Goal: Information Seeking & Learning: Learn about a topic

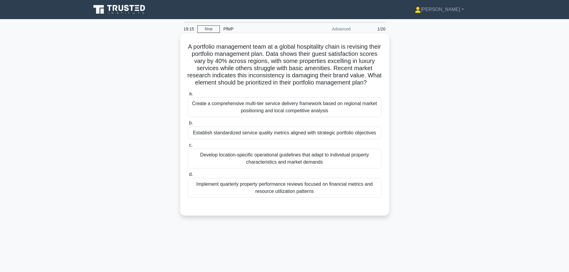
click at [243, 158] on div "Develop location-specific operational guidelines that adapt to individual prope…" at bounding box center [285, 159] width 194 height 20
click at [188, 147] on input "c. Develop location-specific operational guidelines that adapt to individual pr…" at bounding box center [188, 145] width 0 height 4
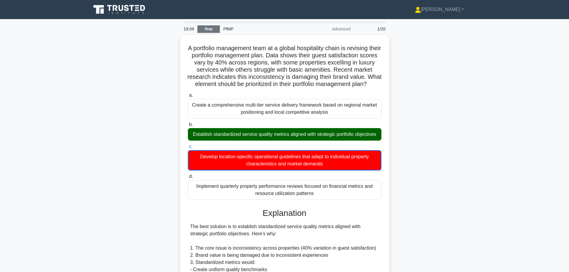
click at [211, 32] on link "Stop" at bounding box center [208, 28] width 22 height 7
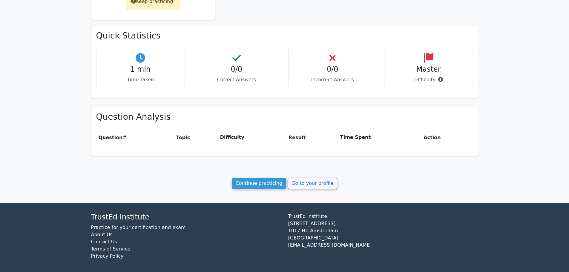
scroll to position [163, 0]
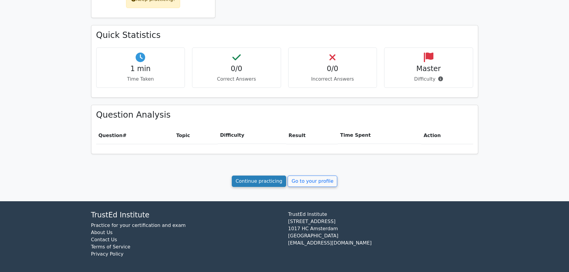
click at [269, 181] on link "Continue practicing" at bounding box center [259, 181] width 55 height 11
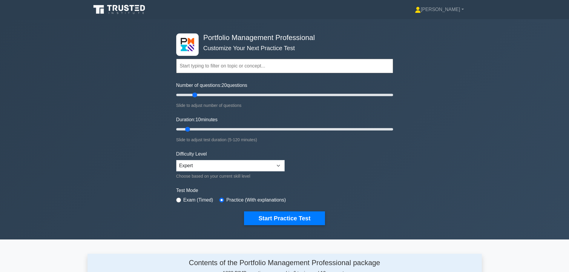
drag, startPoint x: 185, startPoint y: 95, endPoint x: 194, endPoint y: 95, distance: 9.0
type input "20"
click at [194, 95] on input "Number of questions: 20 questions" at bounding box center [284, 94] width 217 height 7
drag, startPoint x: 188, startPoint y: 128, endPoint x: 202, endPoint y: 128, distance: 13.4
type input "20"
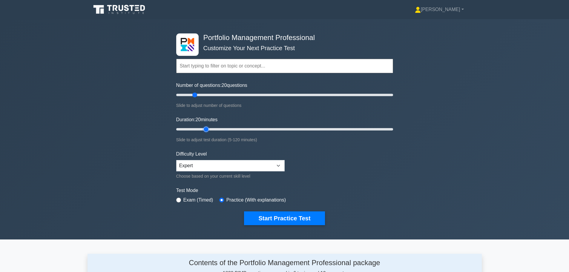
click at [202, 128] on input "Duration: 20 minutes" at bounding box center [284, 129] width 217 height 7
click at [198, 162] on select "Beginner Intermediate Expert" at bounding box center [230, 165] width 108 height 11
click at [197, 163] on select "Beginner Intermediate Expert" at bounding box center [230, 165] width 108 height 11
click at [265, 216] on button "Start Practice Test" at bounding box center [284, 218] width 81 height 14
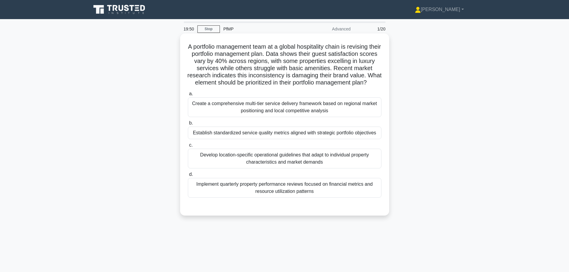
click at [340, 139] on div "Establish standardized service quality metrics aligned with strategic portfolio…" at bounding box center [285, 133] width 194 height 13
click at [188, 125] on input "b. Establish standardized service quality metrics aligned with strategic portfo…" at bounding box center [188, 123] width 0 height 4
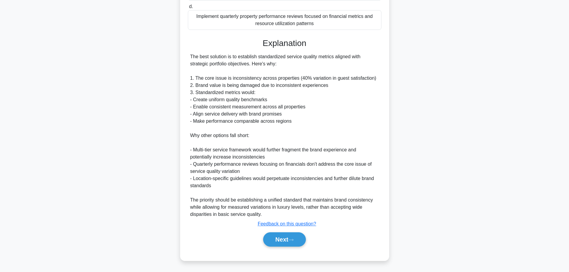
scroll to position [182, 0]
click at [277, 244] on button "Next" at bounding box center [284, 239] width 43 height 14
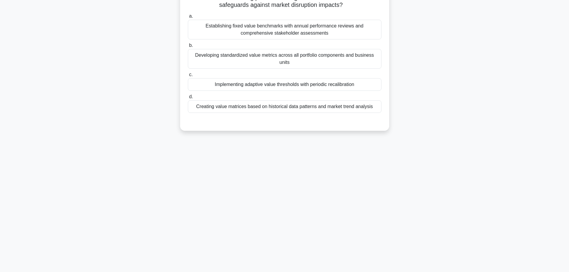
scroll to position [0, 0]
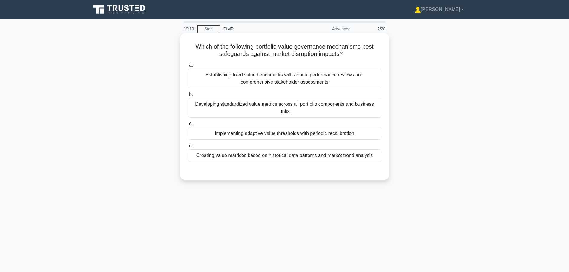
click at [325, 159] on div "Creating value matrices based on historical data patterns and market trend anal…" at bounding box center [285, 155] width 194 height 13
click at [188, 148] on input "d. Creating value matrices based on historical data patterns and market trend a…" at bounding box center [188, 146] width 0 height 4
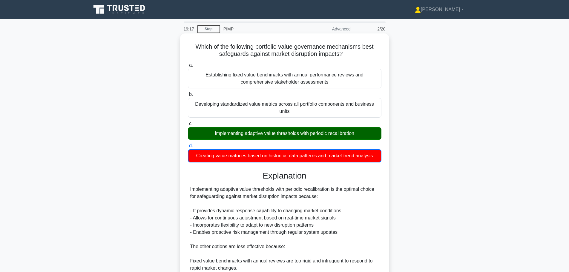
scroll to position [104, 0]
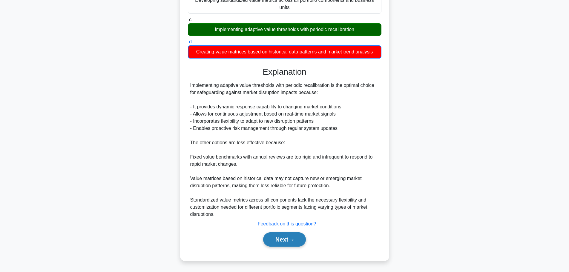
click at [292, 242] on icon at bounding box center [290, 239] width 5 height 3
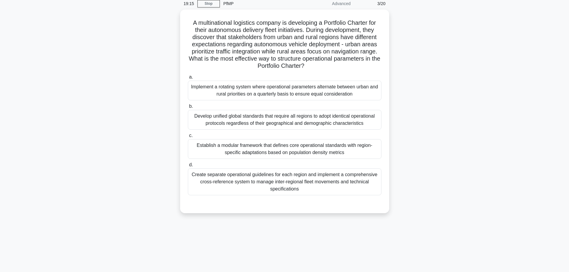
scroll to position [0, 0]
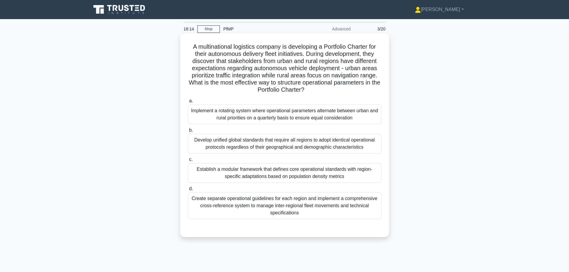
click at [279, 215] on div "Create separate operational guidelines for each region and implement a comprehe…" at bounding box center [285, 205] width 194 height 27
click at [188, 191] on input "d. Create separate operational guidelines for each region and implement a compr…" at bounding box center [188, 189] width 0 height 4
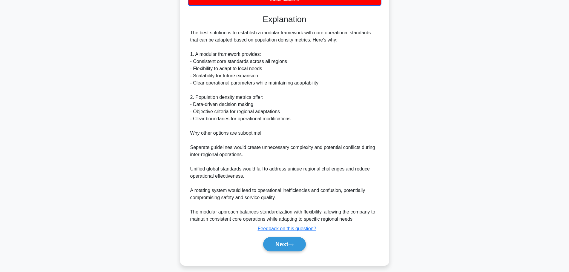
scroll to position [219, 0]
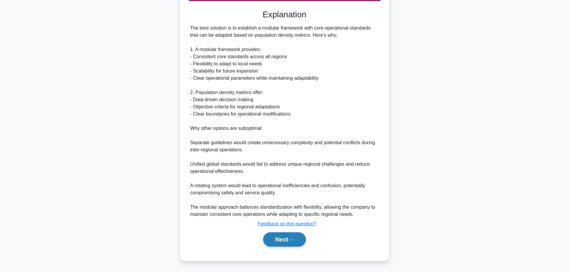
click at [286, 240] on button "Next" at bounding box center [284, 239] width 43 height 14
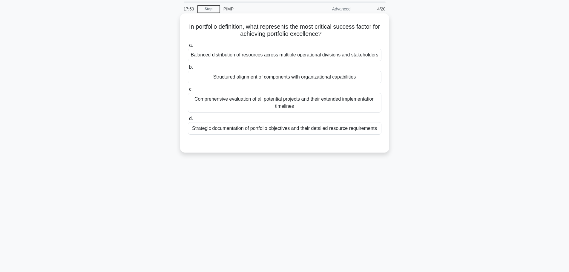
scroll to position [0, 0]
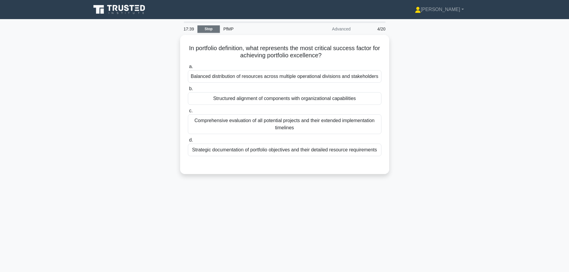
click at [205, 31] on link "Stop" at bounding box center [208, 28] width 22 height 7
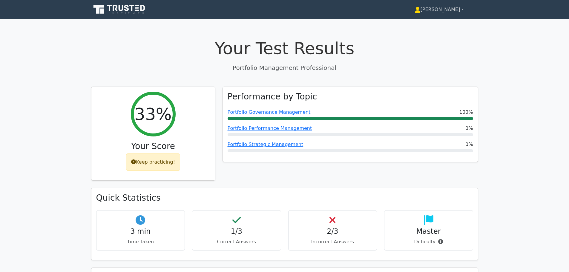
click at [444, 11] on link "[PERSON_NAME]" at bounding box center [439, 10] width 78 height 12
click at [438, 19] on link "Profile" at bounding box center [423, 24] width 47 height 10
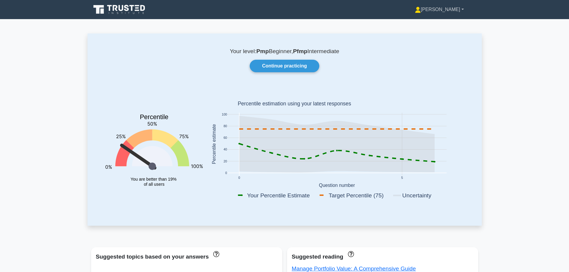
click at [447, 11] on link "[PERSON_NAME]" at bounding box center [439, 10] width 78 height 12
click at [441, 33] on link "Settings" at bounding box center [424, 33] width 47 height 10
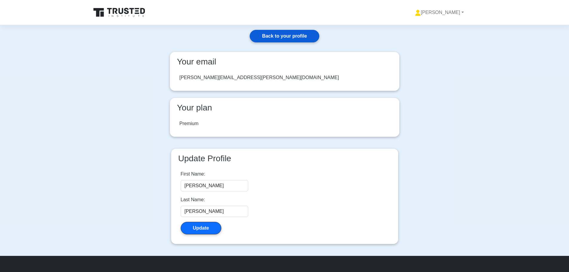
click at [280, 32] on link "Back to your profile" at bounding box center [284, 36] width 69 height 13
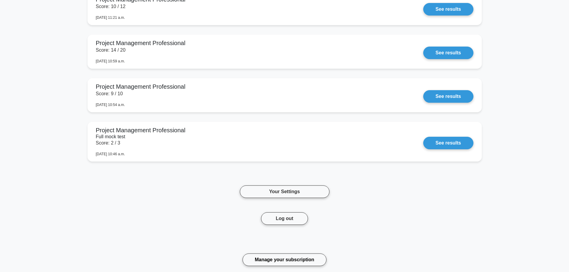
scroll to position [1124, 0]
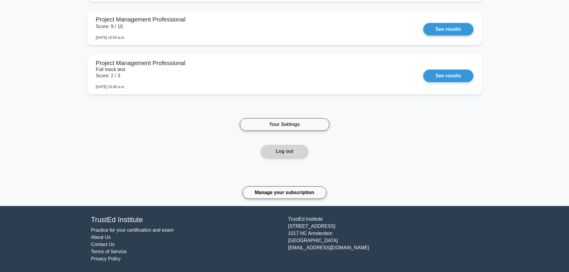
click at [295, 152] on button "Log out" at bounding box center [284, 151] width 47 height 13
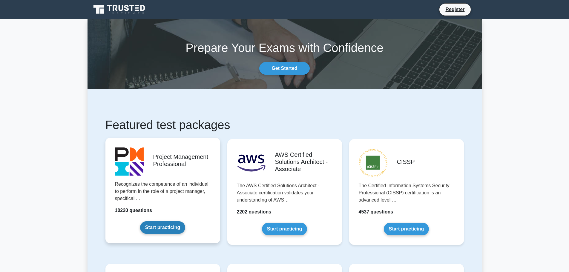
click at [164, 222] on link "Start practicing" at bounding box center [162, 227] width 45 height 13
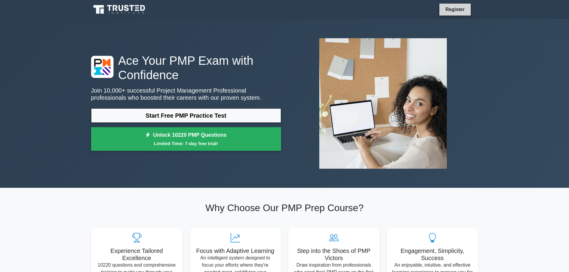
click at [445, 11] on link "Register" at bounding box center [455, 9] width 26 height 7
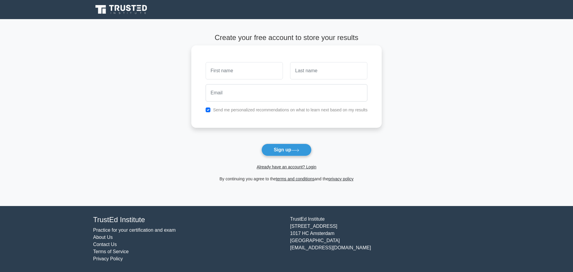
click at [269, 76] on input "text" at bounding box center [244, 70] width 77 height 17
type input "[PERSON_NAME]"
click at [280, 167] on link "Already have an account? Login" at bounding box center [287, 167] width 60 height 5
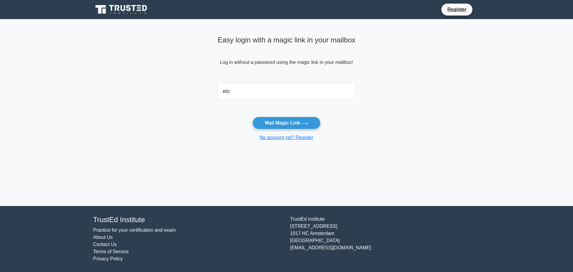
type input "[PERSON_NAME][EMAIL_ADDRESS][PERSON_NAME][DOMAIN_NAME]"
click at [279, 125] on button "Mail Magic Link" at bounding box center [287, 123] width 68 height 13
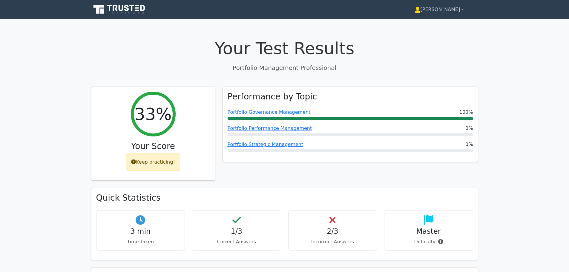
click at [443, 9] on link "[PERSON_NAME]" at bounding box center [439, 10] width 78 height 12
click at [444, 22] on link "Profile" at bounding box center [423, 24] width 47 height 10
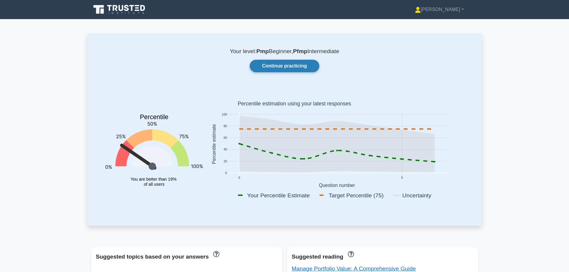
click at [306, 66] on link "Continue practicing" at bounding box center [284, 66] width 69 height 13
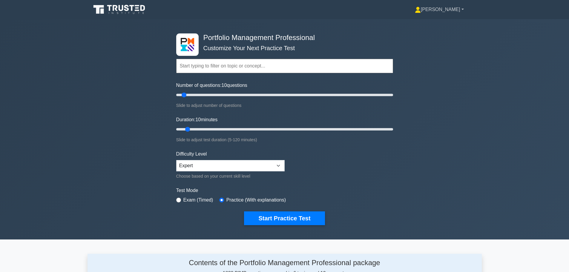
click at [446, 12] on link "[PERSON_NAME]" at bounding box center [439, 10] width 78 height 12
click at [446, 31] on link "Settings" at bounding box center [424, 33] width 47 height 10
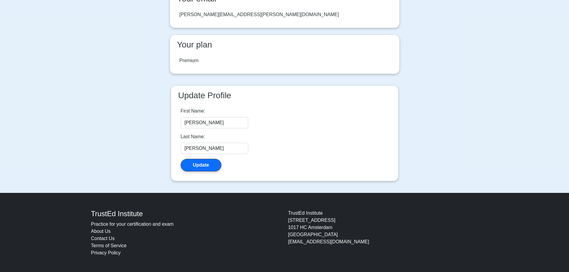
scroll to position [64, 0]
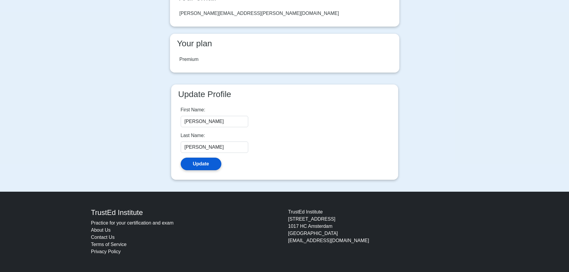
click at [217, 162] on button "Update" at bounding box center [201, 164] width 41 height 13
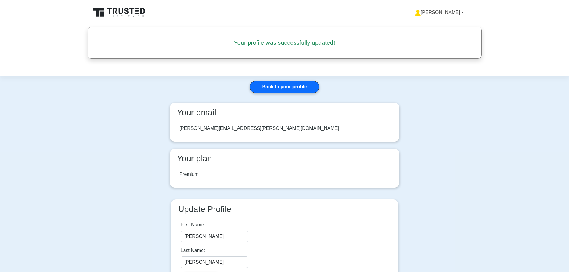
click at [442, 14] on link "[PERSON_NAME]" at bounding box center [439, 13] width 78 height 12
click at [261, 88] on link "Back to your profile" at bounding box center [284, 87] width 69 height 13
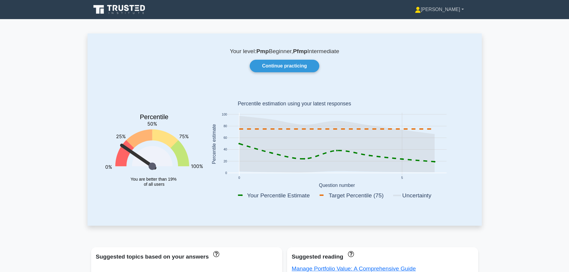
click at [441, 10] on link "[PERSON_NAME]" at bounding box center [439, 10] width 78 height 12
click at [439, 26] on link "Profile" at bounding box center [424, 24] width 47 height 10
click at [442, 7] on link "[PERSON_NAME]" at bounding box center [439, 10] width 78 height 12
click at [447, 31] on link "Settings" at bounding box center [424, 33] width 47 height 10
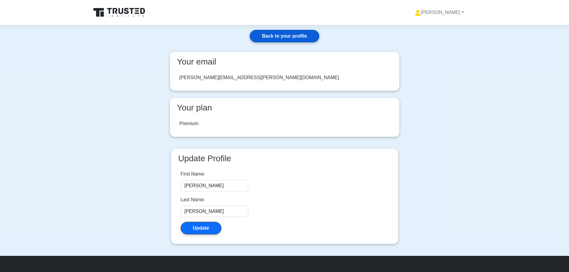
click at [302, 34] on link "Back to your profile" at bounding box center [284, 36] width 69 height 13
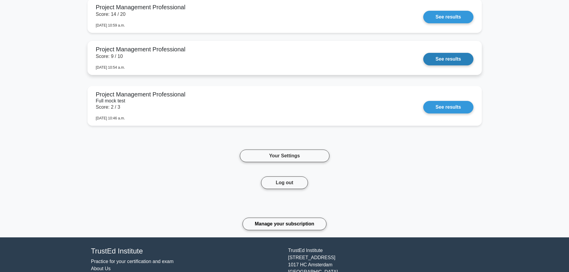
scroll to position [1105, 0]
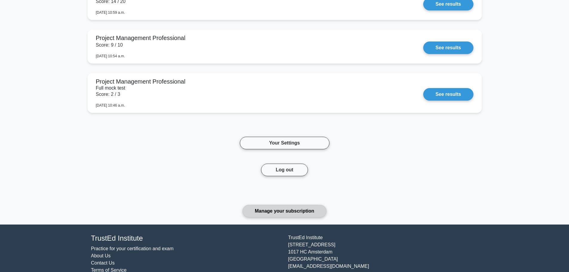
click at [308, 211] on link "Manage your subscription" at bounding box center [285, 211] width 84 height 13
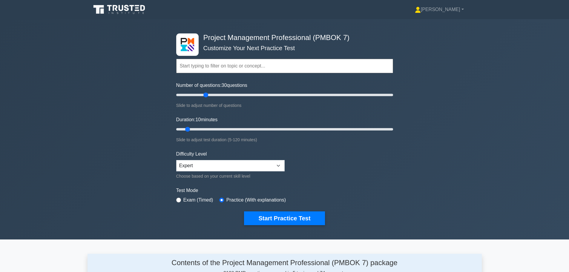
drag, startPoint x: 186, startPoint y: 95, endPoint x: 208, endPoint y: 92, distance: 22.3
type input "30"
click at [208, 92] on input "Number of questions: 30 questions" at bounding box center [284, 94] width 217 height 7
drag, startPoint x: 189, startPoint y: 128, endPoint x: 221, endPoint y: 127, distance: 32.0
type input "30"
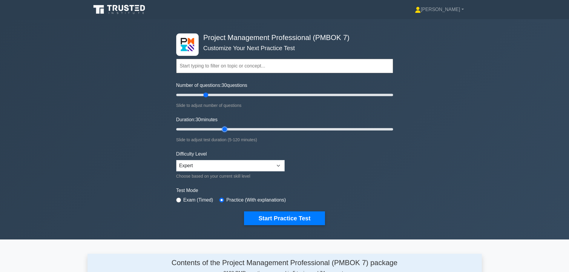
click at [221, 127] on input "Duration: 30 minutes" at bounding box center [284, 129] width 217 height 7
click at [227, 162] on select "Beginner Intermediate Expert" at bounding box center [230, 165] width 108 height 11
click at [279, 219] on button "Start Practice Test" at bounding box center [284, 218] width 81 height 14
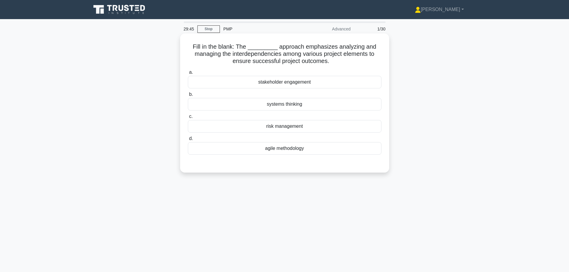
click at [280, 103] on div "systems thinking" at bounding box center [285, 104] width 194 height 13
click at [188, 96] on input "b. systems thinking" at bounding box center [188, 95] width 0 height 4
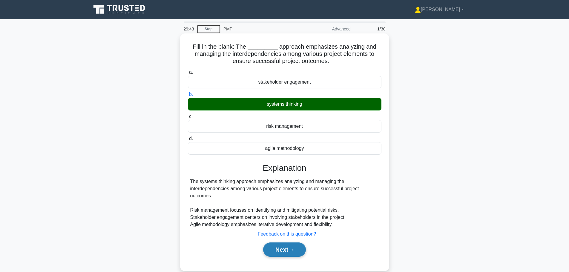
click at [286, 251] on button "Next" at bounding box center [284, 250] width 43 height 14
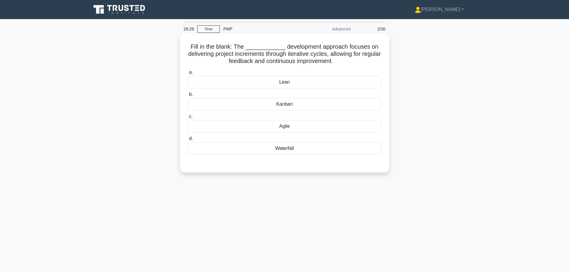
click at [283, 127] on div "Agile" at bounding box center [285, 126] width 194 height 13
click at [188, 119] on input "c. Agile" at bounding box center [188, 117] width 0 height 4
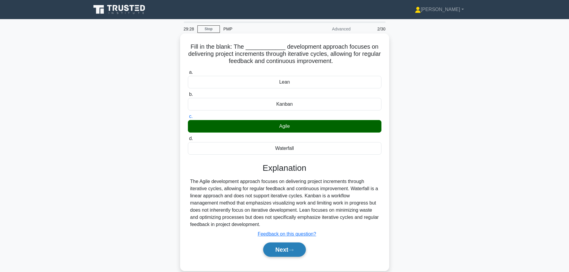
click at [277, 254] on button "Next" at bounding box center [284, 250] width 43 height 14
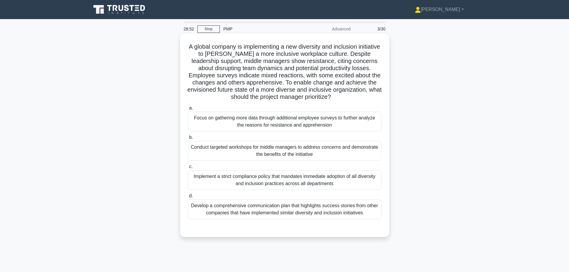
click at [302, 154] on div "Conduct targeted workshops for middle managers to address concerns and demonstr…" at bounding box center [285, 151] width 194 height 20
click at [188, 139] on input "b. Conduct targeted workshops for middle managers to address concerns and demon…" at bounding box center [188, 138] width 0 height 4
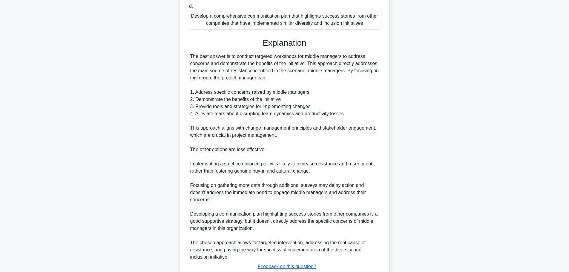
scroll to position [233, 0]
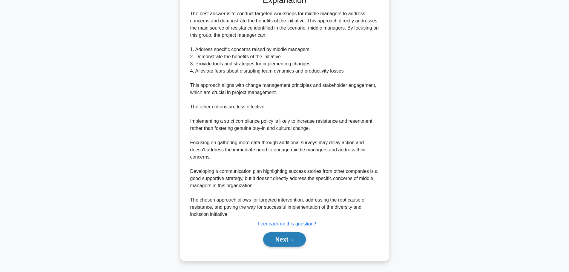
click at [286, 235] on button "Next" at bounding box center [284, 239] width 43 height 14
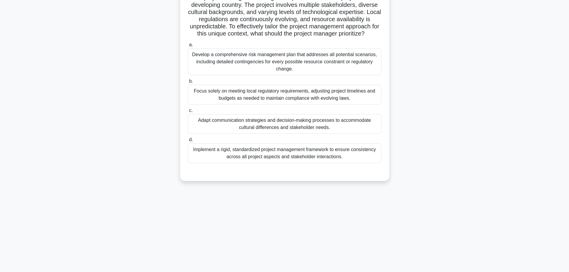
scroll to position [0, 0]
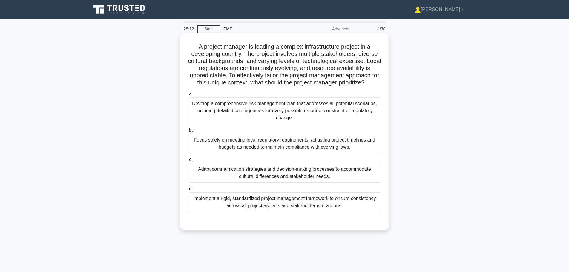
click at [261, 148] on div "Focus solely on meeting local regulatory requirements, adjusting project timeli…" at bounding box center [285, 144] width 194 height 20
click at [188, 132] on input "b. Focus solely on meeting local regulatory requirements, adjusting project tim…" at bounding box center [188, 130] width 0 height 4
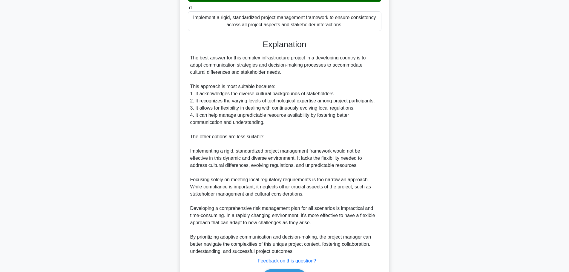
scroll to position [219, 0]
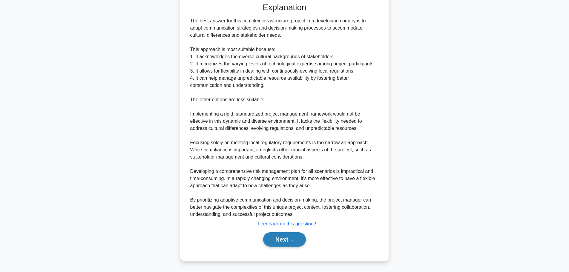
click at [279, 238] on button "Next" at bounding box center [284, 239] width 43 height 14
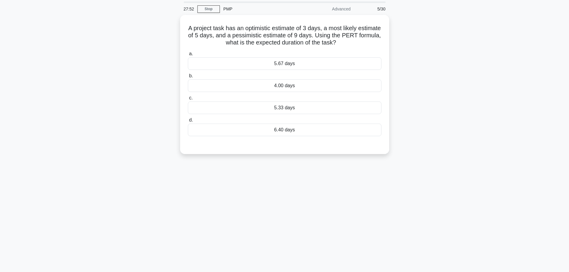
scroll to position [0, 0]
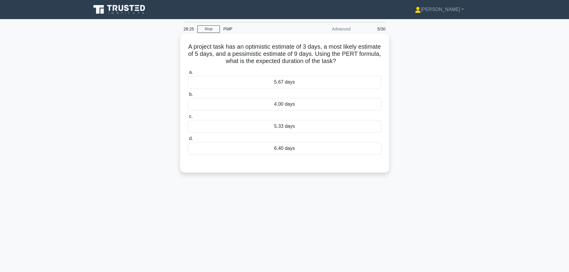
click at [267, 130] on div "5.33 days" at bounding box center [285, 126] width 194 height 13
click at [188, 119] on input "c. 5.33 days" at bounding box center [188, 117] width 0 height 4
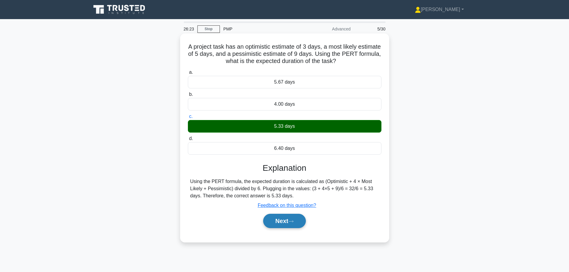
click at [287, 218] on button "Next" at bounding box center [284, 221] width 43 height 14
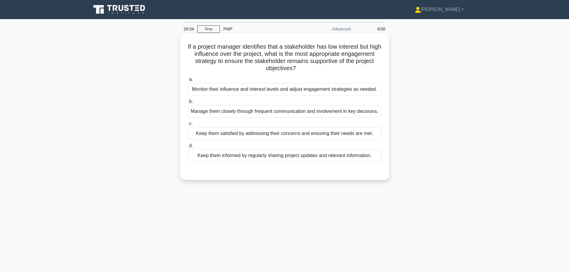
click at [278, 162] on div "Keep them informed by regularly sharing project updates and relevant informatio…" at bounding box center [285, 155] width 194 height 13
click at [188, 148] on input "d. Keep them informed by regularly sharing project updates and relevant informa…" at bounding box center [188, 146] width 0 height 4
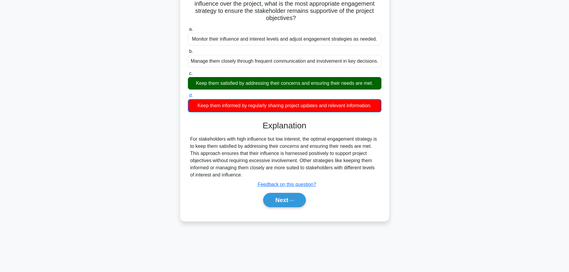
scroll to position [50, 0]
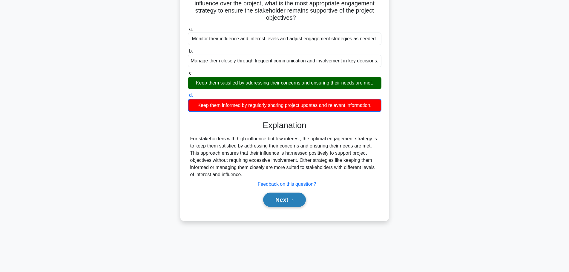
click at [282, 207] on button "Next" at bounding box center [284, 200] width 43 height 14
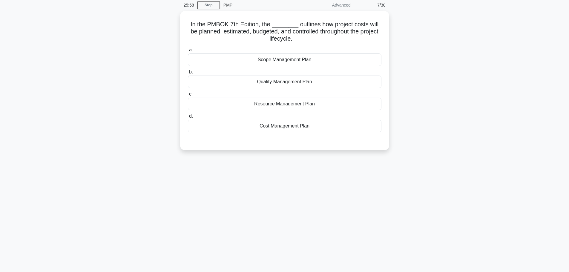
scroll to position [0, 0]
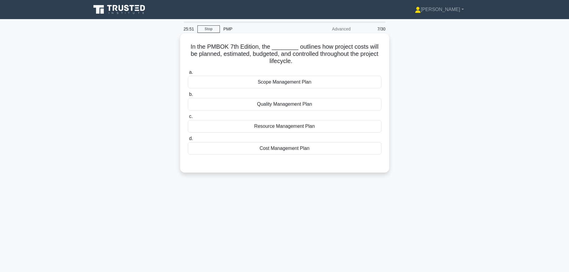
click at [279, 151] on div "Cost Management Plan" at bounding box center [285, 148] width 194 height 13
click at [188, 141] on input "d. Cost Management Plan" at bounding box center [188, 139] width 0 height 4
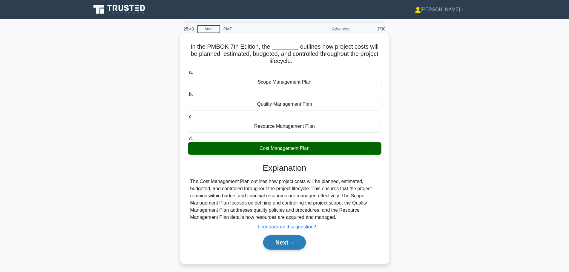
click at [285, 237] on button "Next" at bounding box center [284, 242] width 43 height 14
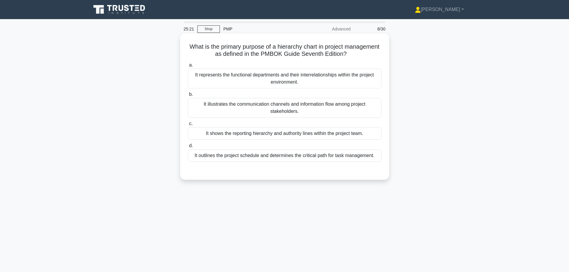
click at [288, 158] on div "It outlines the project schedule and determines the critical path for task mana…" at bounding box center [285, 155] width 194 height 13
click at [188, 148] on input "d. It outlines the project schedule and determines the critical path for task m…" at bounding box center [188, 146] width 0 height 4
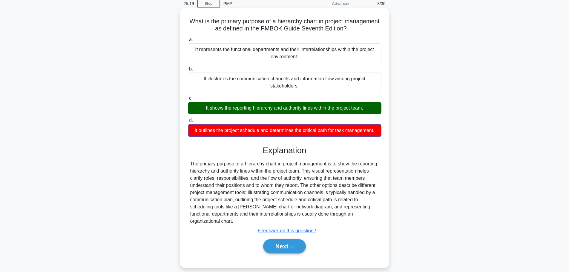
scroll to position [50, 0]
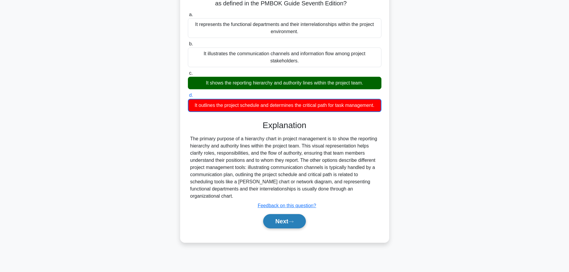
click at [291, 214] on button "Next" at bounding box center [284, 221] width 43 height 14
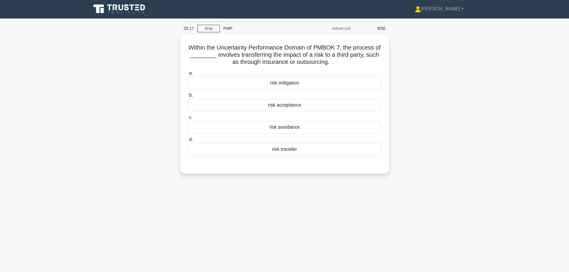
scroll to position [0, 0]
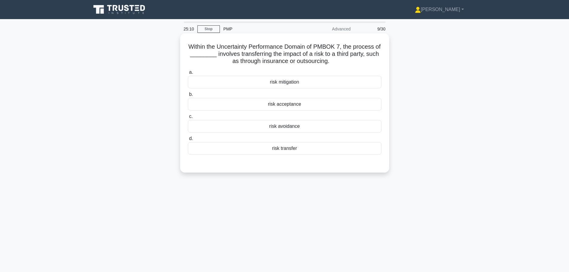
click at [288, 145] on div "risk transfer" at bounding box center [285, 148] width 194 height 13
click at [188, 141] on input "d. risk transfer" at bounding box center [188, 139] width 0 height 4
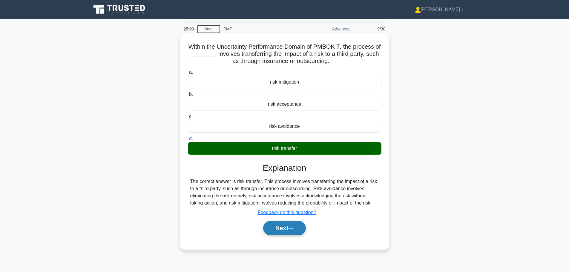
click at [281, 229] on button "Next" at bounding box center [284, 228] width 43 height 14
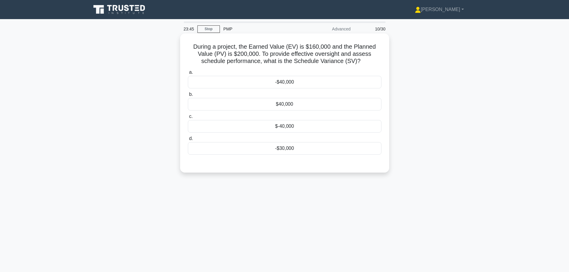
click at [289, 105] on div "$40,000" at bounding box center [285, 104] width 194 height 13
click at [188, 96] on input "b. $40,000" at bounding box center [188, 95] width 0 height 4
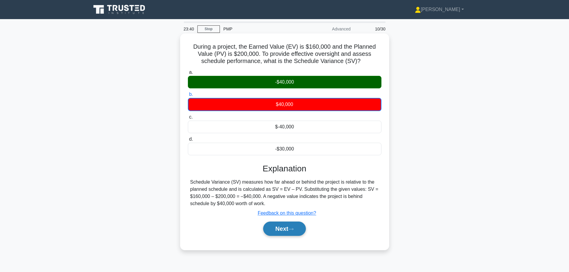
click at [280, 229] on button "Next" at bounding box center [284, 229] width 43 height 14
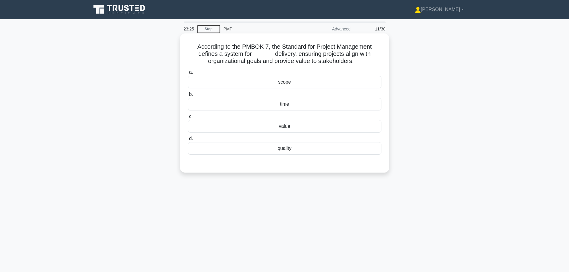
click at [283, 128] on div "value" at bounding box center [285, 126] width 194 height 13
click at [188, 119] on input "c. value" at bounding box center [188, 117] width 0 height 4
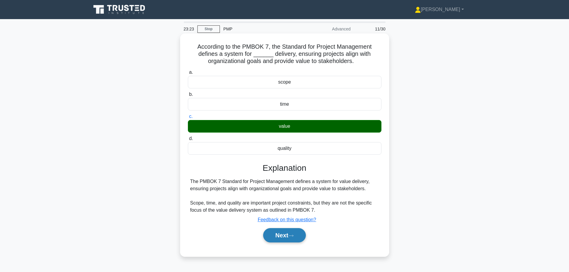
click at [285, 240] on button "Next" at bounding box center [284, 235] width 43 height 14
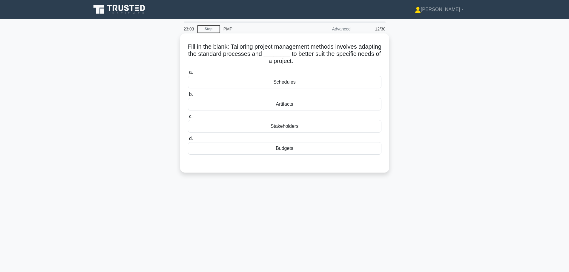
click at [288, 83] on div "Schedules" at bounding box center [285, 82] width 194 height 13
click at [188, 74] on input "a. Schedules" at bounding box center [188, 72] width 0 height 4
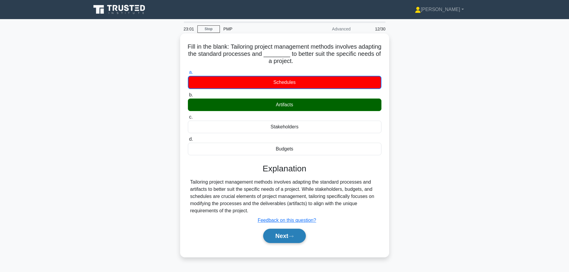
click at [290, 238] on button "Next" at bounding box center [284, 236] width 43 height 14
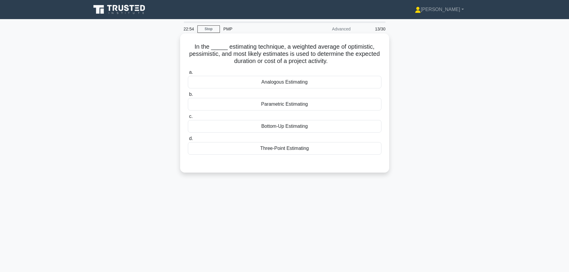
click at [269, 149] on div "Three-Point Estimating" at bounding box center [285, 148] width 194 height 13
click at [188, 141] on input "d. Three-Point Estimating" at bounding box center [188, 139] width 0 height 4
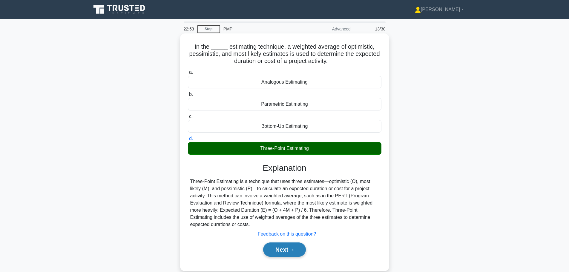
click at [289, 258] on div "Next" at bounding box center [285, 249] width 194 height 19
click at [289, 254] on button "Next" at bounding box center [284, 250] width 43 height 14
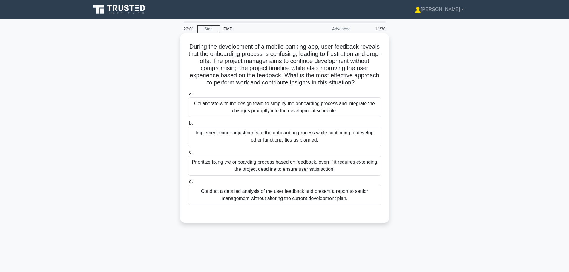
click at [289, 200] on div "Conduct a detailed analysis of the user feedback and present a report to senior…" at bounding box center [285, 195] width 194 height 20
click at [188, 184] on input "d. Conduct a detailed analysis of the user feedback and present a report to sen…" at bounding box center [188, 182] width 0 height 4
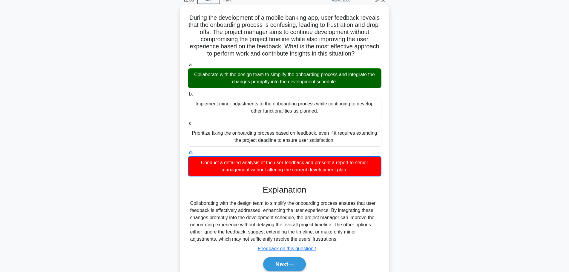
scroll to position [54, 0]
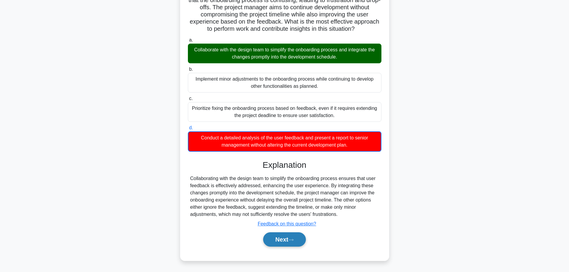
click at [279, 244] on button "Next" at bounding box center [284, 239] width 43 height 14
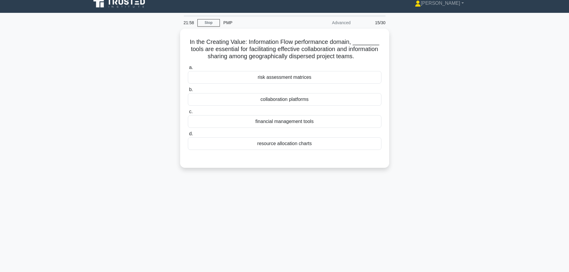
scroll to position [0, 0]
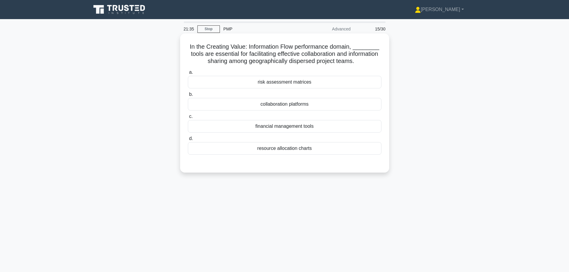
click at [265, 107] on div "collaboration platforms" at bounding box center [285, 104] width 194 height 13
click at [188, 96] on input "b. collaboration platforms" at bounding box center [188, 95] width 0 height 4
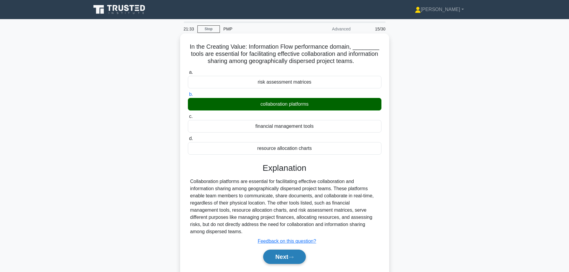
click at [264, 255] on button "Next" at bounding box center [284, 257] width 43 height 14
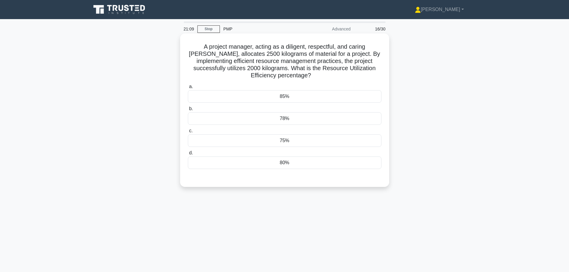
click at [267, 165] on div "80%" at bounding box center [285, 162] width 194 height 13
click at [188, 155] on input "d. 80%" at bounding box center [188, 153] width 0 height 4
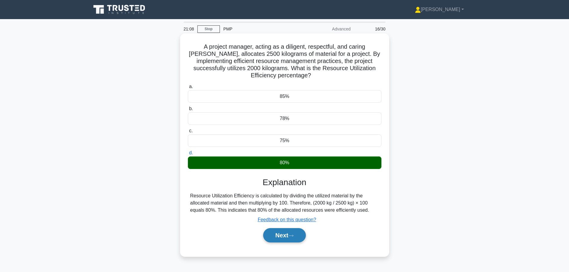
click at [288, 238] on button "Next" at bounding box center [284, 235] width 43 height 14
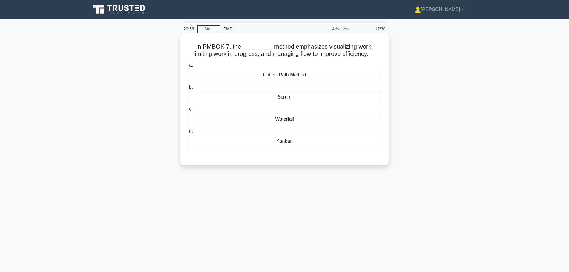
click at [291, 140] on div "Kanban" at bounding box center [285, 141] width 194 height 13
click at [188, 133] on input "d. Kanban" at bounding box center [188, 132] width 0 height 4
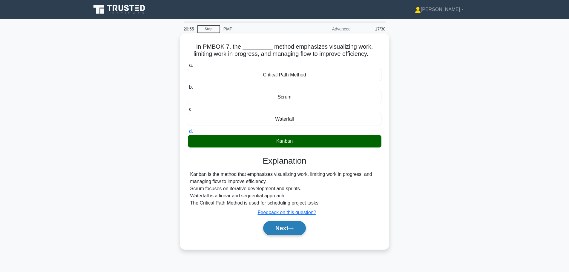
click at [277, 230] on button "Next" at bounding box center [284, 228] width 43 height 14
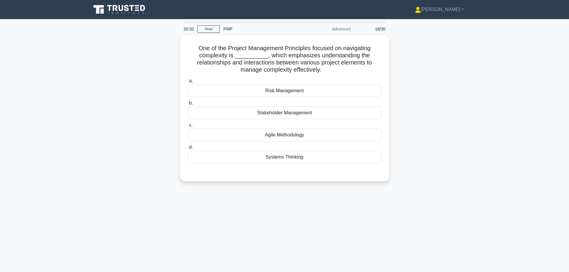
drag, startPoint x: 294, startPoint y: 156, endPoint x: 299, endPoint y: 214, distance: 57.8
click at [294, 156] on div "Systems Thinking" at bounding box center [285, 157] width 194 height 13
click at [188, 149] on input "d. Systems Thinking" at bounding box center [188, 147] width 0 height 4
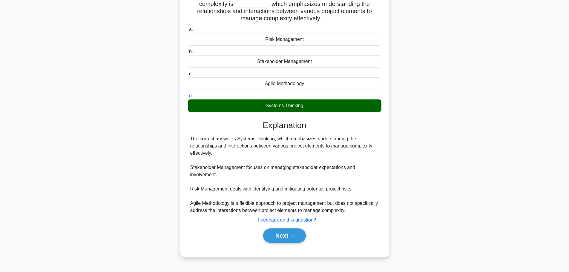
scroll to position [50, 0]
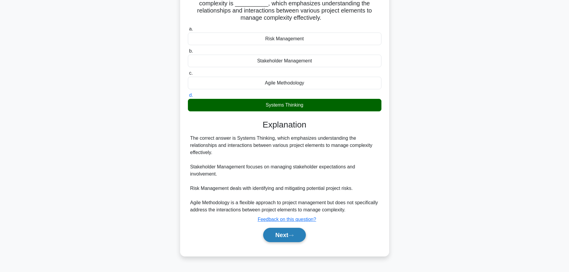
click at [295, 232] on button "Next" at bounding box center [284, 235] width 43 height 14
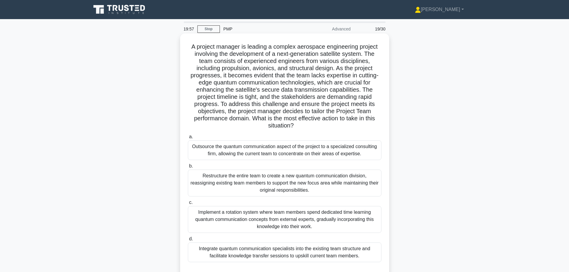
scroll to position [30, 0]
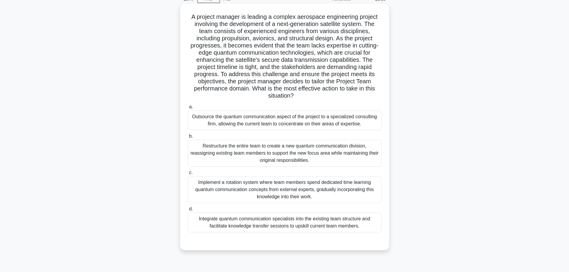
click at [315, 226] on div "Integrate quantum communication specialists into the existing team structure an…" at bounding box center [285, 223] width 194 height 20
click at [188, 211] on input "d. Integrate quantum communication specialists into the existing team structure…" at bounding box center [188, 209] width 0 height 4
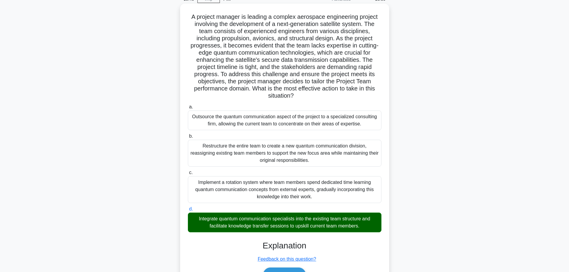
scroll to position [65, 0]
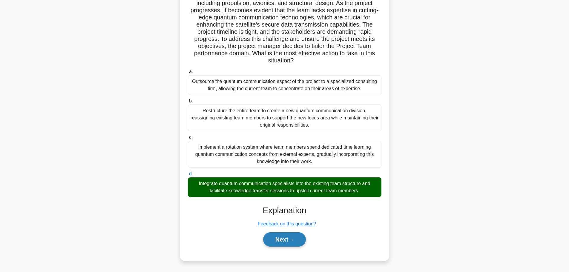
click at [298, 241] on button "Next" at bounding box center [284, 239] width 43 height 14
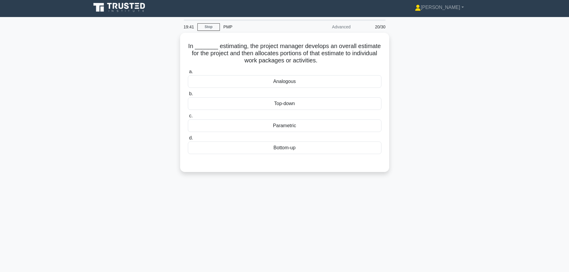
scroll to position [0, 0]
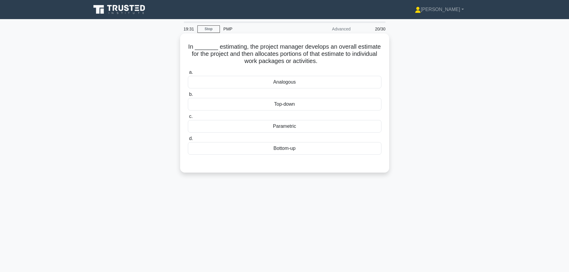
click at [294, 77] on div "Analogous" at bounding box center [285, 82] width 194 height 13
click at [188, 74] on input "a. Analogous" at bounding box center [188, 72] width 0 height 4
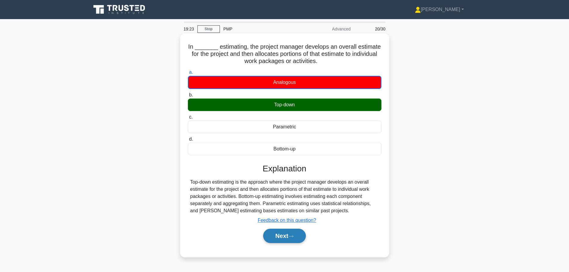
click at [291, 236] on icon at bounding box center [290, 236] width 5 height 3
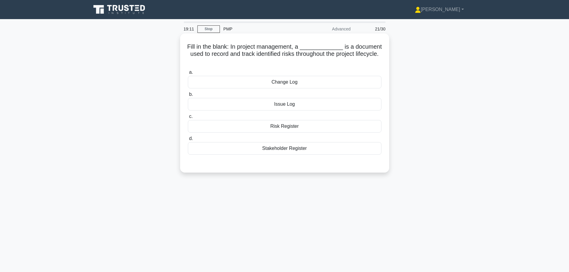
click at [291, 128] on div "Risk Register" at bounding box center [285, 126] width 194 height 13
click at [188, 119] on input "c. Risk Register" at bounding box center [188, 117] width 0 height 4
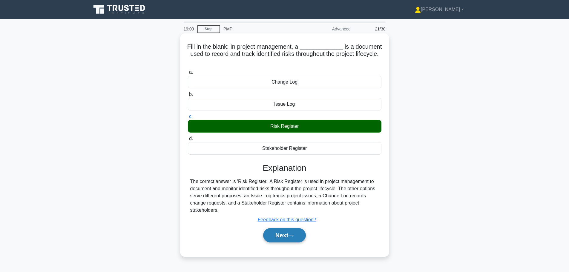
click at [292, 233] on button "Next" at bounding box center [284, 235] width 43 height 14
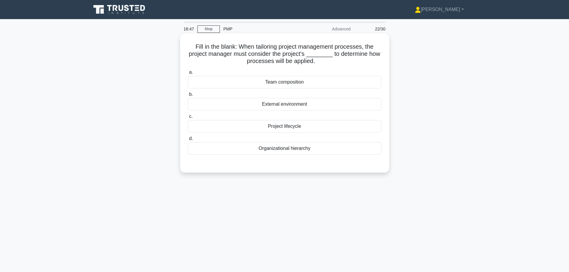
click at [290, 128] on div "Project lifecycle" at bounding box center [285, 126] width 194 height 13
click at [188, 119] on input "c. Project lifecycle" at bounding box center [188, 117] width 0 height 4
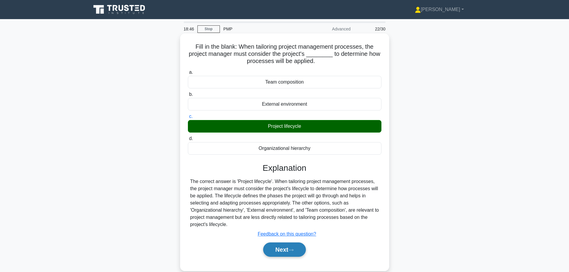
click at [292, 254] on button "Next" at bounding box center [284, 250] width 43 height 14
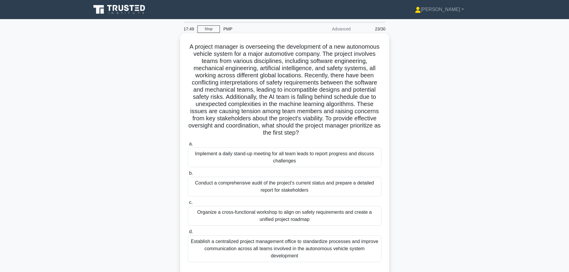
click at [343, 216] on div "Organize a cross-functional workshop to align on safety requirements and create…" at bounding box center [285, 216] width 194 height 20
click at [188, 205] on input "c. Organize a cross-functional workshop to align on safety requirements and cre…" at bounding box center [188, 203] width 0 height 4
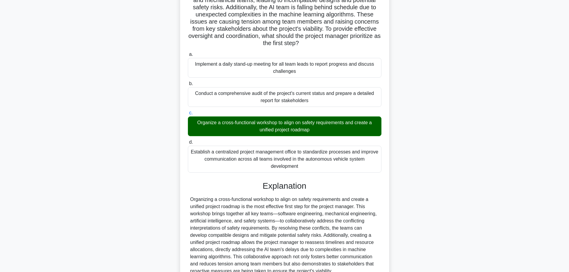
scroll to position [147, 0]
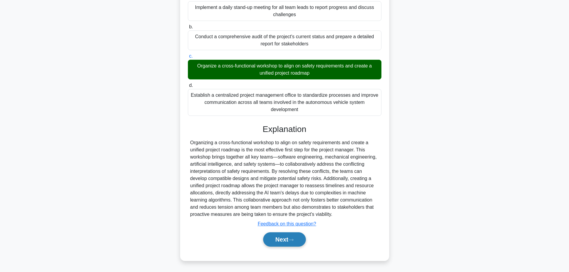
click at [297, 238] on button "Next" at bounding box center [284, 239] width 43 height 14
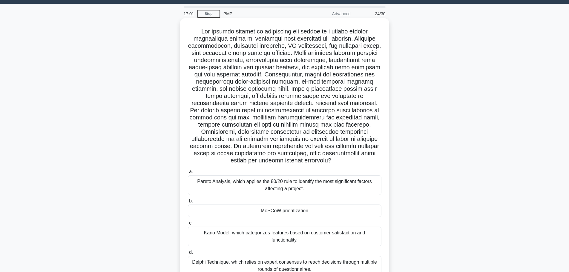
scroll to position [30, 0]
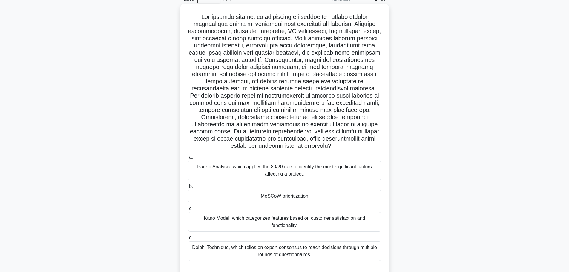
click at [316, 191] on div "MoSCoW prioritization" at bounding box center [285, 196] width 194 height 13
click at [188, 188] on input "b. MoSCoW prioritization" at bounding box center [188, 187] width 0 height 4
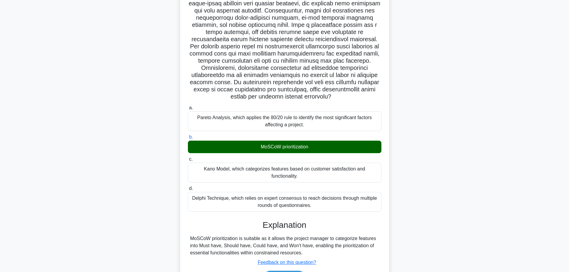
scroll to position [111, 0]
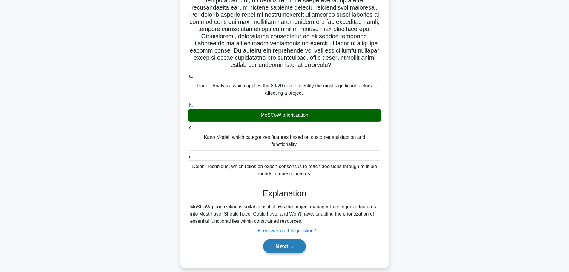
click at [299, 240] on button "Next" at bounding box center [284, 246] width 43 height 14
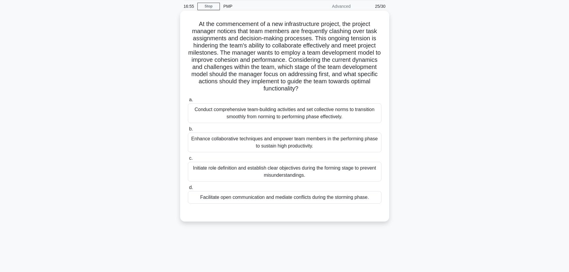
scroll to position [0, 0]
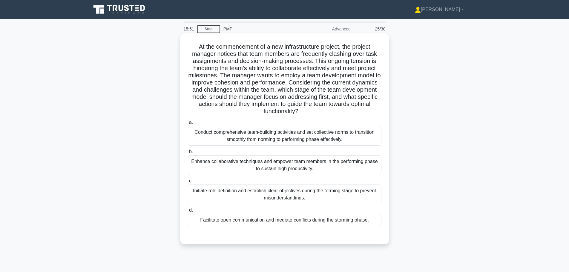
click at [306, 223] on div "Facilitate open communication and mediate conflicts during the storming phase." at bounding box center [285, 220] width 194 height 13
click at [188, 212] on input "d. Facilitate open communication and mediate conflicts during the storming phas…" at bounding box center [188, 210] width 0 height 4
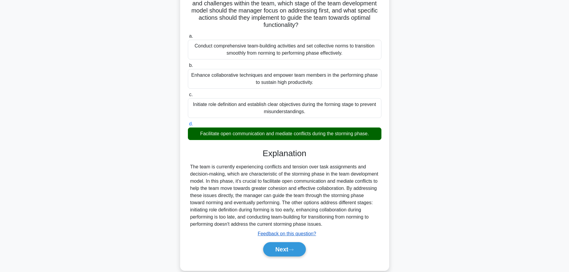
scroll to position [90, 0]
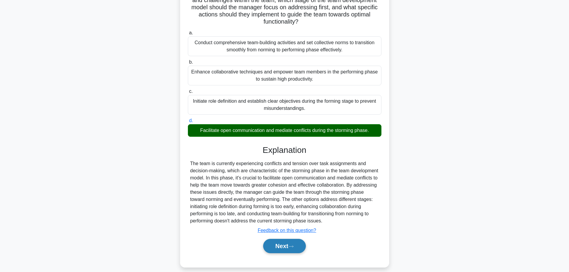
click at [292, 241] on button "Next" at bounding box center [284, 246] width 43 height 14
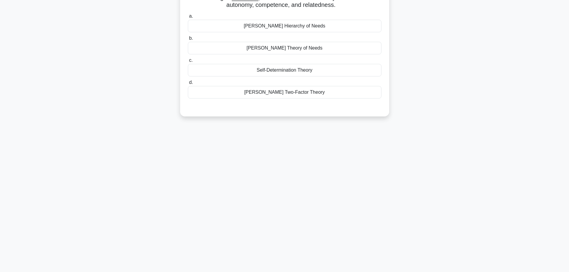
scroll to position [0, 0]
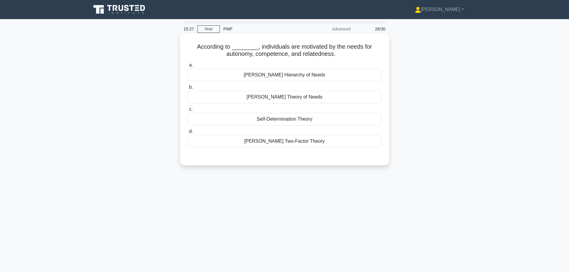
click at [312, 117] on div "Self-Determination Theory" at bounding box center [285, 119] width 194 height 13
click at [188, 111] on input "c. Self-Determination Theory" at bounding box center [188, 110] width 0 height 4
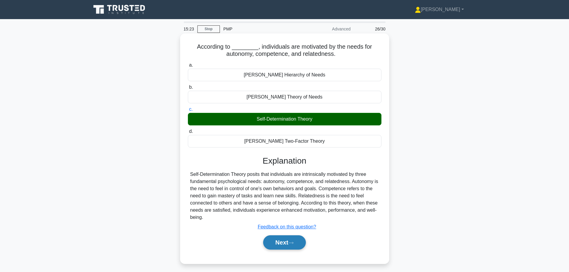
click at [273, 243] on button "Next" at bounding box center [284, 242] width 43 height 14
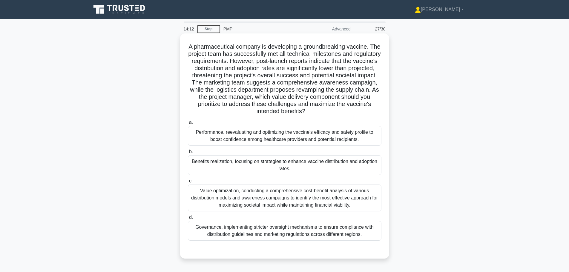
click at [220, 172] on div "Benefits realization, focusing on strategies to enhance vaccine distribution an…" at bounding box center [285, 165] width 194 height 20
click at [188, 154] on input "b. Benefits realization, focusing on strategies to enhance vaccine distribution…" at bounding box center [188, 152] width 0 height 4
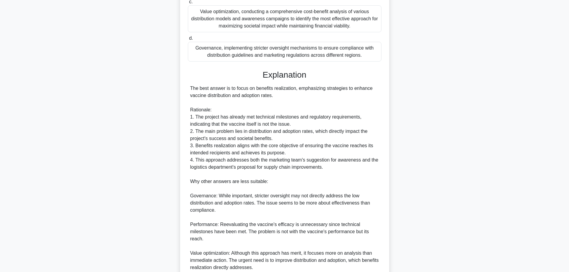
scroll to position [254, 0]
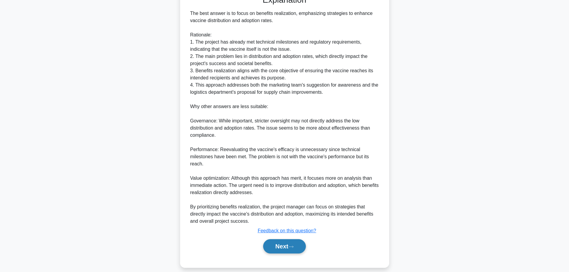
click at [273, 239] on button "Next" at bounding box center [284, 246] width 43 height 14
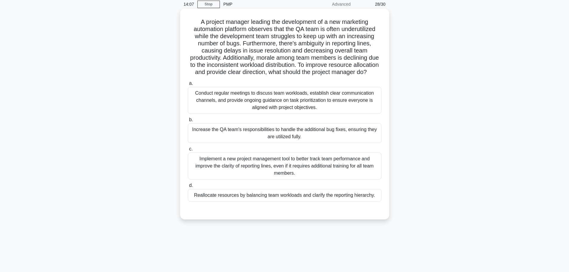
scroll to position [0, 0]
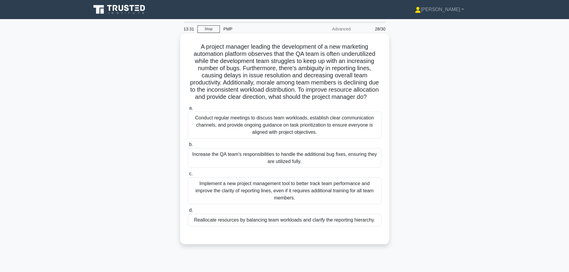
click at [319, 226] on div "Reallocate resources by balancing team workloads and clarify the reporting hier…" at bounding box center [285, 220] width 194 height 13
click at [188, 212] on input "d. Reallocate resources by balancing team workloads and clarify the reporting h…" at bounding box center [188, 210] width 0 height 4
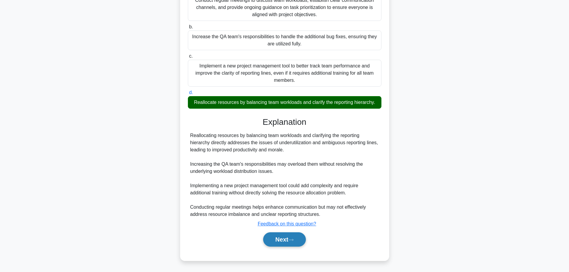
scroll to position [125, 0]
click at [298, 243] on button "Next" at bounding box center [284, 239] width 43 height 14
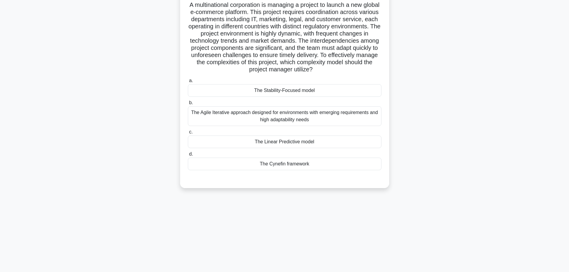
scroll to position [0, 0]
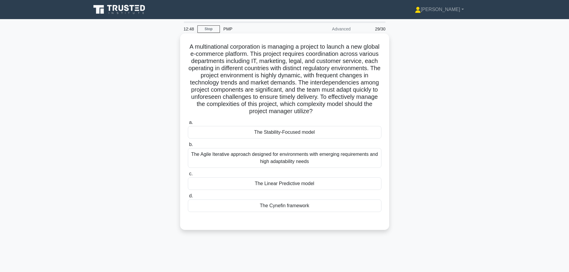
click at [304, 162] on div "The Agile Iterative approach designed for environments with emerging requiremen…" at bounding box center [285, 158] width 194 height 20
click at [188, 147] on input "b. The Agile Iterative approach designed for environments with emerging require…" at bounding box center [188, 145] width 0 height 4
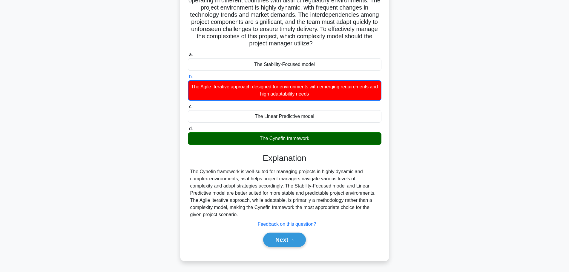
scroll to position [68, 0]
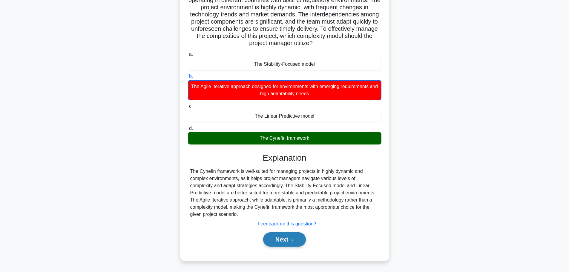
click at [280, 245] on button "Next" at bounding box center [284, 239] width 43 height 14
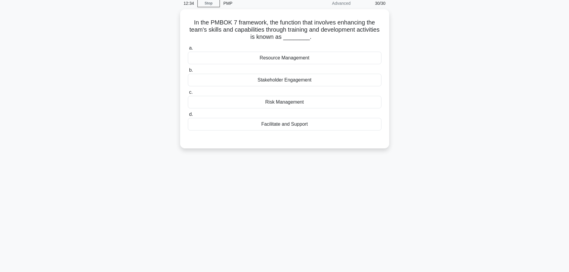
scroll to position [0, 0]
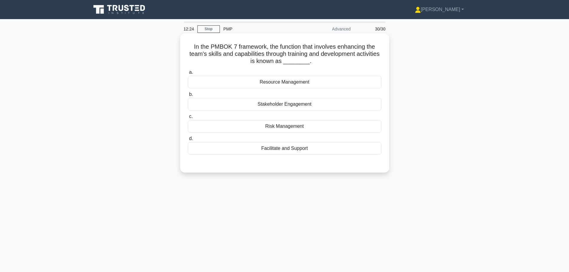
click at [281, 84] on div "Resource Management" at bounding box center [285, 82] width 194 height 13
click at [188, 74] on input "a. Resource Management" at bounding box center [188, 72] width 0 height 4
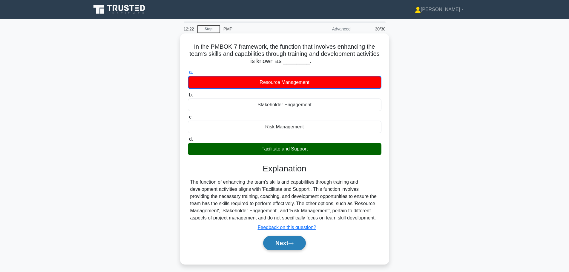
click at [269, 250] on button "Next" at bounding box center [284, 243] width 43 height 14
click at [270, 248] on button "Next" at bounding box center [284, 243] width 43 height 14
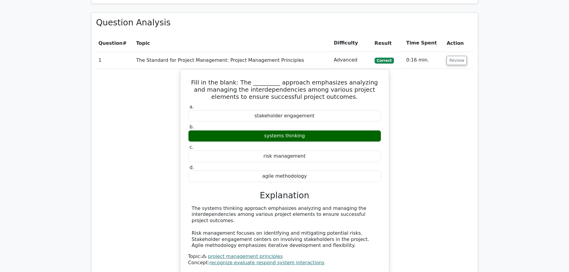
scroll to position [418, 0]
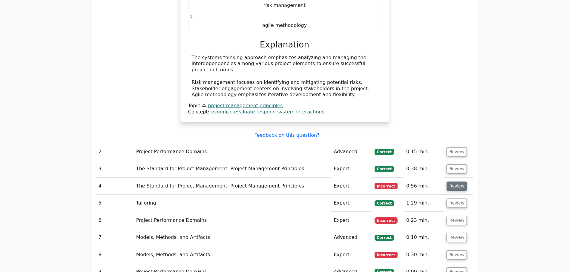
click at [452, 185] on button "Review" at bounding box center [456, 186] width 20 height 9
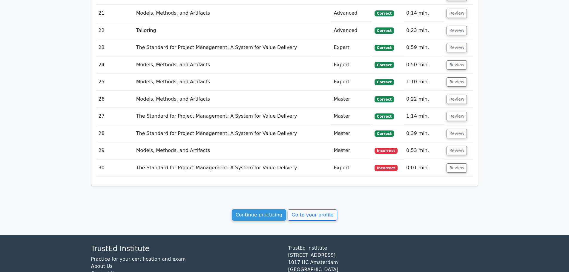
scroll to position [1329, 0]
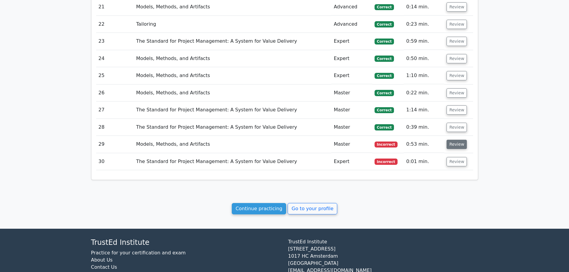
click at [455, 140] on button "Review" at bounding box center [456, 144] width 20 height 9
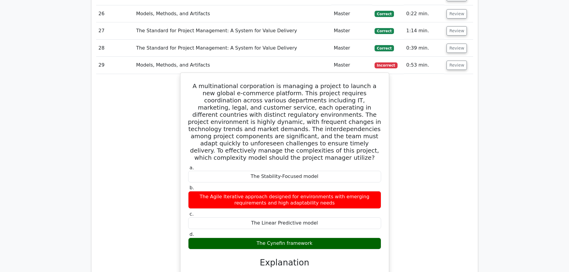
scroll to position [1419, 0]
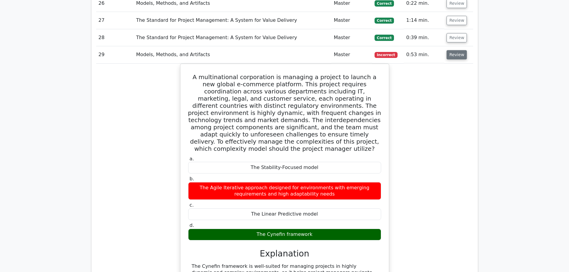
click at [456, 50] on button "Review" at bounding box center [456, 54] width 20 height 9
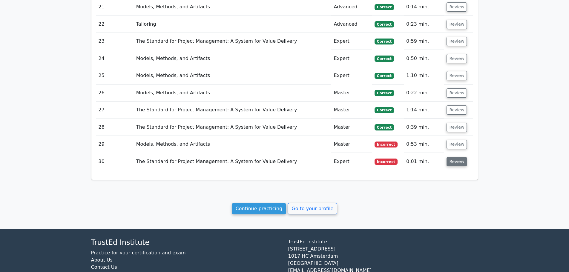
click at [454, 157] on button "Review" at bounding box center [456, 161] width 20 height 9
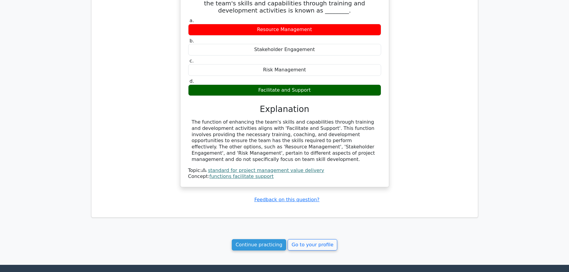
scroll to position [1554, 0]
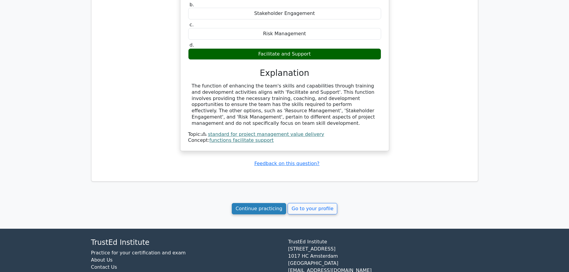
click at [268, 203] on link "Continue practicing" at bounding box center [259, 208] width 55 height 11
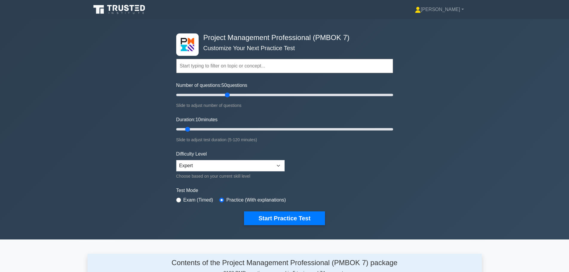
drag, startPoint x: 196, startPoint y: 95, endPoint x: 225, endPoint y: 96, distance: 29.9
type input "50"
click at [225, 96] on input "Number of questions: 50 questions" at bounding box center [284, 94] width 217 height 7
drag, startPoint x: 188, startPoint y: 128, endPoint x: 276, endPoint y: 126, distance: 88.4
type input "60"
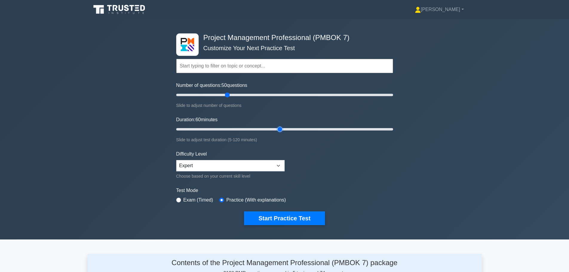
click at [276, 126] on input "Duration: 60 minutes" at bounding box center [284, 129] width 217 height 7
drag, startPoint x: 228, startPoint y: 94, endPoint x: 237, endPoint y: 94, distance: 9.0
type input "60"
click at [237, 94] on input "Number of questions: 60 questions" at bounding box center [284, 94] width 217 height 7
click at [272, 220] on button "Start Practice Test" at bounding box center [284, 218] width 81 height 14
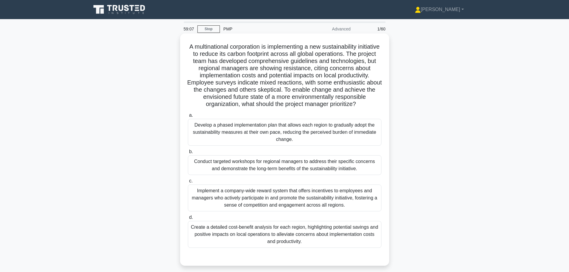
click at [255, 175] on div "Conduct targeted workshops for regional managers to address their specific conc…" at bounding box center [285, 165] width 194 height 20
click at [188, 154] on input "b. Conduct targeted workshops for regional managers to address their specific c…" at bounding box center [188, 152] width 0 height 4
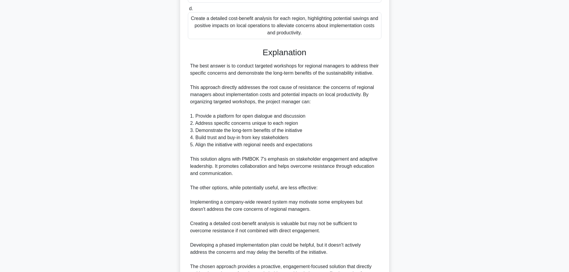
scroll to position [283, 0]
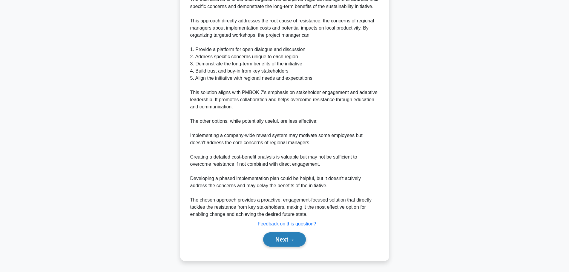
click at [291, 240] on icon at bounding box center [290, 239] width 5 height 3
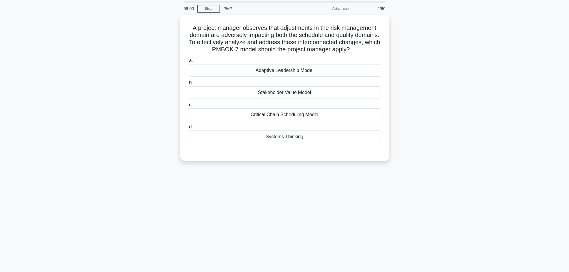
scroll to position [0, 0]
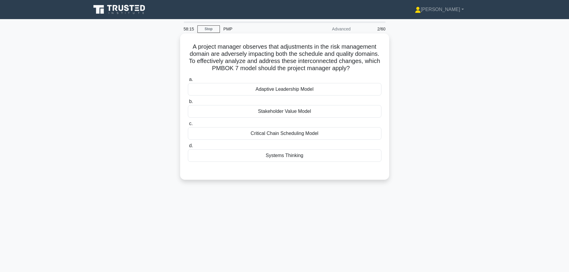
click at [291, 111] on div "Stakeholder Value Model" at bounding box center [285, 111] width 194 height 13
click at [188, 104] on input "b. Stakeholder Value Model" at bounding box center [188, 102] width 0 height 4
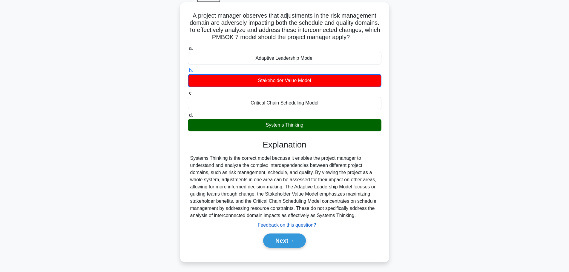
scroll to position [50, 0]
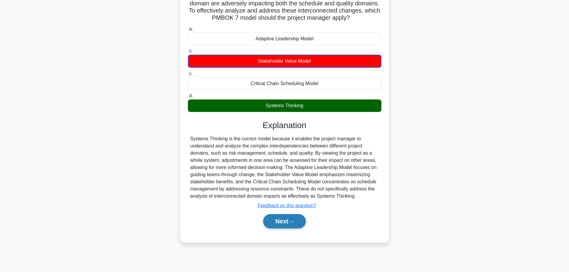
click at [300, 225] on button "Next" at bounding box center [284, 221] width 43 height 14
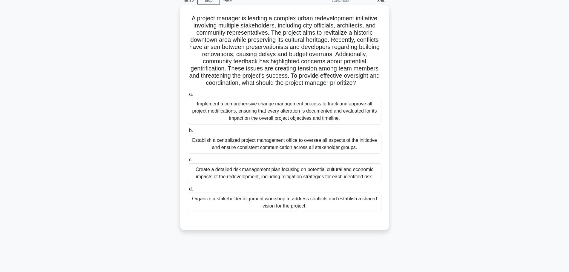
scroll to position [0, 0]
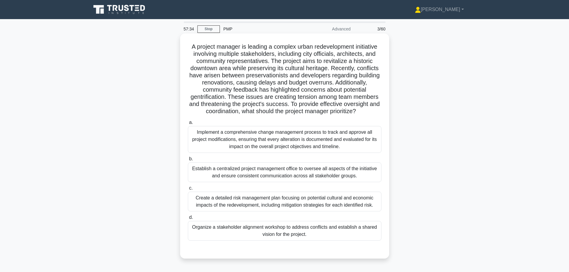
click at [318, 231] on div "Organize a stakeholder alignment workshop to address conflicts and establish a …" at bounding box center [285, 231] width 194 height 20
click at [188, 220] on input "d. Organize a stakeholder alignment workshop to address conflicts and establish…" at bounding box center [188, 218] width 0 height 4
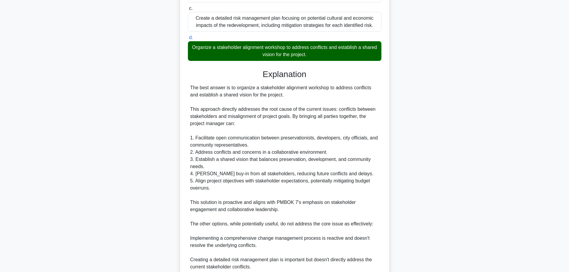
scroll to position [239, 0]
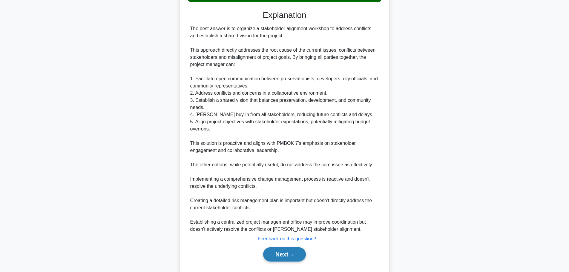
click at [295, 253] on button "Next" at bounding box center [284, 254] width 43 height 14
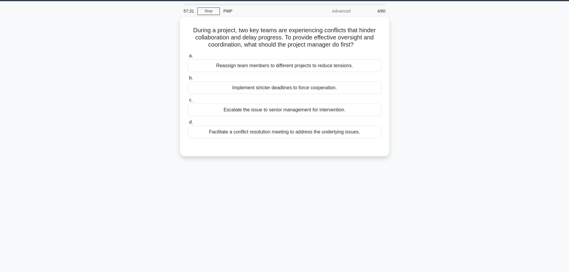
scroll to position [0, 0]
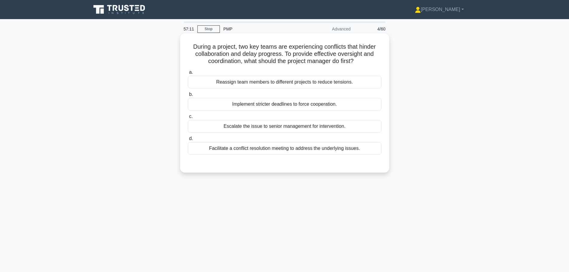
drag, startPoint x: 297, startPoint y: 149, endPoint x: 295, endPoint y: 153, distance: 4.2
click at [297, 149] on div "Facilitate a conflict resolution meeting to address the underlying issues." at bounding box center [285, 148] width 194 height 13
click at [188, 141] on input "d. Facilitate a conflict resolution meeting to address the underlying issues." at bounding box center [188, 139] width 0 height 4
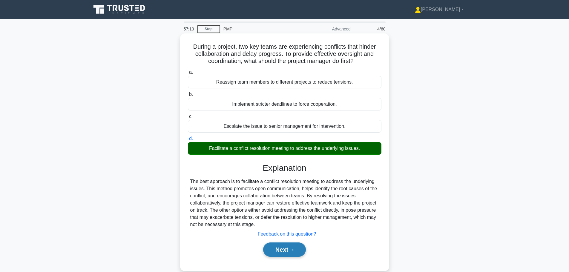
click at [293, 247] on button "Next" at bounding box center [284, 250] width 43 height 14
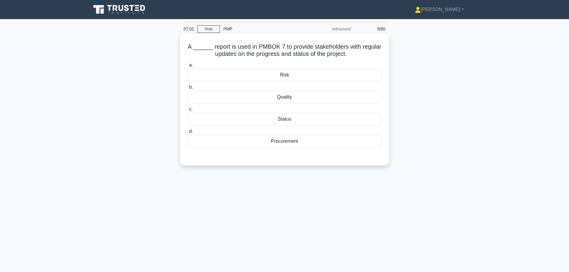
click at [284, 120] on div "Status" at bounding box center [285, 119] width 194 height 13
click at [188, 111] on input "c. Status" at bounding box center [188, 110] width 0 height 4
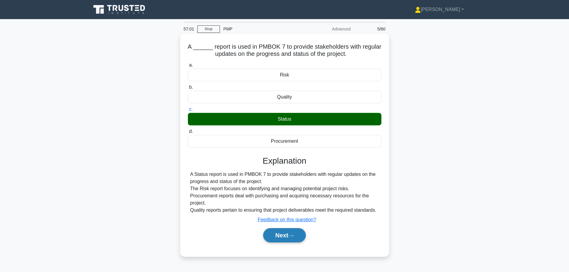
click at [292, 234] on button "Next" at bounding box center [284, 235] width 43 height 14
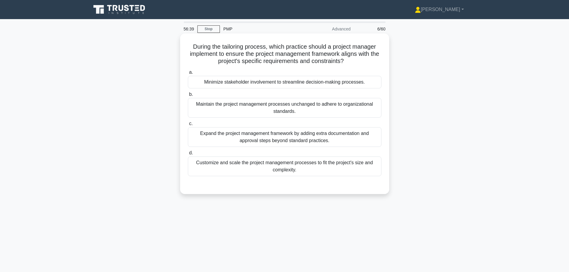
click at [252, 177] on div "a. Minimize stakeholder involvement to streamline decision-making processes. b.…" at bounding box center [284, 122] width 201 height 110
click at [256, 169] on div "Customize and scale the project management processes to fit the project's size …" at bounding box center [285, 166] width 194 height 20
click at [188, 155] on input "d. Customize and scale the project management processes to fit the project's si…" at bounding box center [188, 153] width 0 height 4
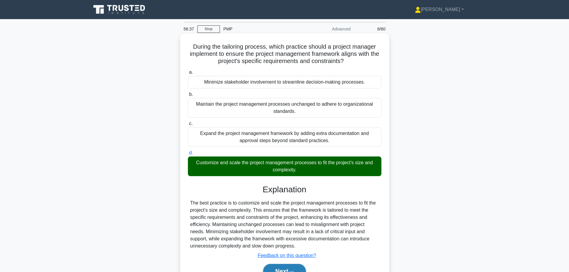
click at [285, 268] on button "Next" at bounding box center [284, 271] width 43 height 14
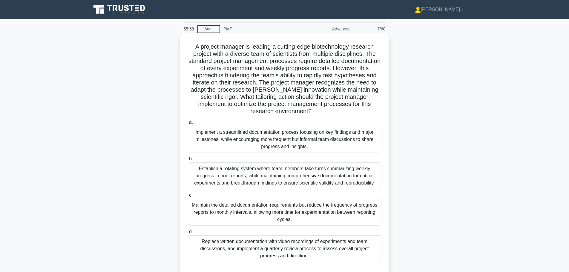
click at [291, 217] on div "Maintain the detailed documentation requirements but reduce the frequency of pr…" at bounding box center [285, 212] width 194 height 27
click at [188, 197] on input "c. Maintain the detailed documentation requirements but reduce the frequency of…" at bounding box center [188, 196] width 0 height 4
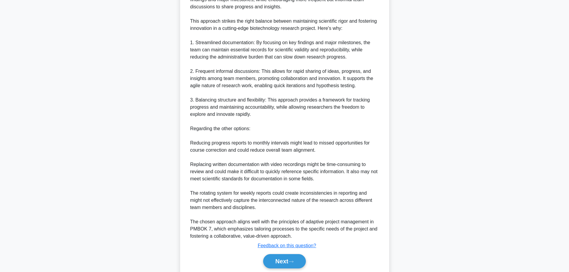
scroll to position [299, 0]
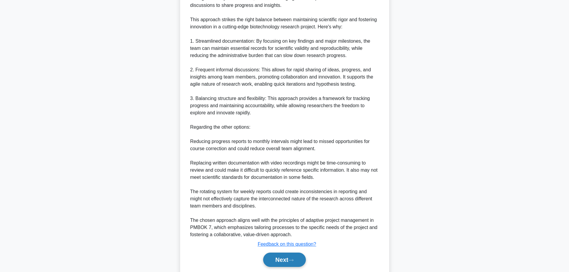
click at [288, 261] on button "Next" at bounding box center [284, 260] width 43 height 14
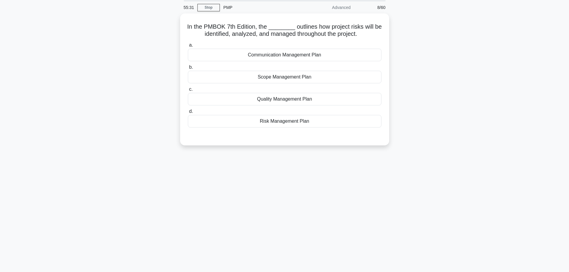
scroll to position [0, 0]
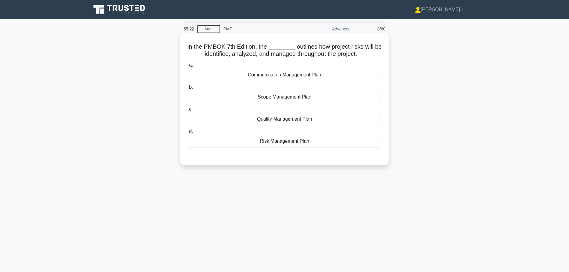
click at [286, 144] on div "Risk Management Plan" at bounding box center [285, 141] width 194 height 13
click at [188, 133] on input "d. Risk Management Plan" at bounding box center [188, 132] width 0 height 4
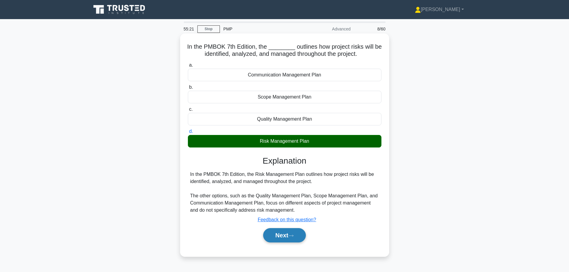
click at [291, 239] on button "Next" at bounding box center [284, 235] width 43 height 14
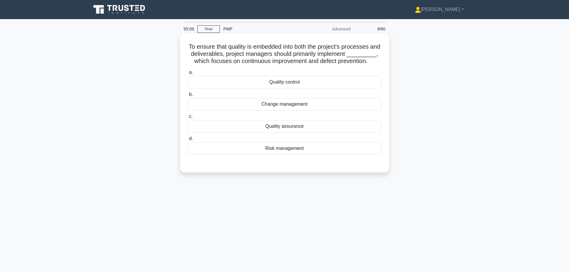
click at [285, 132] on div "Quality assurance" at bounding box center [285, 126] width 194 height 13
click at [188, 119] on input "c. Quality assurance" at bounding box center [188, 117] width 0 height 4
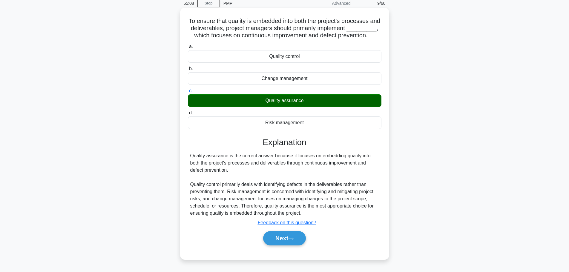
scroll to position [50, 0]
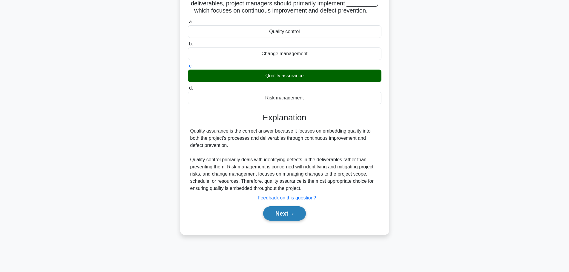
click at [263, 218] on button "Next" at bounding box center [284, 213] width 43 height 14
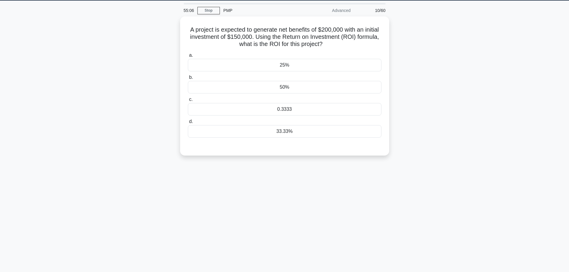
scroll to position [0, 0]
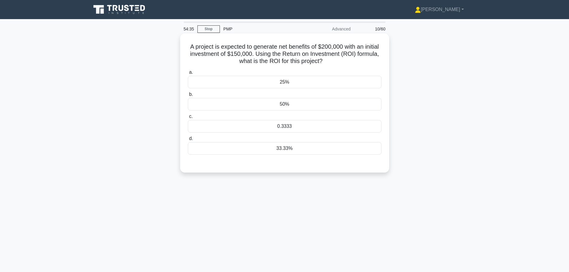
click at [325, 83] on div "25%" at bounding box center [285, 82] width 194 height 13
click at [188, 74] on input "a. 25%" at bounding box center [188, 72] width 0 height 4
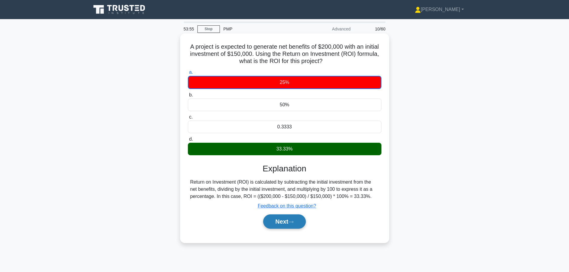
click at [267, 228] on button "Next" at bounding box center [284, 221] width 43 height 14
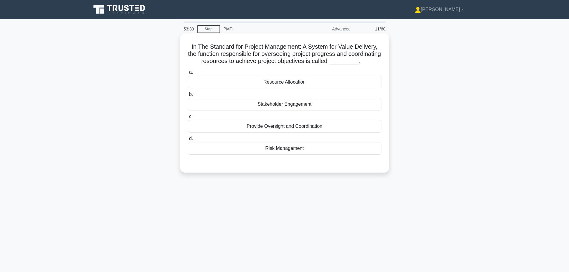
click at [288, 132] on div "Provide Oversight and Coordination" at bounding box center [285, 126] width 194 height 13
click at [188, 119] on input "c. Provide Oversight and Coordination" at bounding box center [188, 117] width 0 height 4
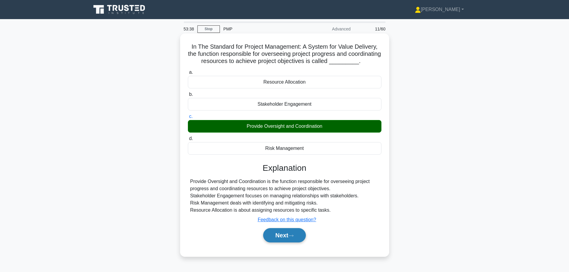
click at [287, 243] on button "Next" at bounding box center [284, 235] width 43 height 14
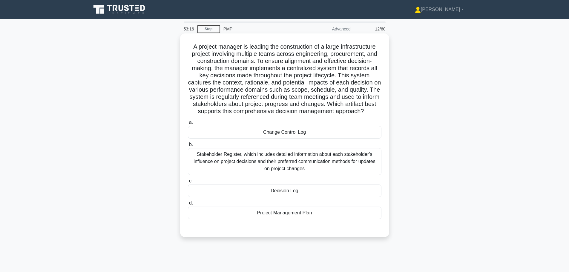
click at [281, 210] on div "Project Management Plan" at bounding box center [285, 213] width 194 height 13
click at [188, 205] on input "d. Project Management Plan" at bounding box center [188, 203] width 0 height 4
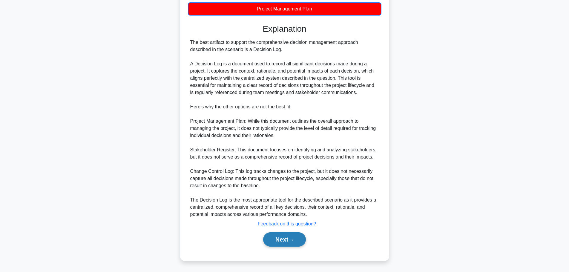
click at [269, 238] on button "Next" at bounding box center [284, 239] width 43 height 14
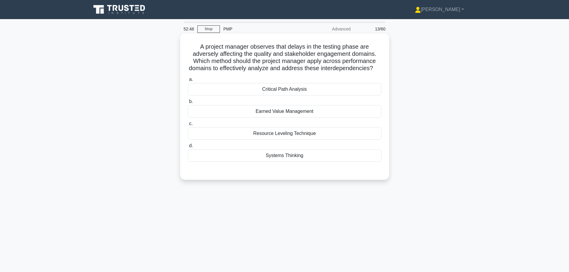
click at [289, 162] on div "Systems Thinking" at bounding box center [285, 155] width 194 height 13
click at [188, 148] on input "d. Systems Thinking" at bounding box center [188, 146] width 0 height 4
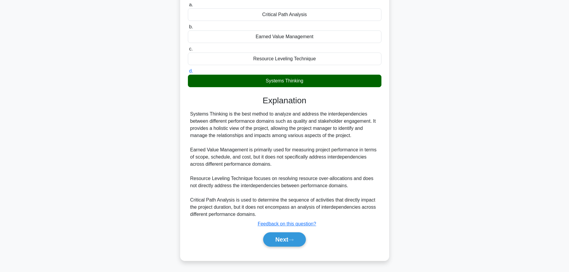
scroll to position [82, 0]
click at [294, 240] on icon at bounding box center [290, 239] width 5 height 3
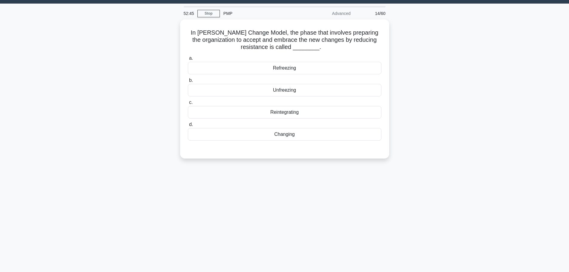
scroll to position [0, 0]
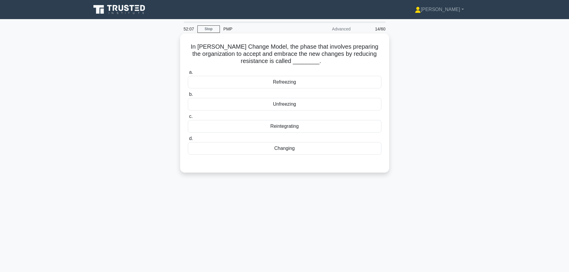
click at [274, 104] on div "Unfreezing" at bounding box center [285, 104] width 194 height 13
click at [188, 96] on input "b. Unfreezing" at bounding box center [188, 95] width 0 height 4
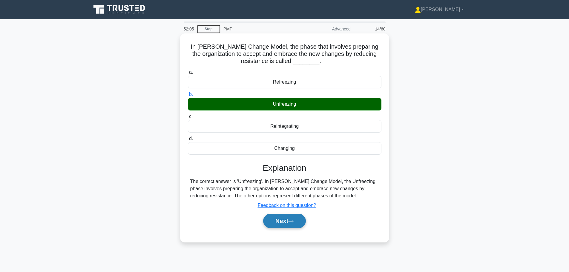
click at [291, 217] on button "Next" at bounding box center [284, 221] width 43 height 14
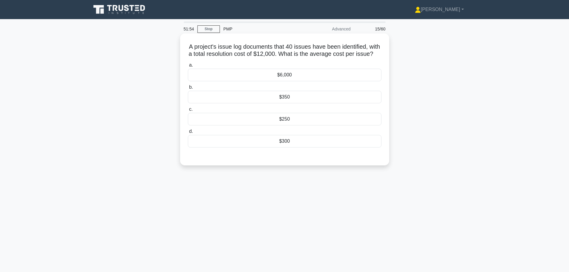
click at [273, 148] on div "$300" at bounding box center [285, 141] width 194 height 13
click at [188, 133] on input "d. $300" at bounding box center [188, 132] width 0 height 4
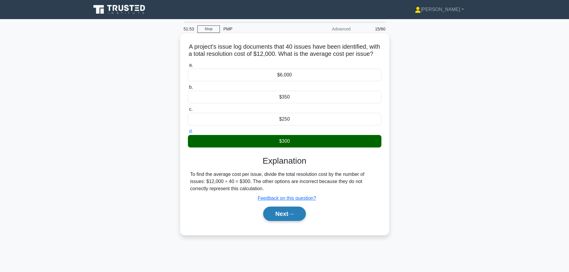
click at [293, 215] on icon at bounding box center [290, 214] width 5 height 2
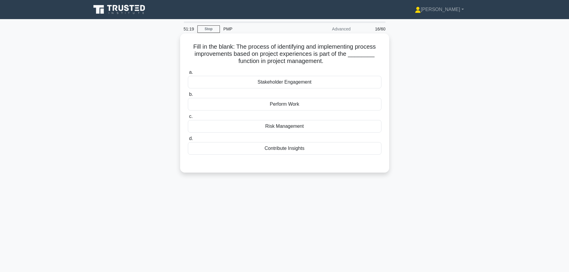
click at [286, 125] on div "Risk Management" at bounding box center [285, 126] width 194 height 13
click at [188, 119] on input "c. Risk Management" at bounding box center [188, 117] width 0 height 4
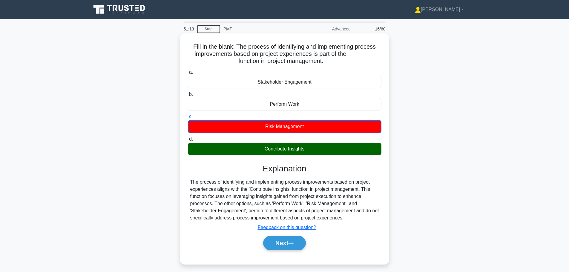
drag, startPoint x: 292, startPoint y: 237, endPoint x: 292, endPoint y: 192, distance: 45.1
click at [292, 235] on div "Next" at bounding box center [285, 243] width 194 height 19
click at [282, 243] on button "Next" at bounding box center [284, 243] width 43 height 14
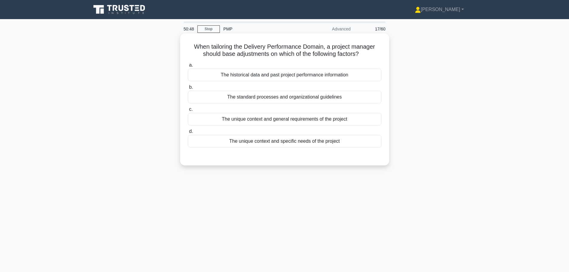
click at [277, 143] on div "The unique context and specific needs of the project" at bounding box center [285, 141] width 194 height 13
click at [188, 133] on input "d. The unique context and specific needs of the project" at bounding box center [188, 132] width 0 height 4
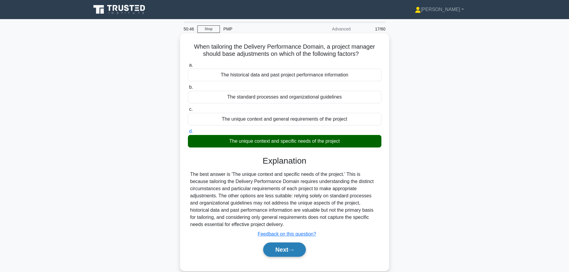
click at [288, 247] on button "Next" at bounding box center [284, 250] width 43 height 14
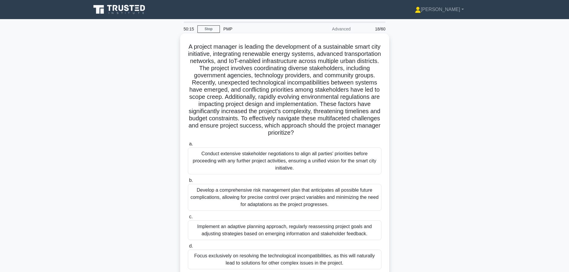
click at [293, 234] on div "Implement an adaptive planning approach, regularly reassessing project goals an…" at bounding box center [285, 230] width 194 height 20
click at [188, 219] on input "c. Implement an adaptive planning approach, regularly reassessing project goals…" at bounding box center [188, 217] width 0 height 4
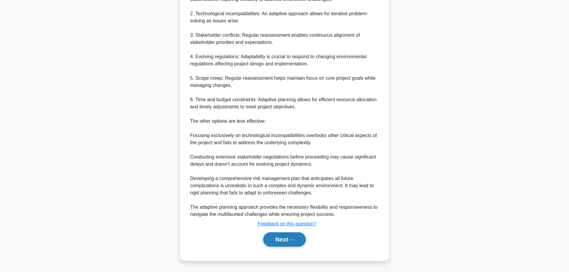
click at [291, 239] on icon at bounding box center [290, 239] width 5 height 3
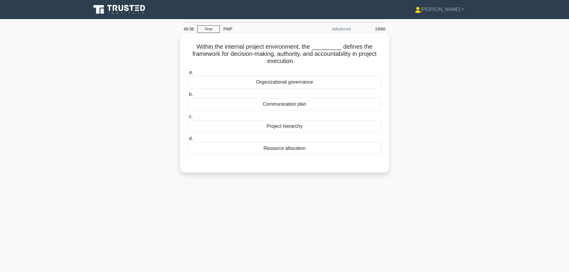
click at [299, 127] on div "Project hierarchy" at bounding box center [285, 126] width 194 height 13
click at [188, 119] on input "c. Project hierarchy" at bounding box center [188, 117] width 0 height 4
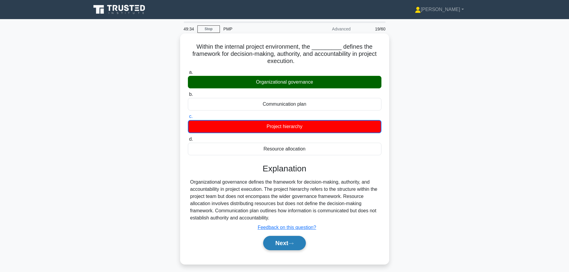
click at [279, 243] on button "Next" at bounding box center [284, 243] width 43 height 14
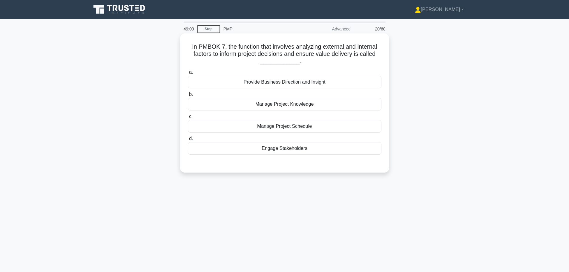
click at [282, 81] on div "Provide Business Direction and Insight" at bounding box center [285, 82] width 194 height 13
click at [188, 74] on input "a. Provide Business Direction and Insight" at bounding box center [188, 72] width 0 height 4
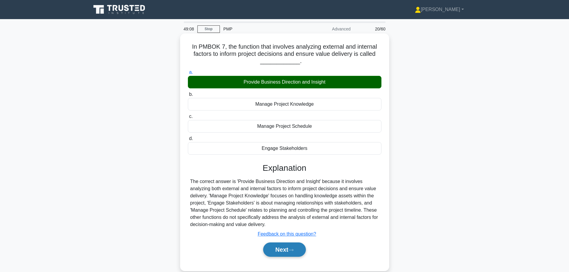
click at [287, 249] on button "Next" at bounding box center [284, 250] width 43 height 14
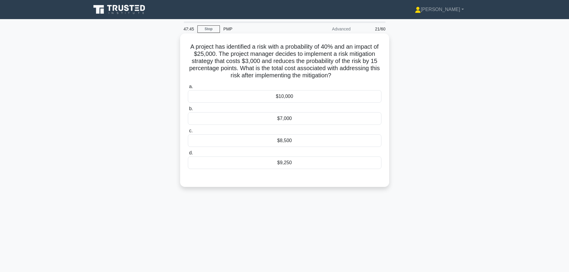
click at [291, 118] on div "$7,000" at bounding box center [285, 118] width 194 height 13
click at [188, 111] on input "b. $7,000" at bounding box center [188, 109] width 0 height 4
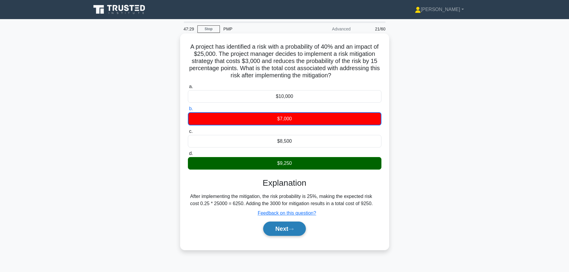
click at [285, 229] on button "Next" at bounding box center [284, 229] width 43 height 14
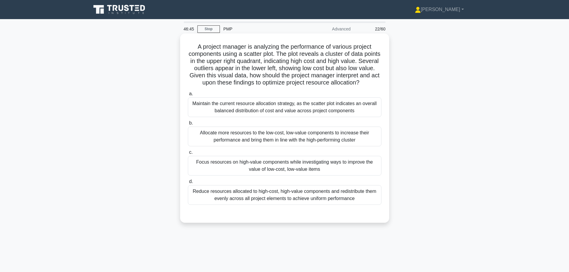
click at [283, 165] on div "Focus resources on high-value components while investigating ways to improve th…" at bounding box center [285, 166] width 194 height 20
click at [188, 154] on input "c. Focus resources on high-value components while investigating ways to improve…" at bounding box center [188, 153] width 0 height 4
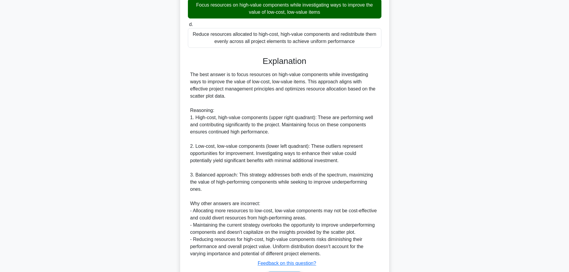
scroll to position [197, 0]
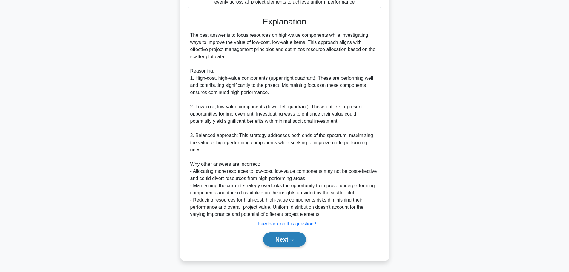
click at [278, 237] on button "Next" at bounding box center [284, 239] width 43 height 14
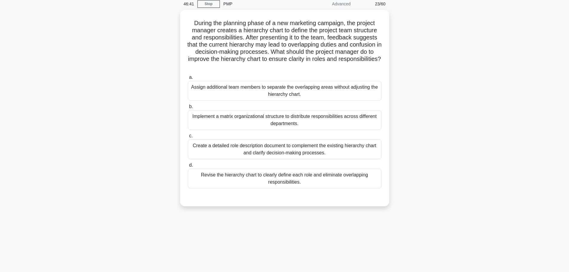
scroll to position [0, 0]
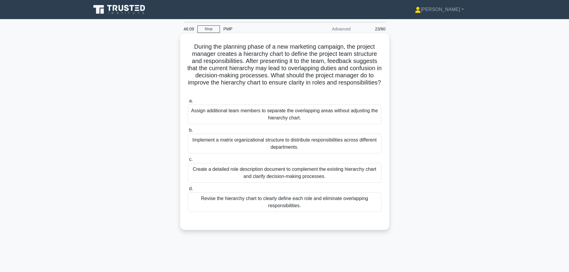
click at [323, 202] on div "Revise the hierarchy chart to clearly define each role and eliminate overlappin…" at bounding box center [285, 202] width 194 height 20
click at [188, 191] on input "d. Revise the hierarchy chart to clearly define each role and eliminate overlap…" at bounding box center [188, 189] width 0 height 4
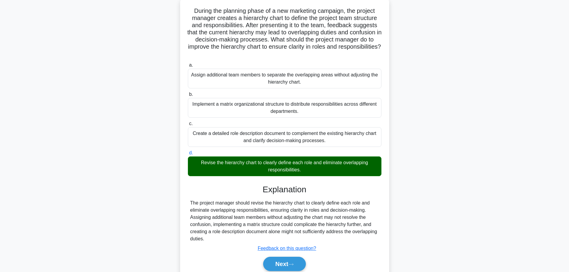
scroll to position [61, 0]
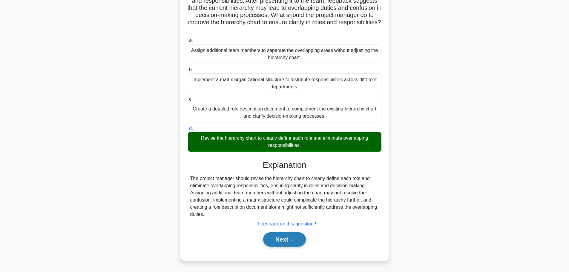
click at [278, 237] on button "Next" at bounding box center [284, 239] width 43 height 14
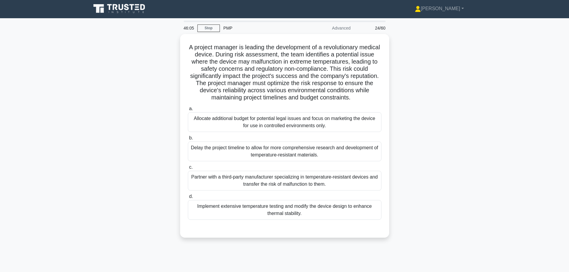
scroll to position [0, 0]
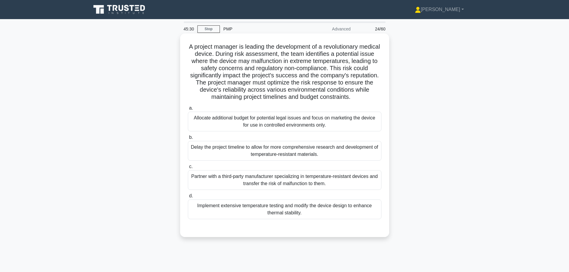
click at [306, 185] on div "Partner with a third-party manufacturer specializing in temperature-resistant d…" at bounding box center [285, 180] width 194 height 20
click at [188, 169] on input "c. Partner with a third-party manufacturer specializing in temperature-resistan…" at bounding box center [188, 167] width 0 height 4
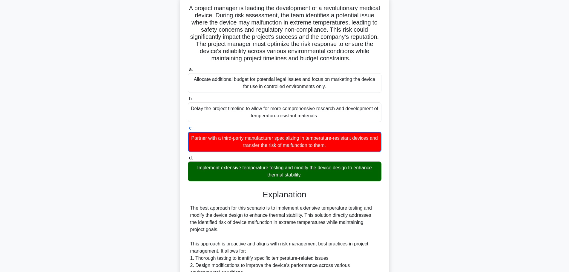
scroll to position [90, 0]
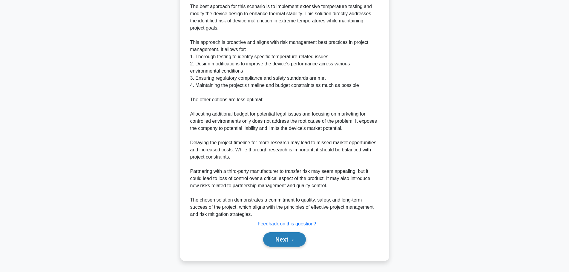
click at [298, 238] on button "Next" at bounding box center [284, 239] width 43 height 14
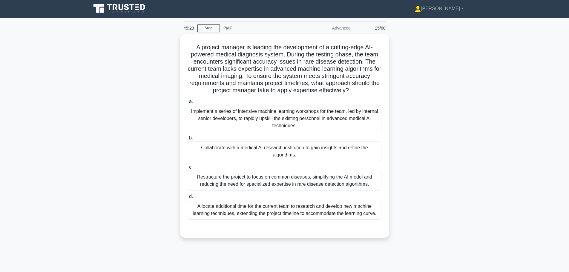
scroll to position [0, 0]
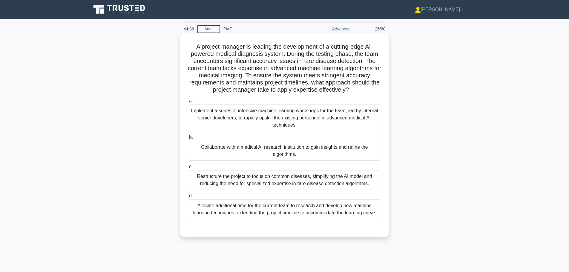
click at [333, 113] on div "Implement a series of intensive machine learning workshops for the team, led by…" at bounding box center [285, 118] width 194 height 27
click at [188, 103] on input "a. Implement a series of intensive machine learning workshops for the team, led…" at bounding box center [188, 101] width 0 height 4
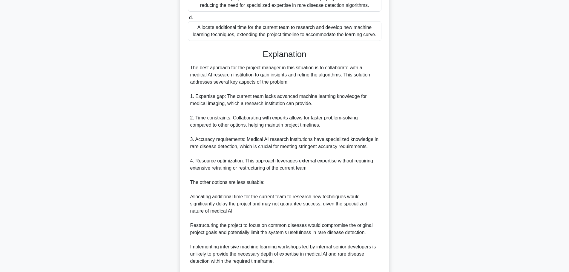
scroll to position [255, 0]
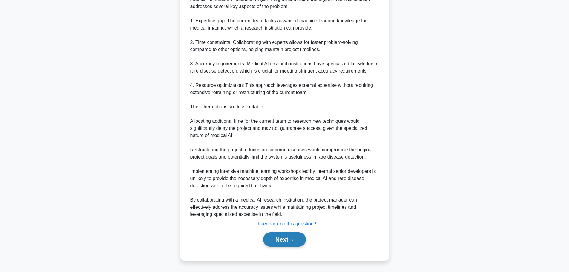
click at [273, 237] on button "Next" at bounding box center [284, 239] width 43 height 14
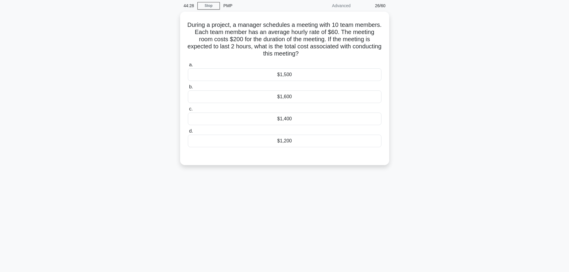
scroll to position [0, 0]
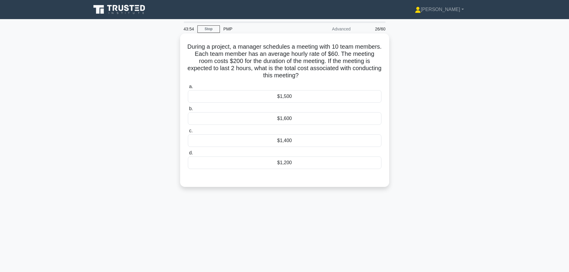
click at [296, 143] on div "$1,400" at bounding box center [285, 140] width 194 height 13
click at [188, 133] on input "c. $1,400" at bounding box center [188, 131] width 0 height 4
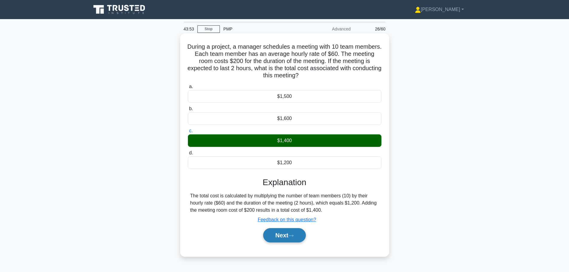
click at [292, 233] on button "Next" at bounding box center [284, 235] width 43 height 14
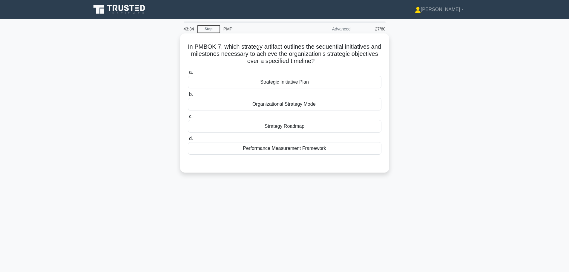
click at [302, 127] on div "Strategy Roadmap" at bounding box center [285, 126] width 194 height 13
click at [188, 119] on input "c. Strategy Roadmap" at bounding box center [188, 117] width 0 height 4
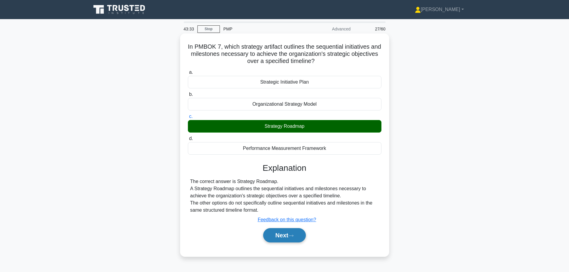
click at [294, 237] on icon at bounding box center [290, 235] width 5 height 3
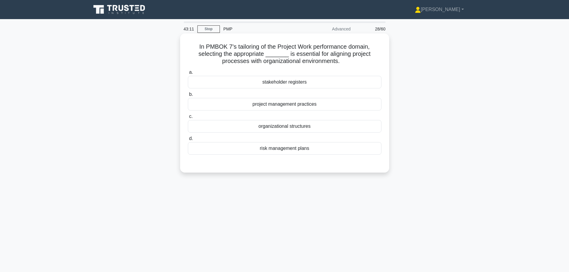
click at [294, 104] on div "project management practices" at bounding box center [285, 104] width 194 height 13
click at [188, 96] on input "b. project management practices" at bounding box center [188, 95] width 0 height 4
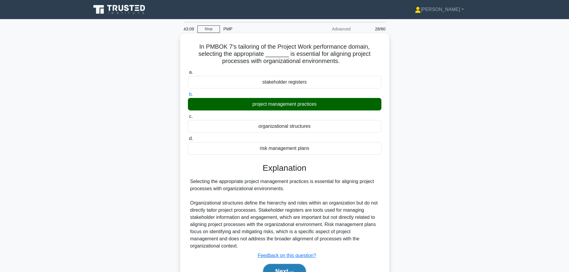
click at [290, 269] on button "Next" at bounding box center [284, 271] width 43 height 14
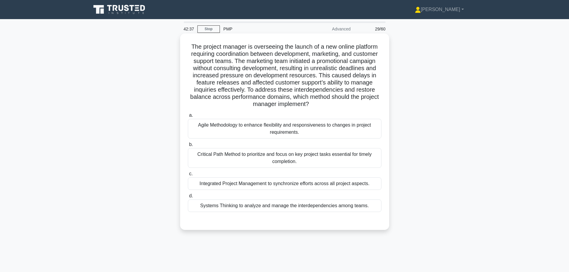
click at [299, 208] on div "Systems Thinking to analyze and manage the interdependencies among teams." at bounding box center [285, 205] width 194 height 13
click at [188, 198] on input "d. Systems Thinking to analyze and manage the interdependencies among teams." at bounding box center [188, 196] width 0 height 4
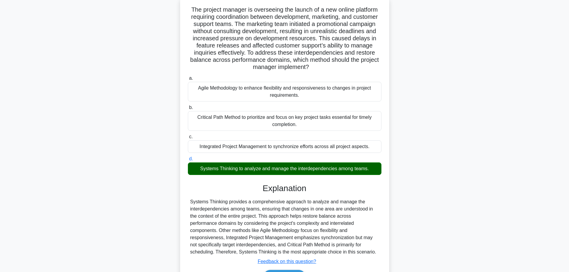
scroll to position [75, 0]
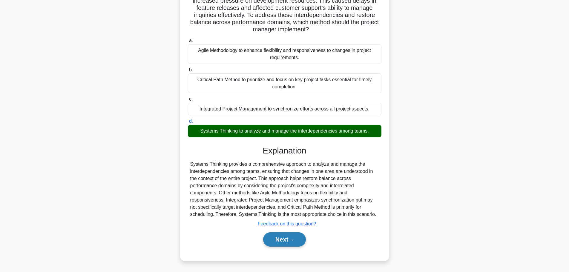
click at [291, 239] on icon at bounding box center [290, 239] width 5 height 3
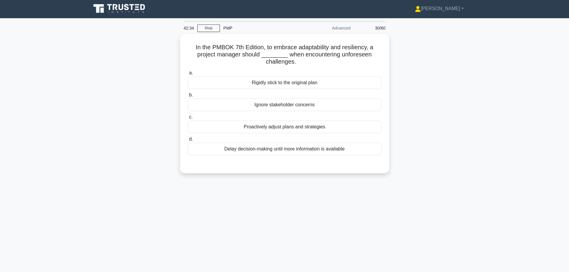
scroll to position [0, 0]
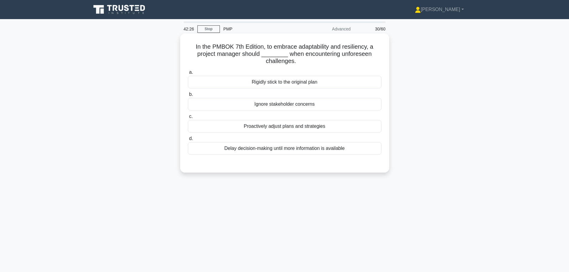
click at [277, 128] on div "Proactively adjust plans and strategies" at bounding box center [285, 126] width 194 height 13
click at [188, 119] on input "c. Proactively adjust plans and strategies" at bounding box center [188, 117] width 0 height 4
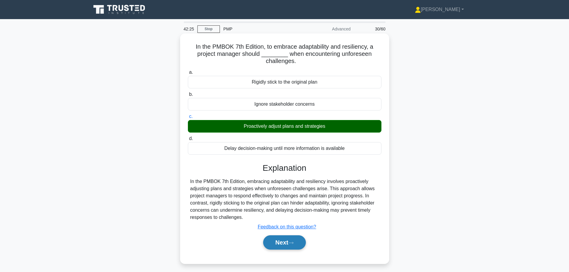
click at [285, 240] on button "Next" at bounding box center [284, 242] width 43 height 14
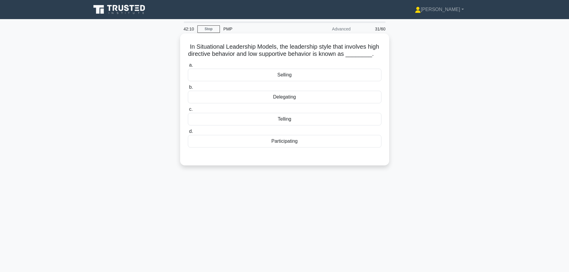
click at [287, 121] on div "Telling" at bounding box center [285, 119] width 194 height 13
click at [188, 111] on input "c. Telling" at bounding box center [188, 110] width 0 height 4
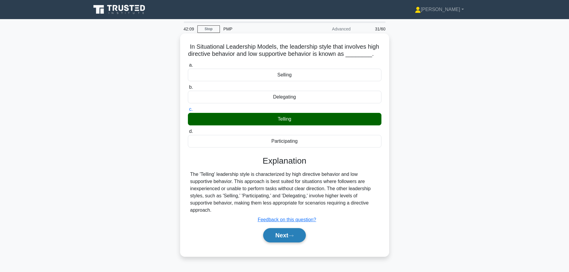
click at [280, 236] on button "Next" at bounding box center [284, 235] width 43 height 14
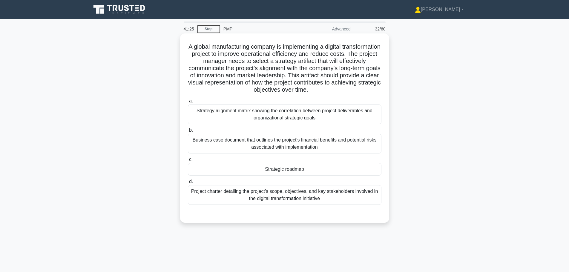
click at [283, 173] on div "Strategic roadmap" at bounding box center [285, 169] width 194 height 13
click at [188, 162] on input "c. Strategic roadmap" at bounding box center [188, 160] width 0 height 4
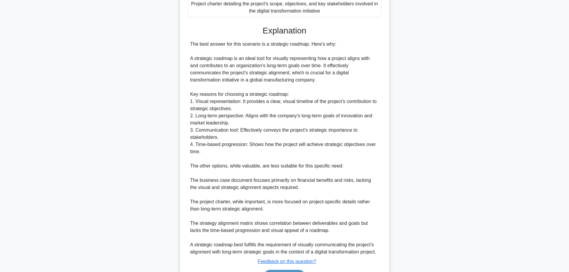
scroll to position [209, 0]
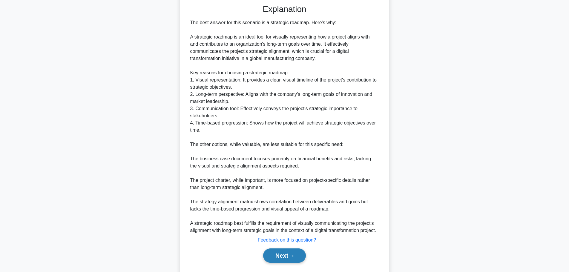
click at [278, 262] on button "Next" at bounding box center [284, 255] width 43 height 14
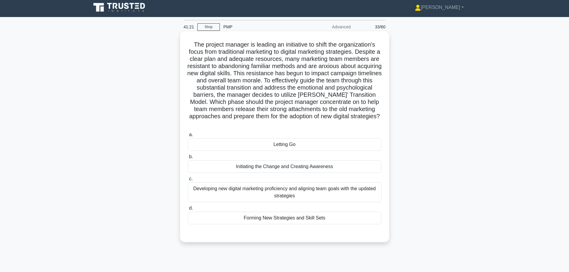
scroll to position [0, 0]
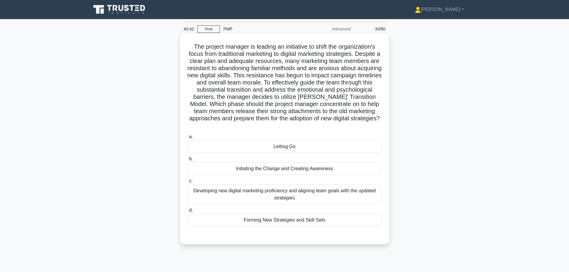
click at [287, 171] on div "Initiating the Change and Creating Awareness" at bounding box center [285, 168] width 194 height 13
click at [188, 161] on input "b. Initiating the Change and Creating Awareness" at bounding box center [188, 159] width 0 height 4
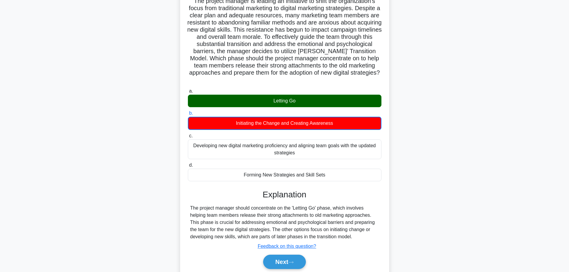
scroll to position [68, 0]
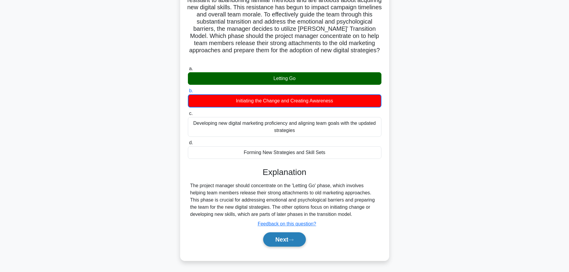
click at [294, 240] on icon at bounding box center [290, 239] width 5 height 3
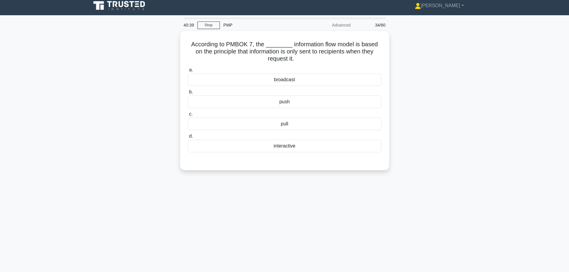
scroll to position [0, 0]
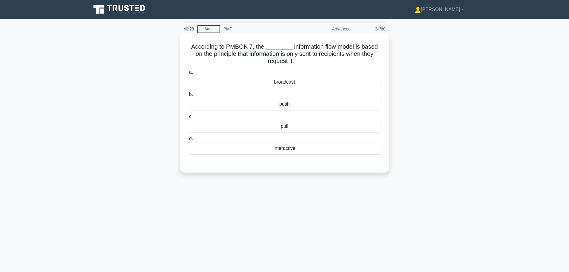
click at [277, 127] on div "pull" at bounding box center [285, 126] width 194 height 13
click at [188, 119] on input "c. pull" at bounding box center [188, 117] width 0 height 4
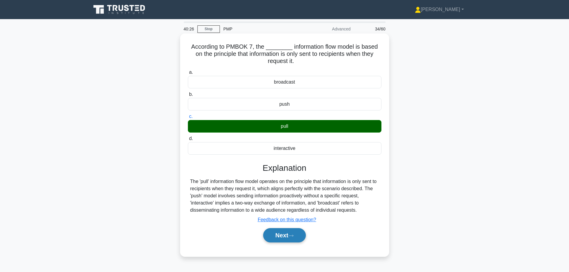
click at [297, 234] on button "Next" at bounding box center [284, 235] width 43 height 14
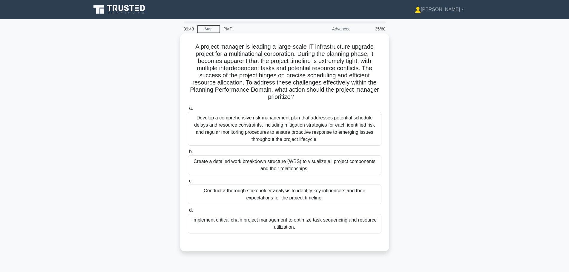
click at [288, 166] on div "Create a detailed work breakdown structure (WBS) to visualize all project compo…" at bounding box center [285, 165] width 194 height 20
click at [188, 154] on input "b. Create a detailed work breakdown structure (WBS) to visualize all project co…" at bounding box center [188, 152] width 0 height 4
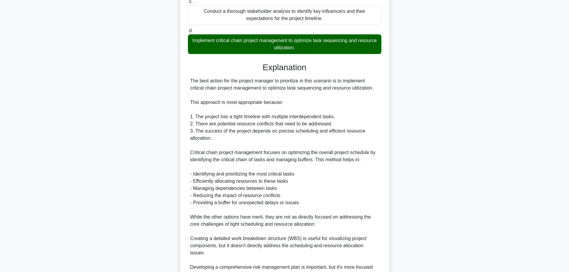
scroll to position [283, 0]
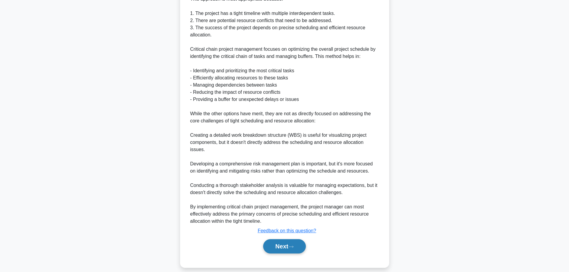
click at [299, 239] on button "Next" at bounding box center [284, 246] width 43 height 14
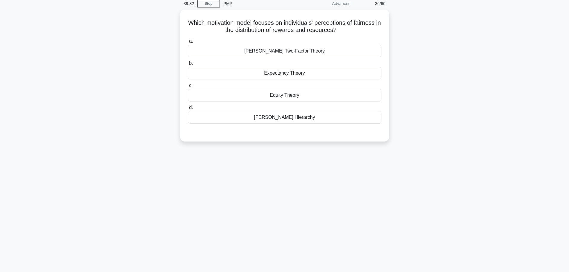
scroll to position [0, 0]
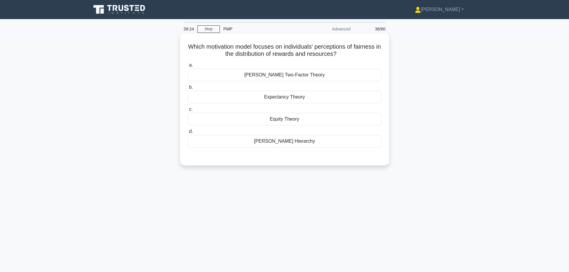
click at [288, 122] on div "Equity Theory" at bounding box center [285, 119] width 194 height 13
click at [188, 111] on input "c. Equity Theory" at bounding box center [188, 110] width 0 height 4
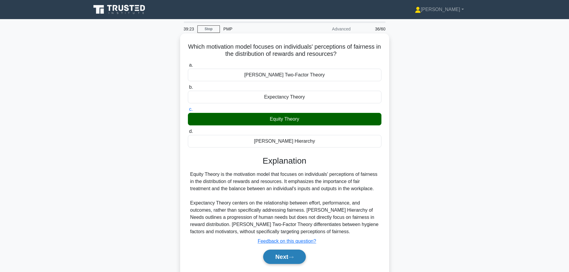
click at [290, 254] on button "Next" at bounding box center [284, 257] width 43 height 14
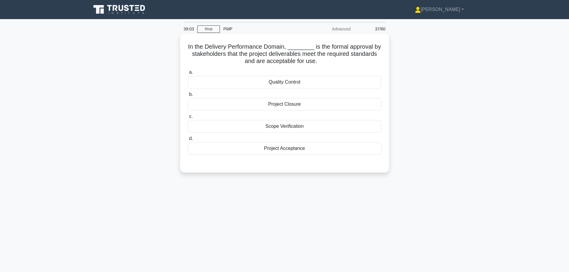
click at [283, 131] on div "Scope Verification" at bounding box center [285, 126] width 194 height 13
click at [188, 119] on input "c. Scope Verification" at bounding box center [188, 117] width 0 height 4
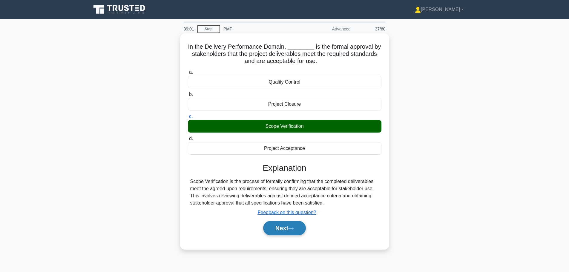
click at [288, 225] on button "Next" at bounding box center [284, 228] width 43 height 14
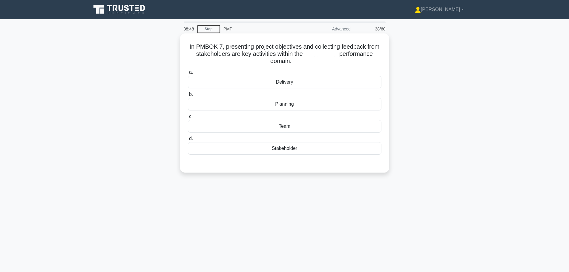
click at [296, 106] on div "Planning" at bounding box center [285, 104] width 194 height 13
click at [188, 96] on input "b. Planning" at bounding box center [188, 95] width 0 height 4
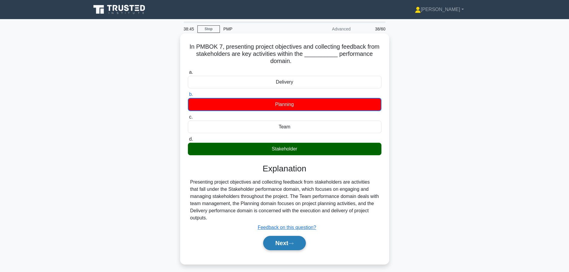
click at [284, 245] on button "Next" at bounding box center [284, 243] width 43 height 14
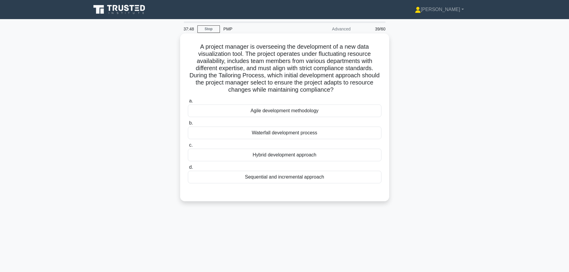
click at [291, 156] on div "Hybrid development approach" at bounding box center [285, 155] width 194 height 13
click at [188, 147] on input "c. Hybrid development approach" at bounding box center [188, 145] width 0 height 4
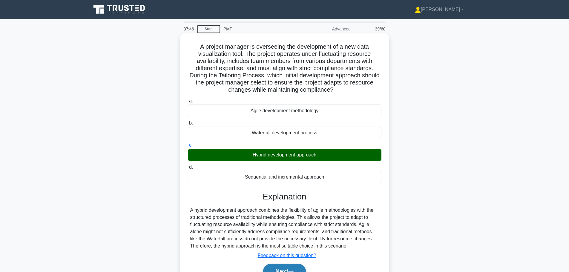
click at [294, 266] on button "Next" at bounding box center [284, 271] width 43 height 14
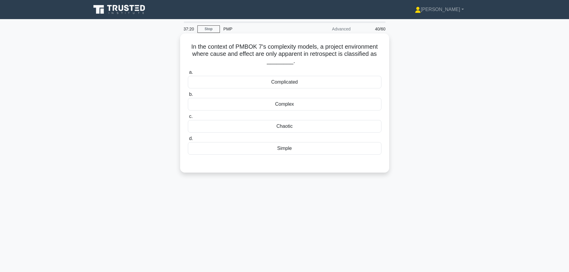
click at [293, 106] on div "Complex" at bounding box center [285, 104] width 194 height 13
click at [188, 96] on input "b. Complex" at bounding box center [188, 95] width 0 height 4
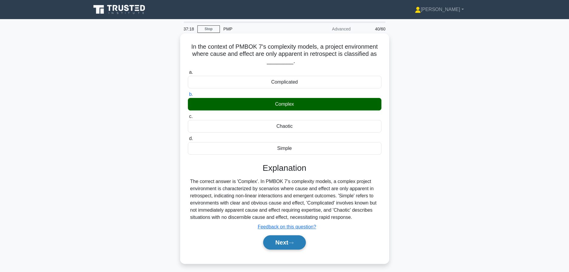
click at [292, 245] on icon at bounding box center [290, 242] width 5 height 3
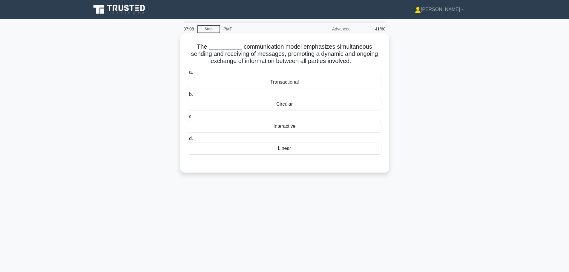
click at [283, 130] on div "Interactive" at bounding box center [285, 126] width 194 height 13
click at [188, 119] on input "c. Interactive" at bounding box center [188, 117] width 0 height 4
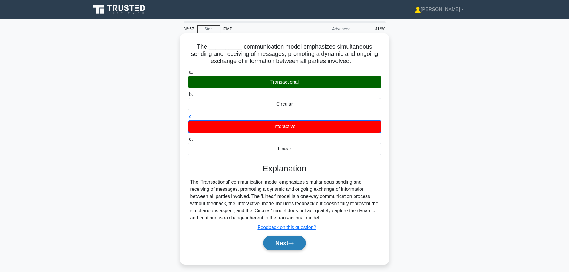
click at [278, 243] on button "Next" at bounding box center [284, 243] width 43 height 14
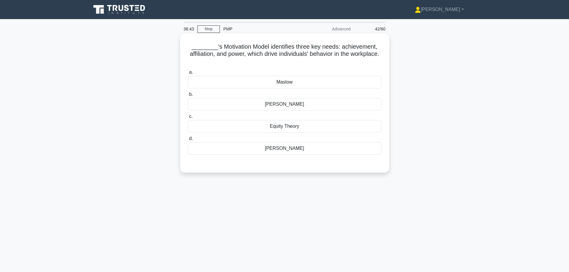
click at [306, 148] on div "McClelland" at bounding box center [285, 148] width 194 height 13
click at [188, 141] on input "d. McClelland" at bounding box center [188, 139] width 0 height 4
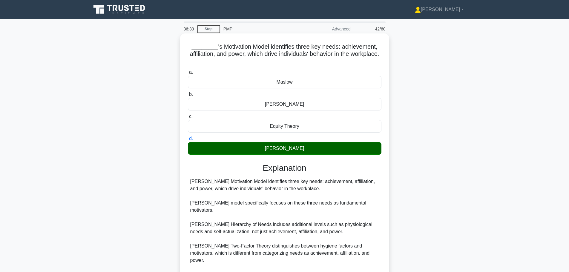
scroll to position [53, 0]
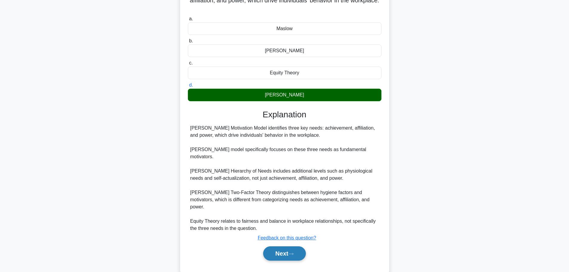
click at [278, 246] on button "Next" at bounding box center [284, 253] width 43 height 14
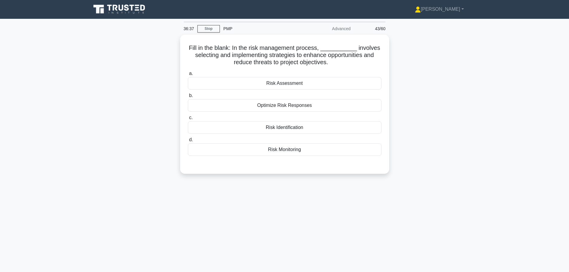
scroll to position [0, 0]
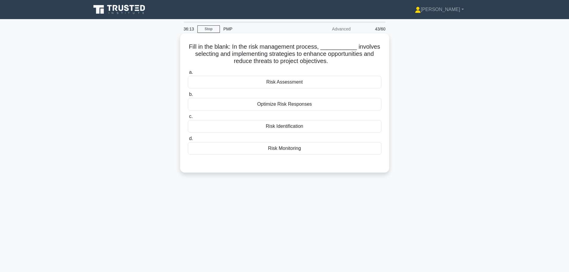
click at [308, 104] on div "Optimize Risk Responses" at bounding box center [285, 104] width 194 height 13
click at [188, 96] on input "b. Optimize Risk Responses" at bounding box center [188, 95] width 0 height 4
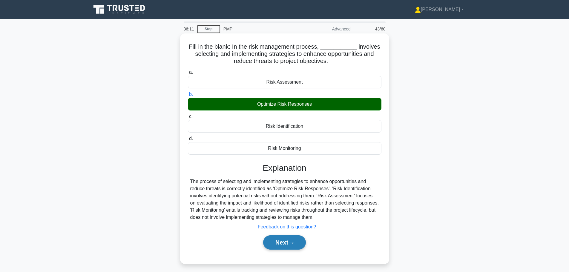
click at [269, 245] on button "Next" at bounding box center [284, 242] width 43 height 14
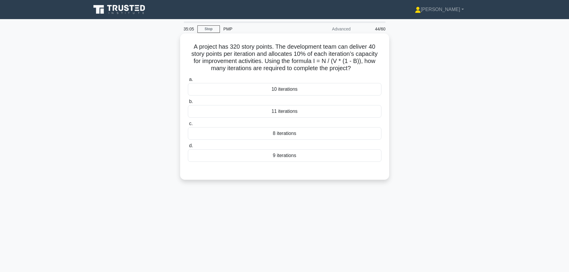
click at [323, 156] on div "9 iterations" at bounding box center [285, 155] width 194 height 13
click at [188, 148] on input "d. 9 iterations" at bounding box center [188, 146] width 0 height 4
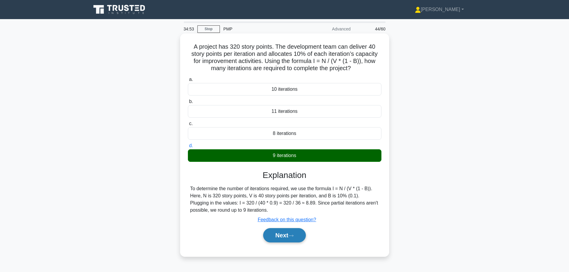
click at [279, 238] on button "Next" at bounding box center [284, 235] width 43 height 14
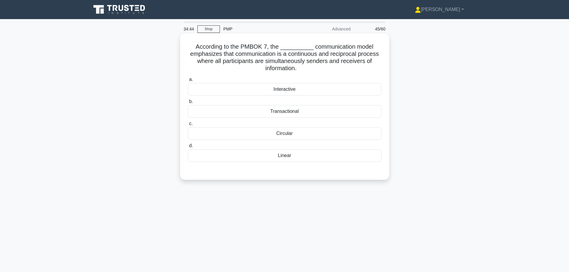
click at [303, 87] on div "Interactive" at bounding box center [285, 89] width 194 height 13
click at [188, 82] on input "a. Interactive" at bounding box center [188, 80] width 0 height 4
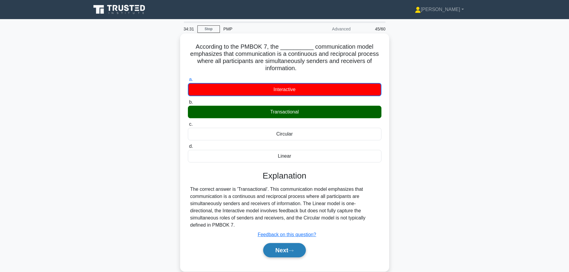
click at [285, 243] on button "Next" at bounding box center [284, 250] width 43 height 14
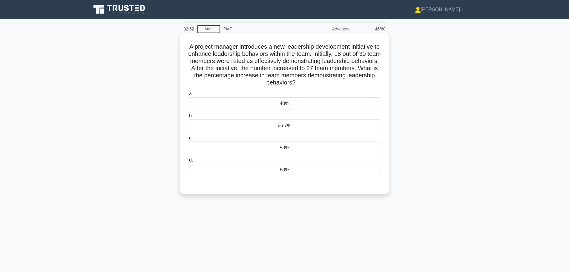
click at [302, 126] on div "66.7%" at bounding box center [285, 125] width 194 height 13
click at [188, 118] on input "b. 66.7%" at bounding box center [188, 116] width 0 height 4
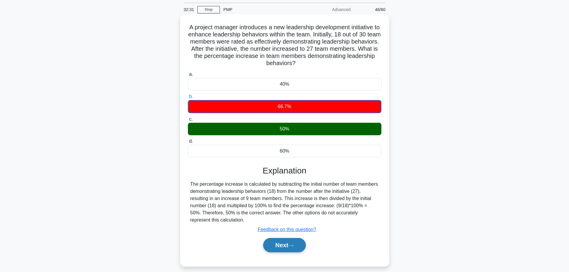
scroll to position [30, 0]
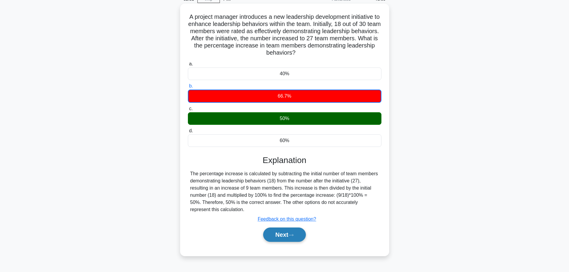
click at [289, 236] on button "Next" at bounding box center [284, 235] width 43 height 14
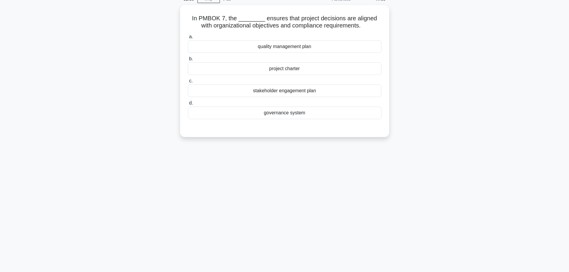
scroll to position [0, 0]
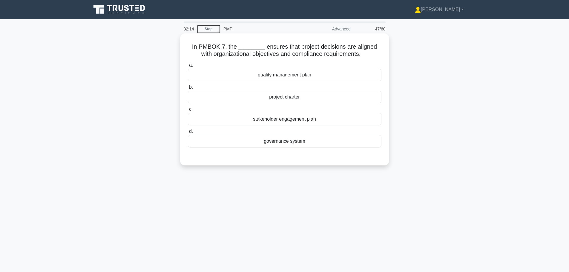
click at [290, 143] on div "governance system" at bounding box center [285, 141] width 194 height 13
click at [188, 133] on input "d. governance system" at bounding box center [188, 132] width 0 height 4
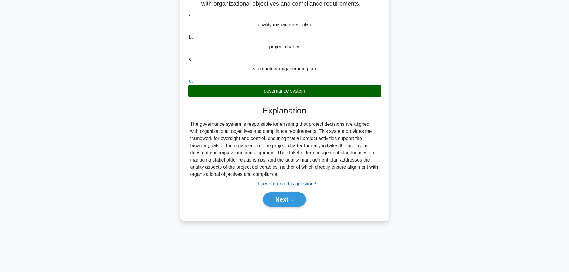
scroll to position [50, 0]
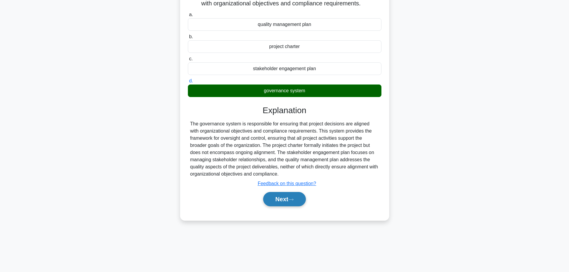
click at [287, 202] on button "Next" at bounding box center [284, 199] width 43 height 14
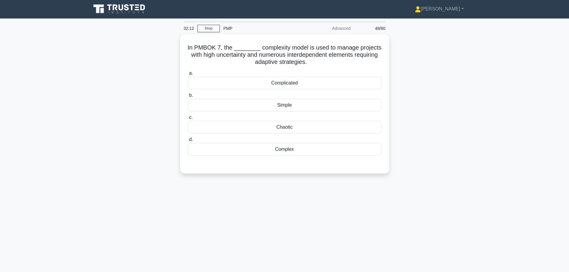
scroll to position [0, 0]
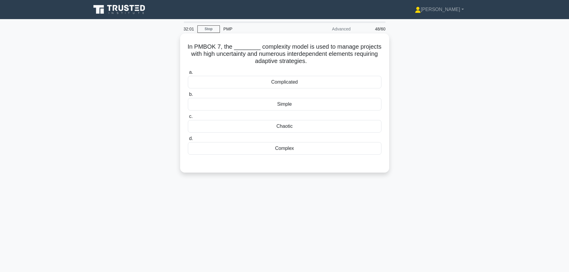
click at [287, 124] on div "Chaotic" at bounding box center [285, 126] width 194 height 13
click at [188, 119] on input "c. Chaotic" at bounding box center [188, 117] width 0 height 4
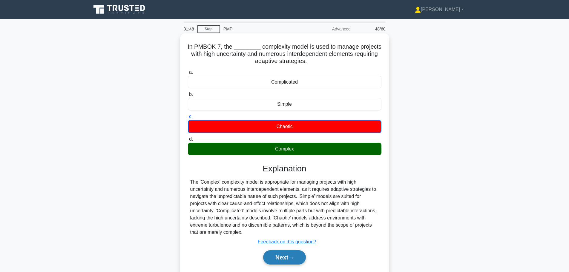
click at [291, 261] on button "Next" at bounding box center [284, 257] width 43 height 14
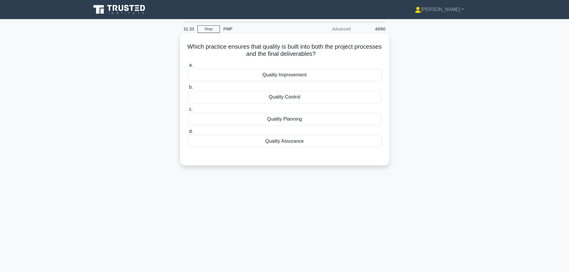
click at [292, 124] on div "Quality Planning" at bounding box center [285, 119] width 194 height 13
click at [188, 111] on input "c. Quality Planning" at bounding box center [188, 110] width 0 height 4
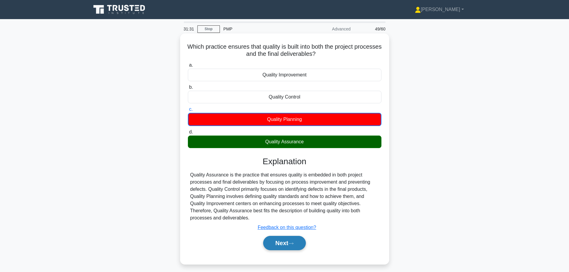
click at [294, 248] on button "Next" at bounding box center [284, 243] width 43 height 14
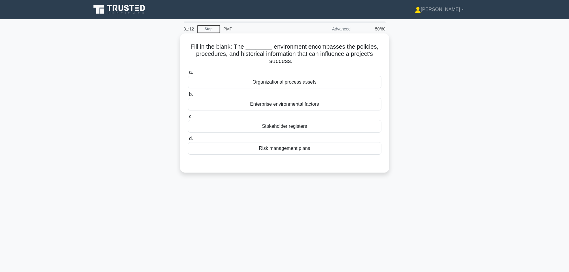
click at [282, 103] on div "Enterprise environmental factors" at bounding box center [285, 104] width 194 height 13
click at [188, 96] on input "b. Enterprise environmental factors" at bounding box center [188, 95] width 0 height 4
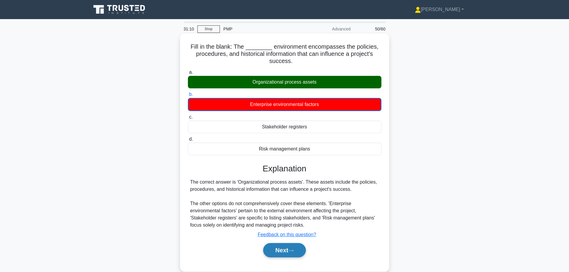
click at [295, 249] on button "Next" at bounding box center [284, 250] width 43 height 14
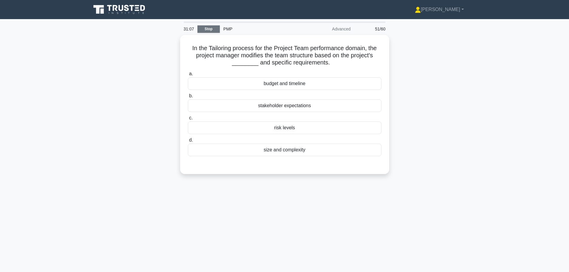
click at [209, 29] on link "Stop" at bounding box center [208, 28] width 22 height 7
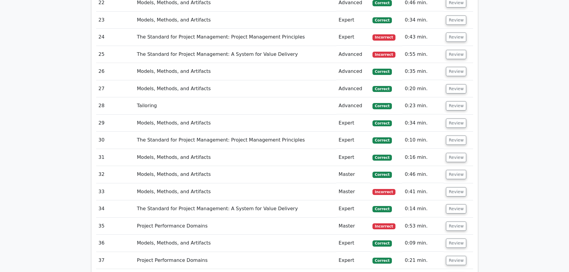
scroll to position [1506, 0]
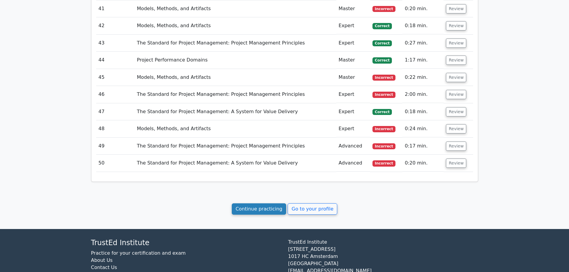
click at [255, 203] on link "Continue practicing" at bounding box center [259, 208] width 55 height 11
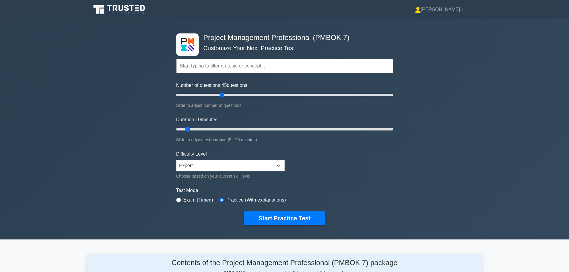
drag, startPoint x: 185, startPoint y: 96, endPoint x: 221, endPoint y: 96, distance: 36.4
click at [221, 96] on input "Number of questions: 45 questions" at bounding box center [284, 94] width 217 height 7
drag, startPoint x: 221, startPoint y: 96, endPoint x: 227, endPoint y: 96, distance: 6.0
type input "50"
click at [227, 96] on input "Number of questions: 50 questions" at bounding box center [284, 94] width 217 height 7
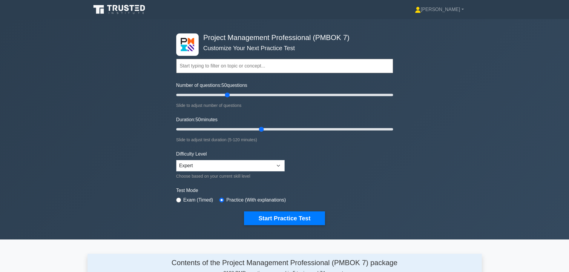
drag, startPoint x: 189, startPoint y: 130, endPoint x: 257, endPoint y: 127, distance: 68.2
type input "50"
click at [257, 127] on input "Duration: 50 minutes" at bounding box center [284, 129] width 217 height 7
click at [262, 220] on button "Start Practice Test" at bounding box center [284, 218] width 81 height 14
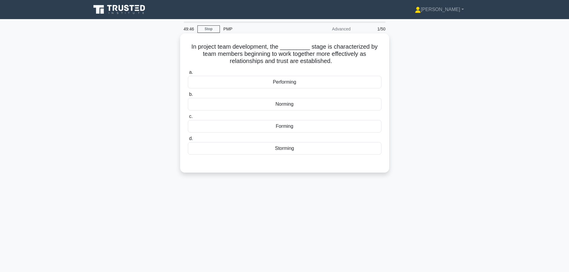
click at [279, 106] on div "Norming" at bounding box center [285, 104] width 194 height 13
click at [188, 96] on input "b. Norming" at bounding box center [188, 95] width 0 height 4
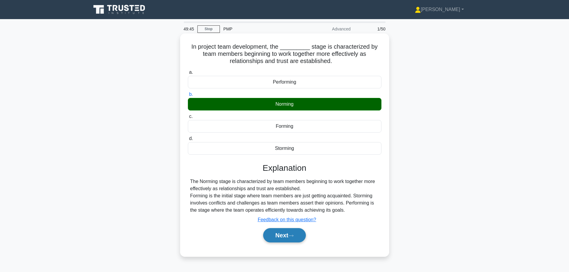
click at [290, 238] on button "Next" at bounding box center [284, 235] width 43 height 14
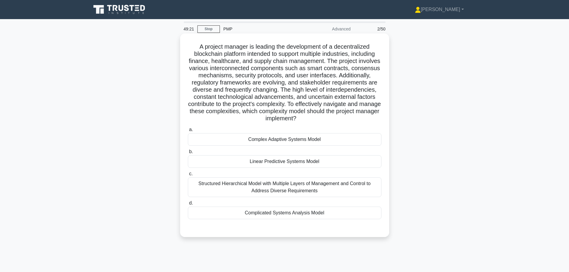
click at [275, 139] on div "Complex Adaptive Systems Model" at bounding box center [285, 139] width 194 height 13
click at [255, 139] on div "Complex Adaptive Systems Model" at bounding box center [285, 139] width 194 height 13
click at [188, 132] on input "a. Complex Adaptive Systems Model" at bounding box center [188, 130] width 0 height 4
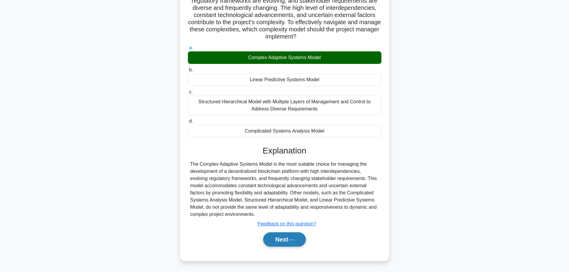
click at [283, 244] on button "Next" at bounding box center [284, 239] width 43 height 14
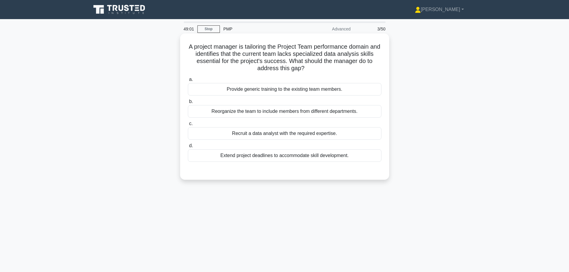
click at [264, 134] on div "Recruit a data analyst with the required expertise." at bounding box center [285, 133] width 194 height 13
click at [188, 126] on input "c. Recruit a data analyst with the required expertise." at bounding box center [188, 124] width 0 height 4
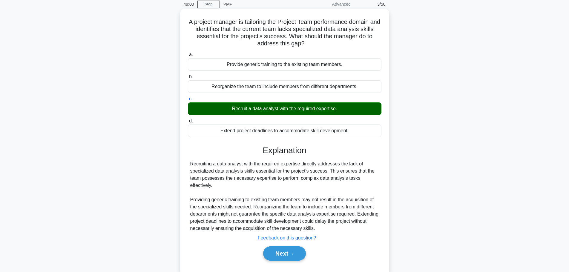
scroll to position [50, 0]
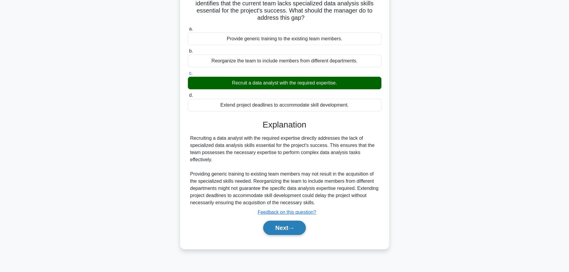
click at [274, 227] on button "Next" at bounding box center [284, 228] width 43 height 14
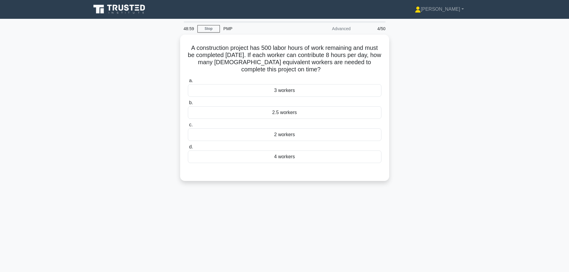
scroll to position [0, 0]
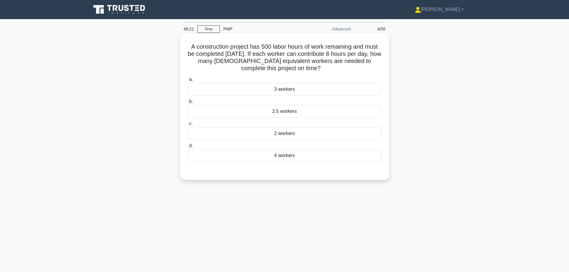
click at [243, 109] on div "2.5 workers" at bounding box center [285, 111] width 194 height 13
click at [188, 104] on input "b. 2.5 workers" at bounding box center [188, 102] width 0 height 4
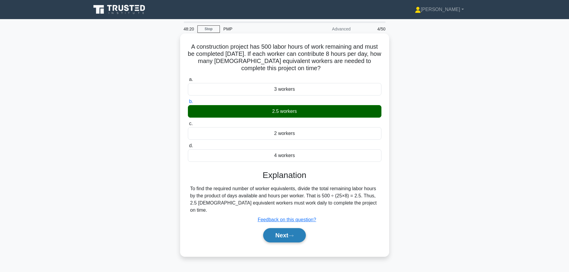
click at [293, 231] on button "Next" at bounding box center [284, 235] width 43 height 14
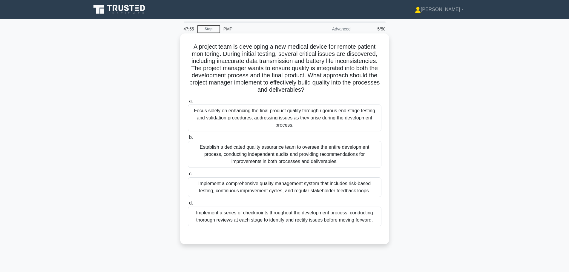
click at [225, 186] on div "Implement a comprehensive quality management system that includes risk-based te…" at bounding box center [285, 187] width 194 height 20
click at [188, 176] on input "c. Implement a comprehensive quality management system that includes risk-based…" at bounding box center [188, 174] width 0 height 4
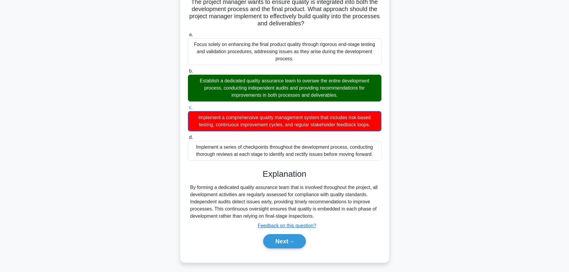
scroll to position [68, 0]
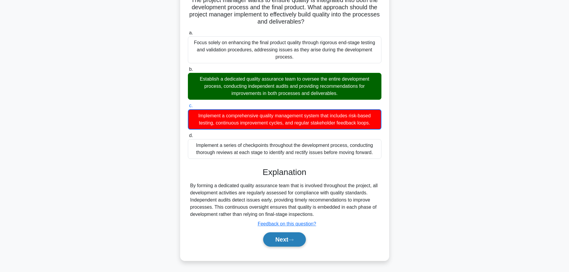
click at [284, 240] on button "Next" at bounding box center [284, 239] width 43 height 14
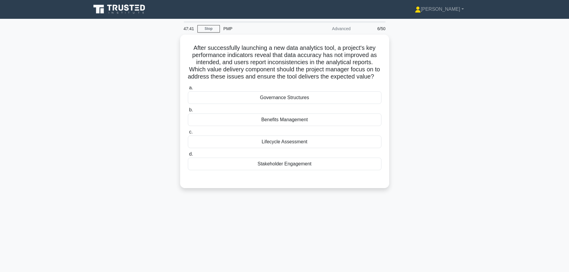
scroll to position [0, 0]
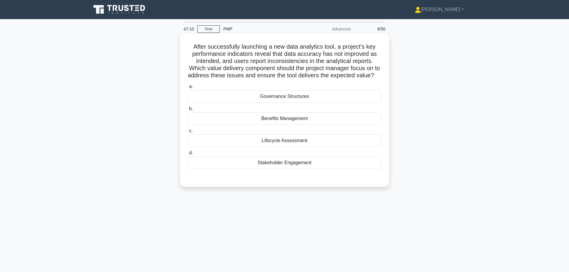
click at [293, 133] on div "a. Governance Structures b. Benefits Management c." at bounding box center [284, 126] width 201 height 88
click at [289, 125] on div "Benefits Management" at bounding box center [285, 118] width 194 height 13
click at [188, 111] on input "b. Benefits Management" at bounding box center [188, 109] width 0 height 4
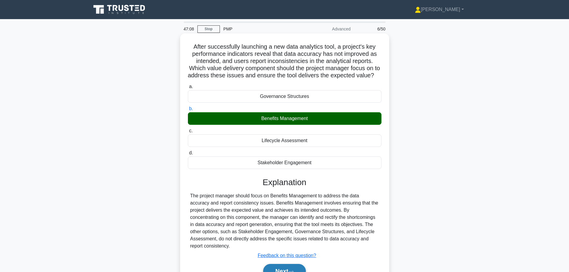
click at [266, 268] on button "Next" at bounding box center [284, 271] width 43 height 14
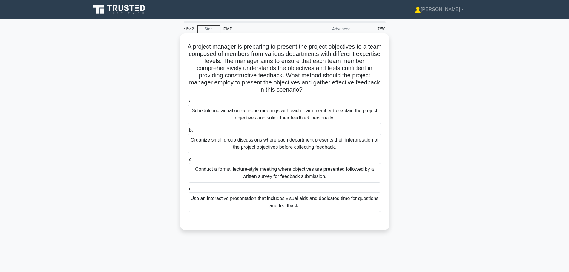
click at [317, 203] on div "Use an interactive presentation that includes visual aids and dedicated time fo…" at bounding box center [285, 202] width 194 height 20
click at [188, 191] on input "d. Use an interactive presentation that includes visual aids and dedicated time…" at bounding box center [188, 189] width 0 height 4
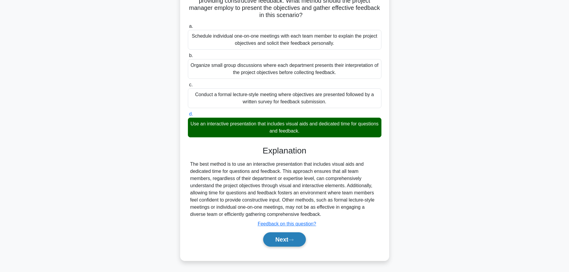
click at [295, 245] on button "Next" at bounding box center [284, 239] width 43 height 14
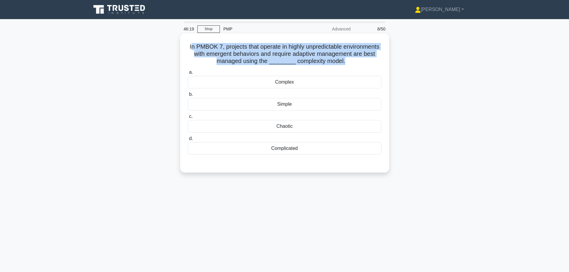
drag, startPoint x: 207, startPoint y: 46, endPoint x: 383, endPoint y: 59, distance: 176.4
click at [383, 59] on div "In PMBOK 7, projects that operate in highly unpredictable environments with eme…" at bounding box center [284, 103] width 204 height 134
copy h5 "n PMBOK 7, projects that operate in highly unpredictable environments with emer…"
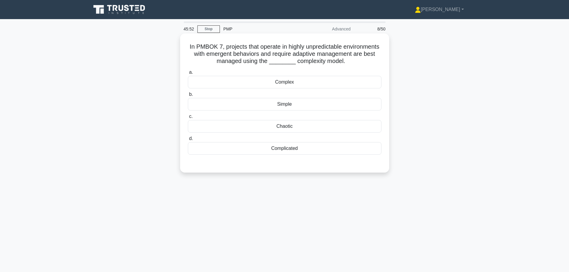
click at [296, 88] on div "Complex" at bounding box center [285, 82] width 194 height 13
click at [188, 74] on input "a. Complex" at bounding box center [188, 72] width 0 height 4
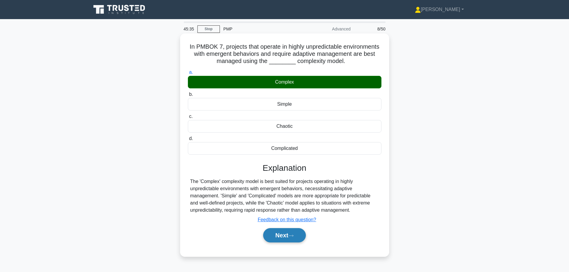
click at [291, 237] on icon at bounding box center [290, 235] width 5 height 3
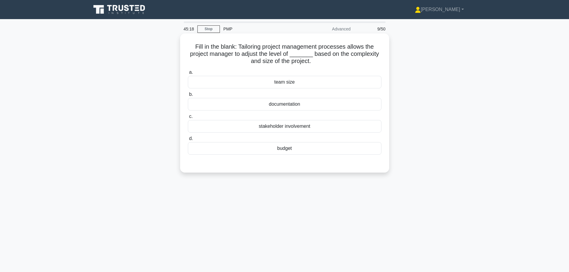
click at [277, 85] on div "team size" at bounding box center [285, 82] width 194 height 13
click at [188, 74] on input "a. team size" at bounding box center [188, 72] width 0 height 4
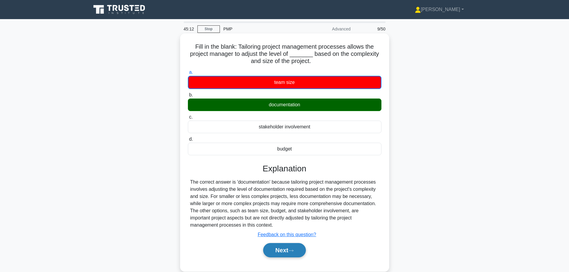
click at [277, 254] on button "Next" at bounding box center [284, 250] width 43 height 14
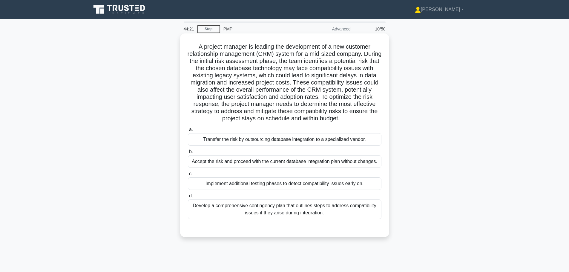
click at [279, 184] on div "Implement additional testing phases to detect compatibility issues early on." at bounding box center [285, 183] width 194 height 13
click at [188, 176] on input "c. Implement additional testing phases to detect compatibility issues early on." at bounding box center [188, 174] width 0 height 4
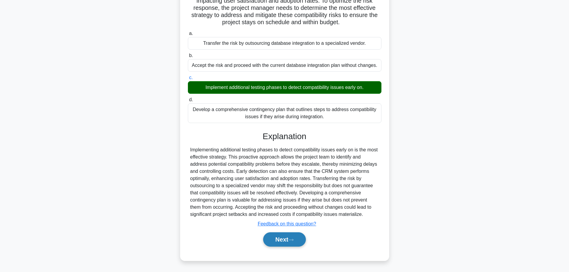
click at [279, 240] on button "Next" at bounding box center [284, 239] width 43 height 14
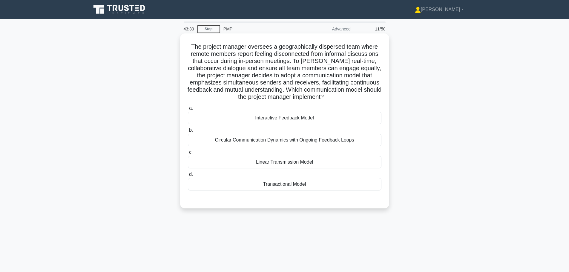
click at [286, 140] on div "Circular Communication Dynamics with Ongoing Feedback Loops" at bounding box center [285, 140] width 194 height 13
click at [188, 132] on input "b. Circular Communication Dynamics with Ongoing Feedback Loops" at bounding box center [188, 130] width 0 height 4
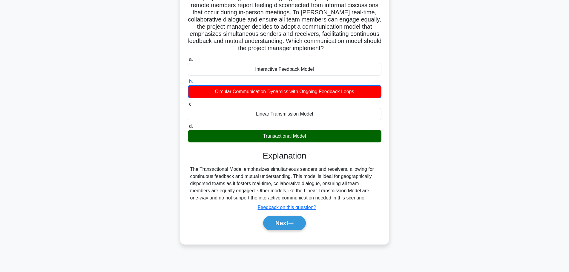
scroll to position [50, 0]
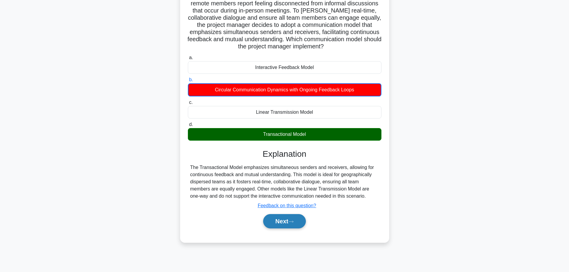
click at [279, 226] on button "Next" at bounding box center [284, 221] width 43 height 14
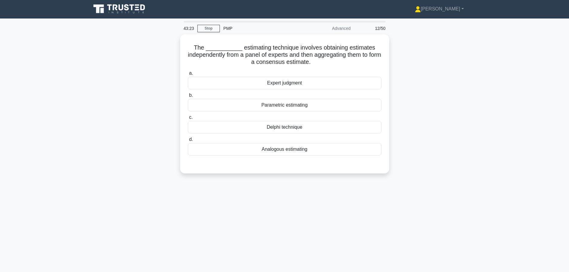
scroll to position [0, 0]
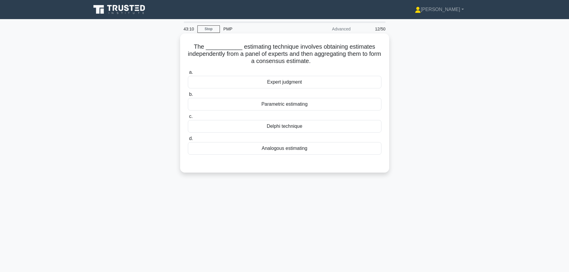
click at [297, 127] on div "Delphi technique" at bounding box center [285, 126] width 194 height 13
click at [188, 119] on input "c. Delphi technique" at bounding box center [188, 117] width 0 height 4
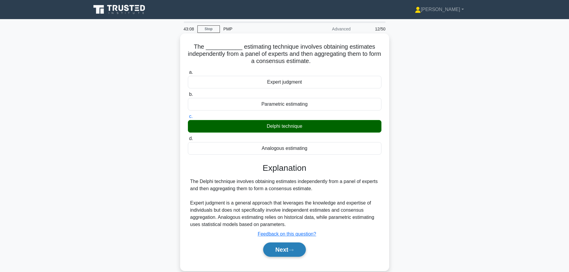
click at [277, 250] on button "Next" at bounding box center [284, 250] width 43 height 14
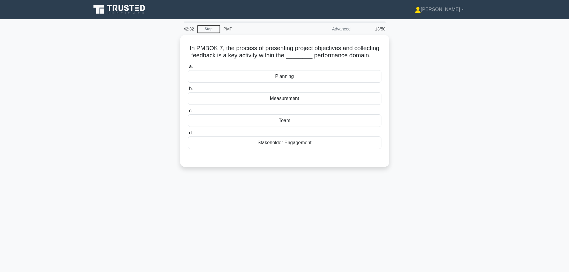
drag, startPoint x: 272, startPoint y: 77, endPoint x: 339, endPoint y: 196, distance: 137.1
click at [339, 196] on div "42:32 Stop PMP Advanced 13/50 In PMBOK 7, the process of presenting project obj…" at bounding box center [285, 171] width 394 height 299
click at [356, 197] on div "42:32 Stop PMP Advanced 13/50 In PMBOK 7, the process of presenting project obj…" at bounding box center [285, 171] width 394 height 299
click at [312, 144] on div "Stakeholder Engagement" at bounding box center [285, 141] width 194 height 13
click at [188, 133] on input "d. Stakeholder Engagement" at bounding box center [188, 132] width 0 height 4
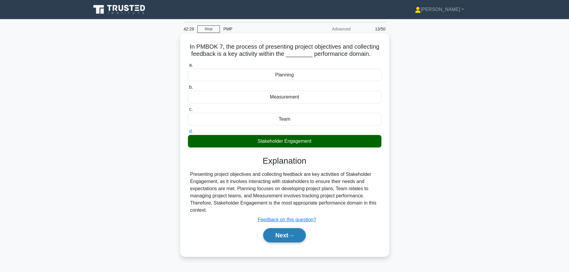
click at [286, 234] on button "Next" at bounding box center [284, 235] width 43 height 14
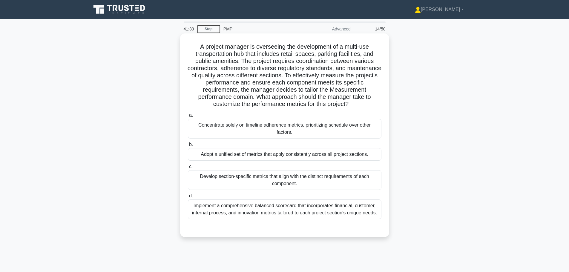
click at [271, 179] on div "Develop section-specific metrics that align with the distinct requirements of e…" at bounding box center [285, 180] width 194 height 20
click at [188, 169] on input "c. Develop section-specific metrics that align with the distinct requirements o…" at bounding box center [188, 167] width 0 height 4
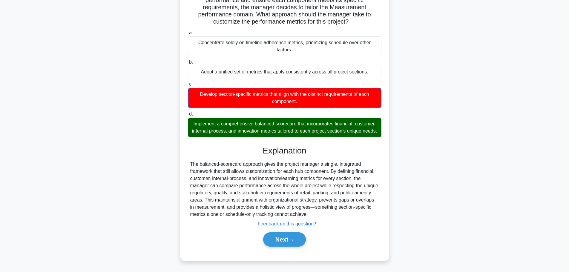
scroll to position [90, 0]
click at [274, 240] on button "Next" at bounding box center [284, 239] width 43 height 14
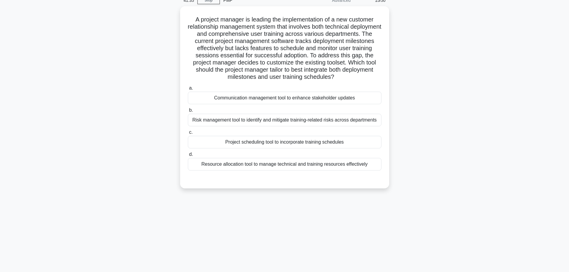
scroll to position [0, 0]
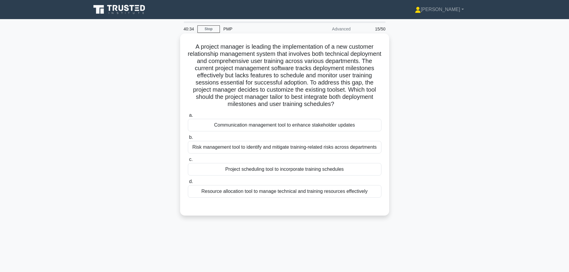
click at [261, 192] on div "Resource allocation tool to manage technical and training resources effectively" at bounding box center [285, 191] width 194 height 13
click at [188, 184] on input "d. Resource allocation tool to manage technical and training resources effectiv…" at bounding box center [188, 182] width 0 height 4
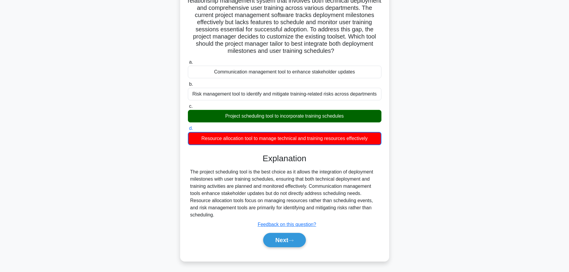
scroll to position [54, 0]
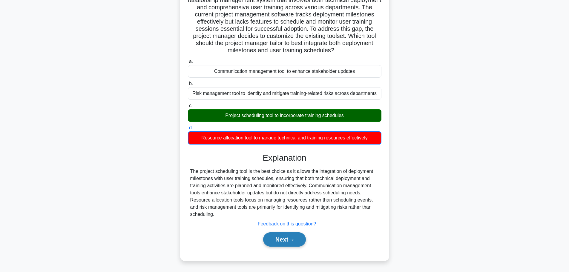
click at [288, 241] on button "Next" at bounding box center [284, 239] width 43 height 14
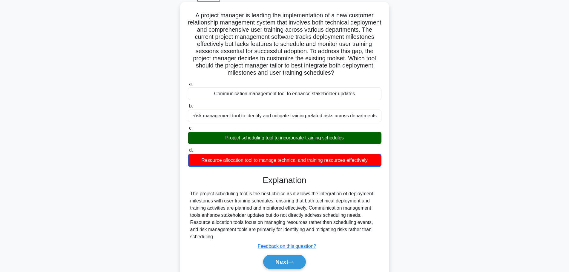
scroll to position [0, 0]
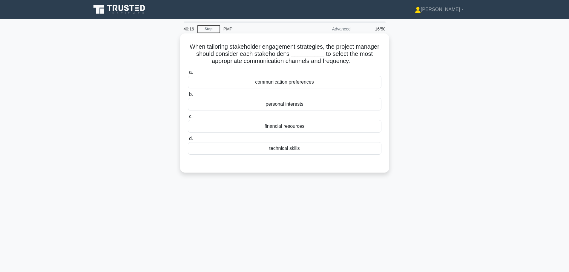
click at [264, 82] on div "communication preferences" at bounding box center [285, 82] width 194 height 13
click at [188, 74] on input "a. communication preferences" at bounding box center [188, 72] width 0 height 4
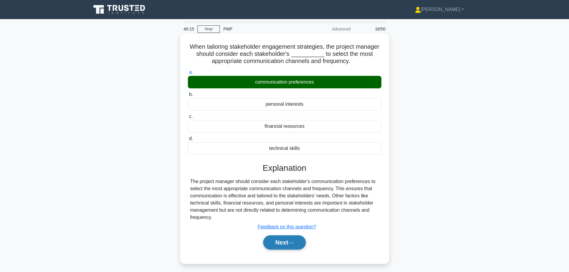
click at [276, 243] on button "Next" at bounding box center [284, 242] width 43 height 14
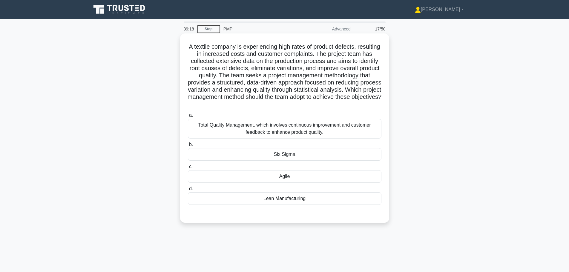
click at [227, 155] on div "Six Sigma" at bounding box center [285, 154] width 194 height 13
click at [188, 147] on input "b. Six Sigma" at bounding box center [188, 145] width 0 height 4
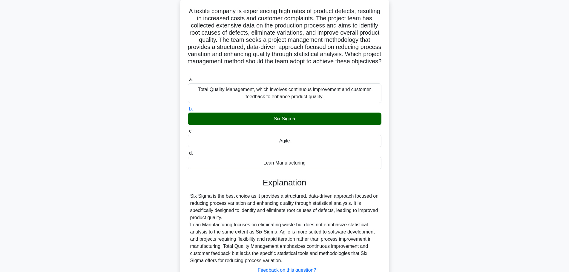
scroll to position [82, 0]
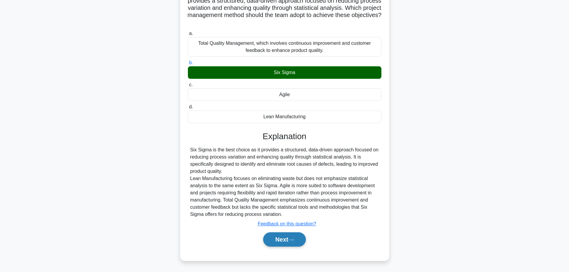
click at [276, 243] on button "Next" at bounding box center [284, 239] width 43 height 14
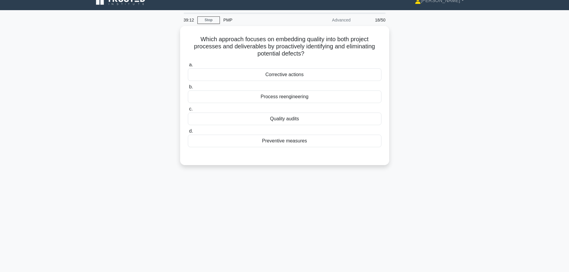
scroll to position [0, 0]
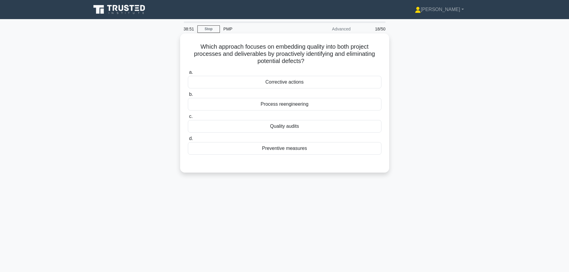
click at [292, 129] on div "Quality audits" at bounding box center [285, 126] width 194 height 13
click at [188, 119] on input "c. Quality audits" at bounding box center [188, 117] width 0 height 4
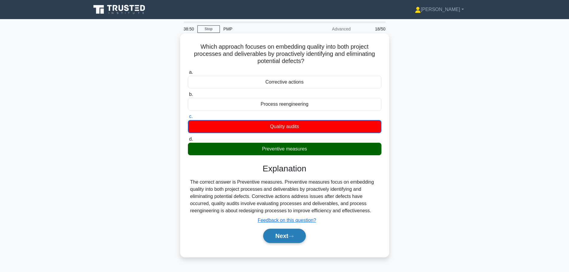
click at [290, 236] on button "Next" at bounding box center [284, 236] width 43 height 14
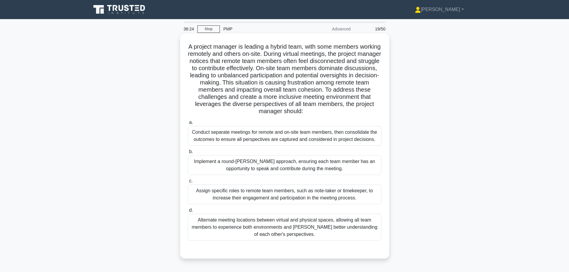
click at [284, 234] on div "Alternate meeting locations between virtual and physical spaces, allowing all t…" at bounding box center [285, 227] width 194 height 27
click at [188, 212] on input "d. Alternate meeting locations between virtual and physical spaces, allowing al…" at bounding box center [188, 210] width 0 height 4
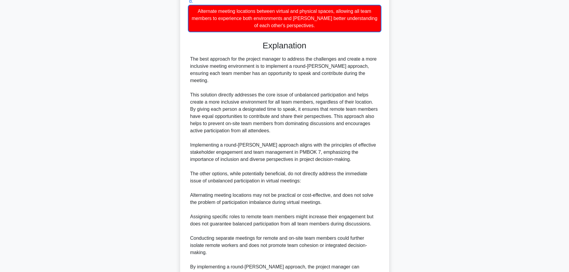
scroll to position [269, 0]
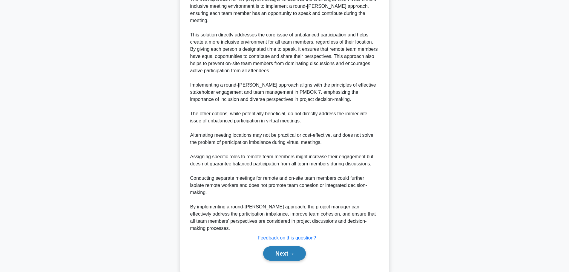
click at [270, 246] on button "Next" at bounding box center [284, 253] width 43 height 14
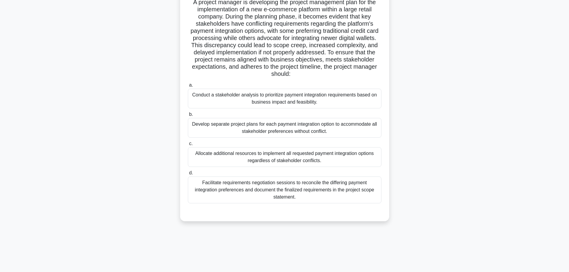
scroll to position [0, 0]
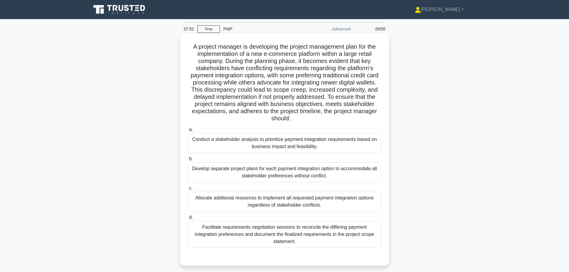
click at [275, 150] on div "Conduct a stakeholder analysis to prioritize payment integration requirements b…" at bounding box center [285, 143] width 194 height 20
click at [188, 132] on input "a. Conduct a stakeholder analysis to prioritize payment integration requirement…" at bounding box center [188, 130] width 0 height 4
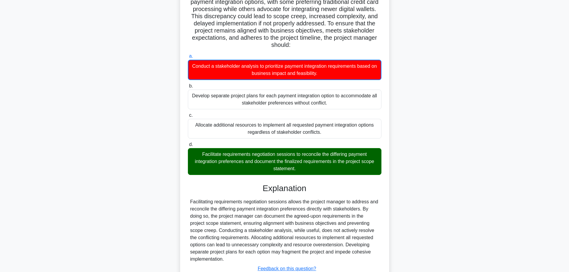
scroll to position [119, 0]
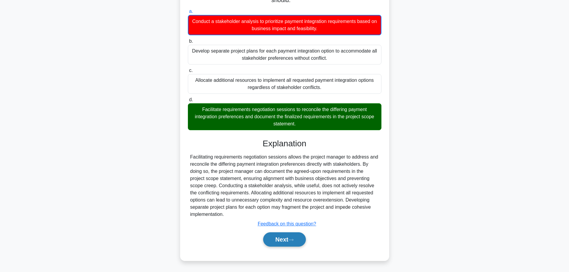
click at [285, 241] on button "Next" at bounding box center [284, 239] width 43 height 14
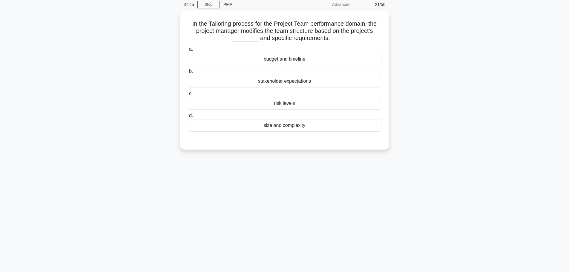
scroll to position [0, 0]
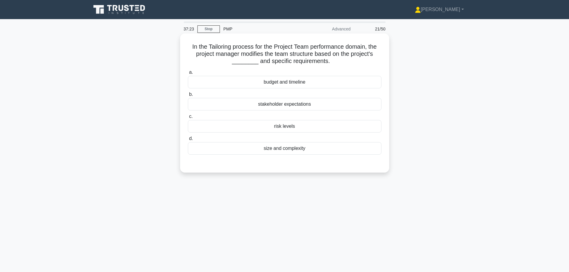
click at [280, 151] on div "size and complexity" at bounding box center [285, 148] width 194 height 13
click at [188, 141] on input "d. size and complexity" at bounding box center [188, 139] width 0 height 4
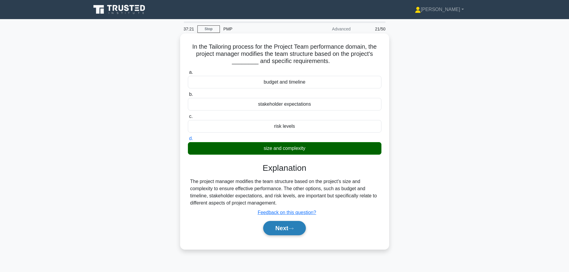
click at [286, 234] on button "Next" at bounding box center [284, 228] width 43 height 14
click at [288, 230] on button "Next" at bounding box center [284, 228] width 43 height 14
click at [279, 229] on button "Next" at bounding box center [284, 228] width 43 height 14
click at [291, 150] on div "size and complexity" at bounding box center [285, 148] width 194 height 13
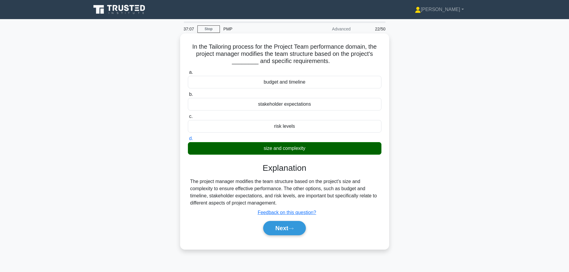
click at [188, 141] on input "d. size and complexity" at bounding box center [188, 139] width 0 height 4
click at [286, 228] on button "Next" at bounding box center [284, 228] width 43 height 14
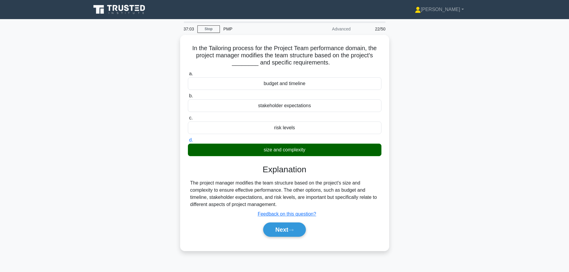
click at [441, 70] on div "In the Tailoring process for the Project Team performance domain, the project m…" at bounding box center [285, 146] width 394 height 223
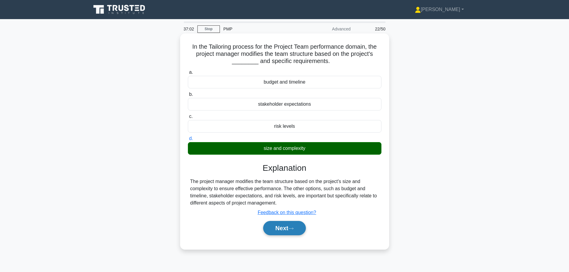
click at [282, 233] on button "Next" at bounding box center [284, 228] width 43 height 14
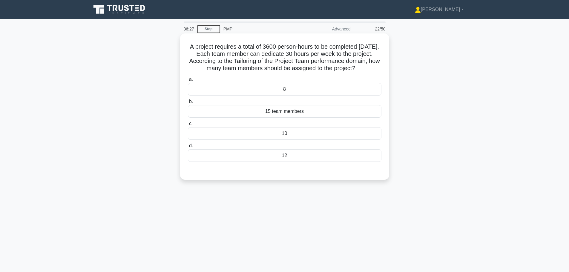
click at [302, 140] on div "10" at bounding box center [285, 133] width 194 height 13
click at [188, 126] on input "c. 10" at bounding box center [188, 124] width 0 height 4
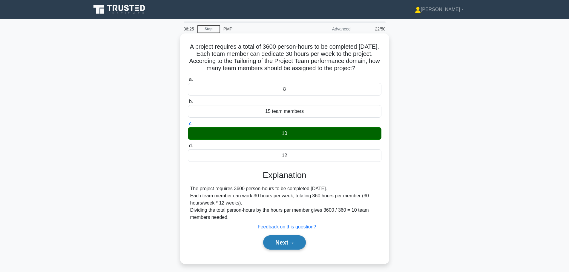
click at [285, 250] on button "Next" at bounding box center [284, 242] width 43 height 14
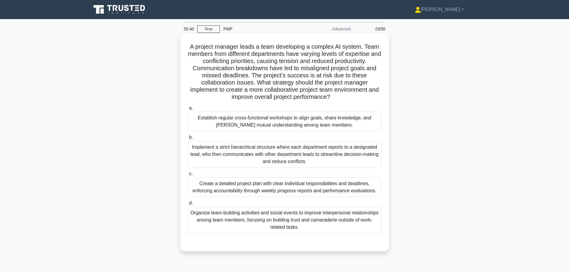
click at [274, 220] on div "Organize team-building activities and social events to improve interpersonal re…" at bounding box center [285, 220] width 194 height 27
click at [188, 205] on input "d. Organize team-building activities and social events to improve interpersonal…" at bounding box center [188, 203] width 0 height 4
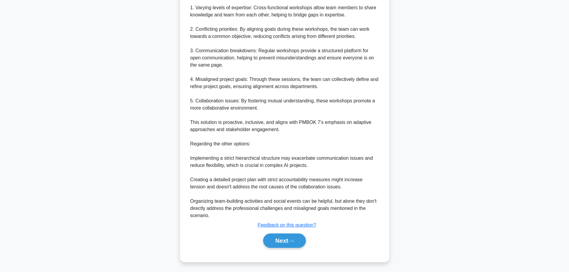
scroll to position [298, 0]
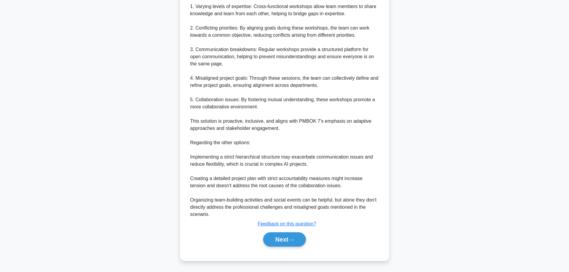
click at [275, 231] on div "Next" at bounding box center [285, 239] width 194 height 19
click at [279, 240] on button "Next" at bounding box center [284, 239] width 43 height 14
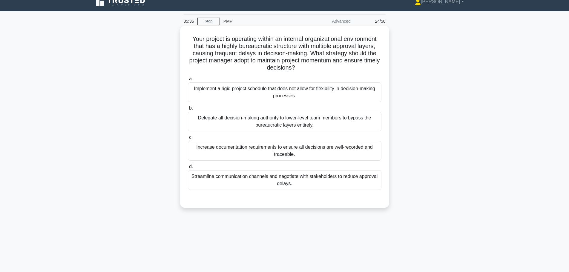
scroll to position [0, 0]
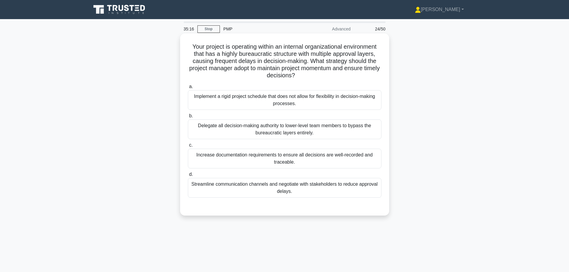
click at [311, 189] on div "Streamline communication channels and negotiate with stakeholders to reduce app…" at bounding box center [285, 188] width 194 height 20
click at [188, 177] on input "d. Streamline communication channels and negotiate with stakeholders to reduce …" at bounding box center [188, 175] width 0 height 4
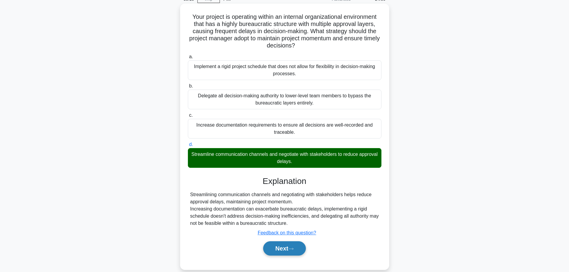
scroll to position [50, 0]
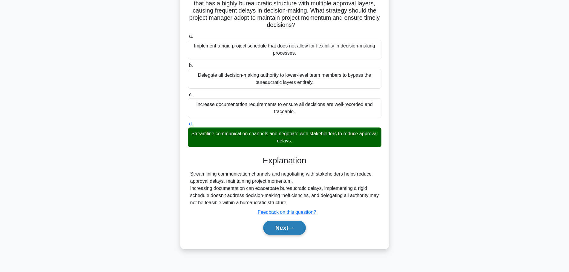
click at [300, 228] on button "Next" at bounding box center [284, 228] width 43 height 14
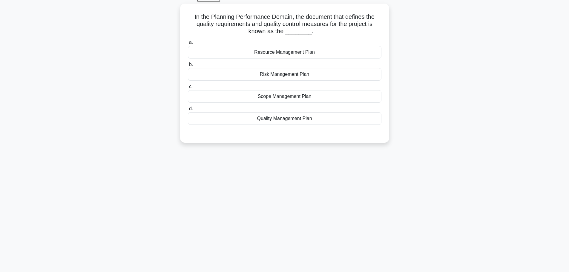
scroll to position [21, 0]
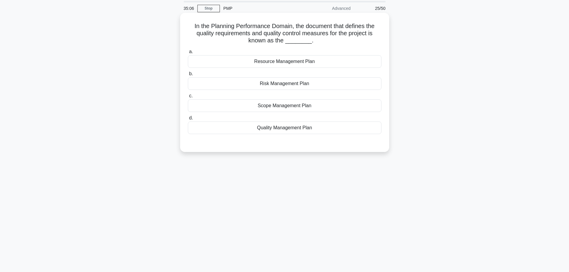
click at [292, 133] on div "Quality Management Plan" at bounding box center [285, 128] width 194 height 13
click at [188, 120] on input "d. Quality Management Plan" at bounding box center [188, 118] width 0 height 4
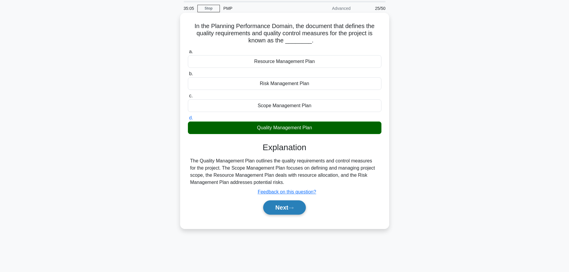
click at [283, 204] on button "Next" at bounding box center [284, 207] width 43 height 14
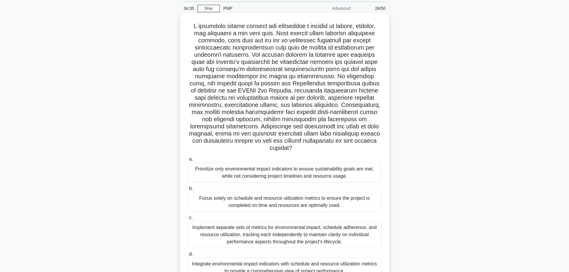
scroll to position [50, 0]
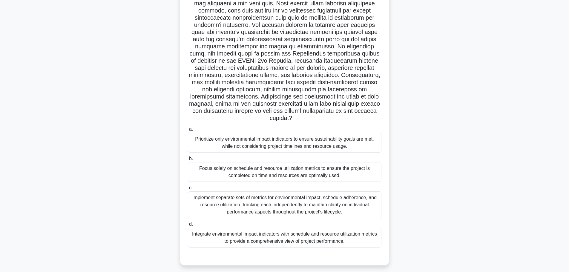
click at [271, 244] on div "Integrate environmental impact indicators with schedule and resource utilizatio…" at bounding box center [285, 238] width 194 height 20
click at [188, 226] on input "d. Integrate environmental impact indicators with schedule and resource utiliza…" at bounding box center [188, 224] width 0 height 4
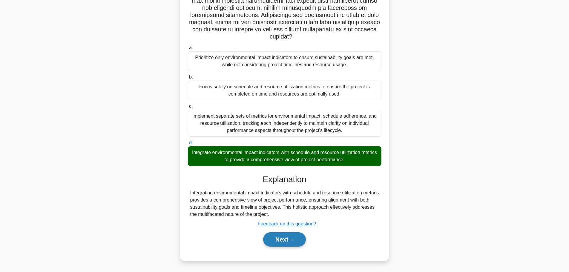
click at [272, 239] on button "Next" at bounding box center [284, 239] width 43 height 14
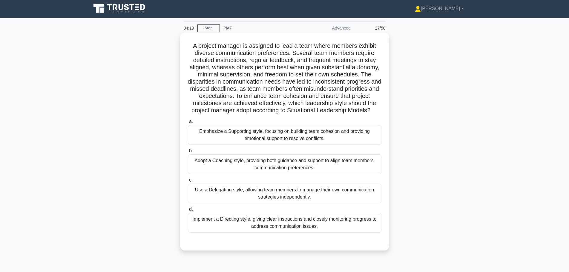
scroll to position [0, 0]
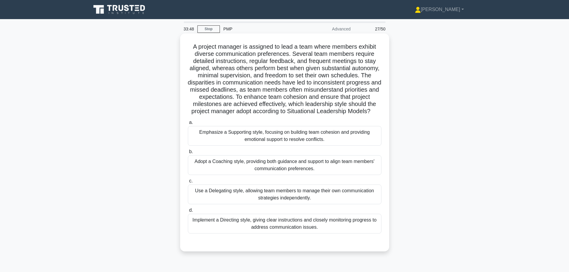
click at [303, 233] on div "Implement a Directing style, giving clear instructions and closely monitoring p…" at bounding box center [285, 224] width 194 height 20
click at [188, 212] on input "d. Implement a Directing style, giving clear instructions and closely monitorin…" at bounding box center [188, 210] width 0 height 4
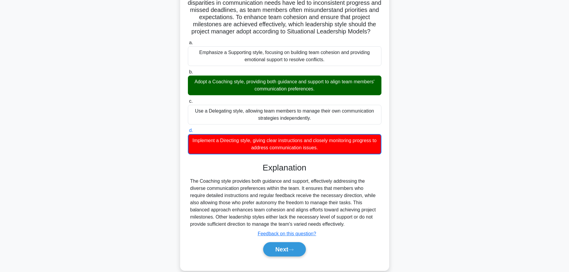
scroll to position [97, 0]
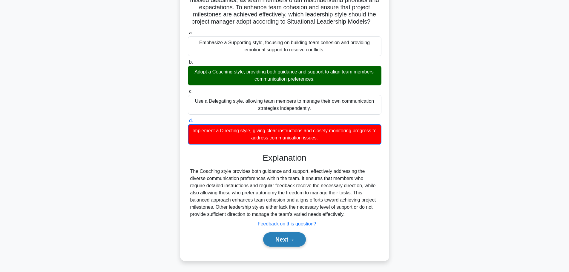
click at [294, 240] on icon at bounding box center [290, 239] width 5 height 3
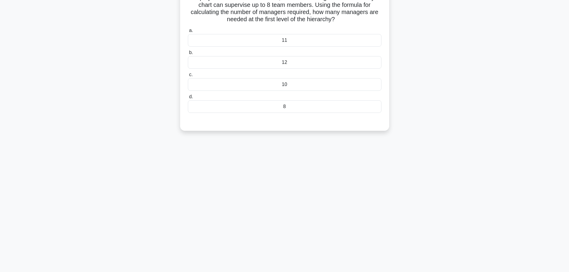
scroll to position [0, 0]
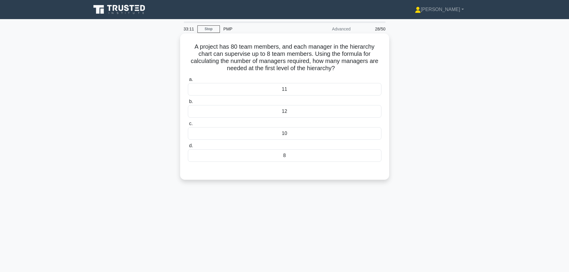
click at [311, 132] on div "10" at bounding box center [285, 133] width 194 height 13
click at [188, 126] on input "c. 10" at bounding box center [188, 124] width 0 height 4
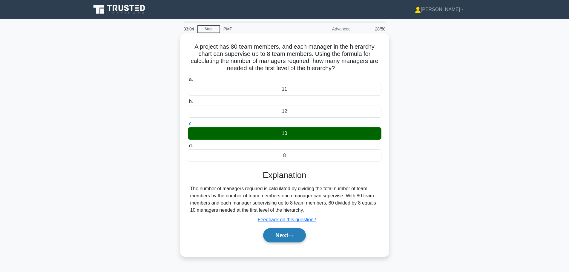
click at [290, 234] on button "Next" at bounding box center [284, 235] width 43 height 14
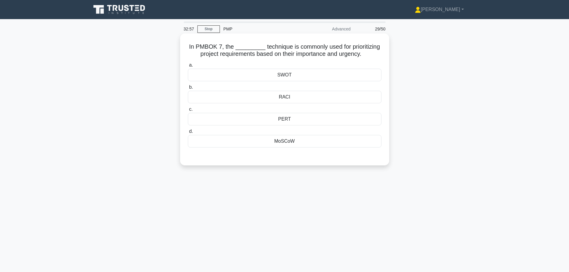
click at [285, 141] on div "MoSCoW" at bounding box center [285, 141] width 194 height 13
click at [188, 133] on input "d. MoSCoW" at bounding box center [188, 132] width 0 height 4
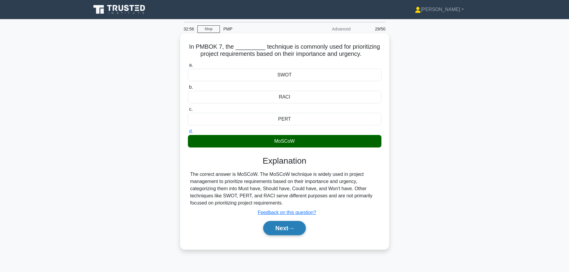
click at [280, 232] on button "Next" at bounding box center [284, 228] width 43 height 14
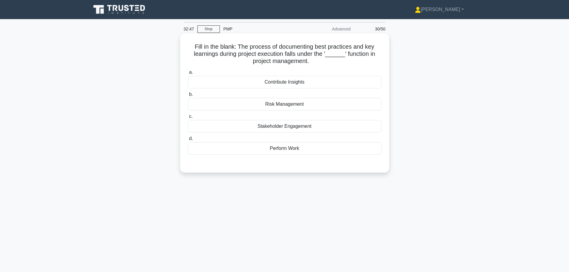
click at [280, 82] on div "Contribute Insights" at bounding box center [285, 82] width 194 height 13
click at [188, 74] on input "a. Contribute Insights" at bounding box center [188, 72] width 0 height 4
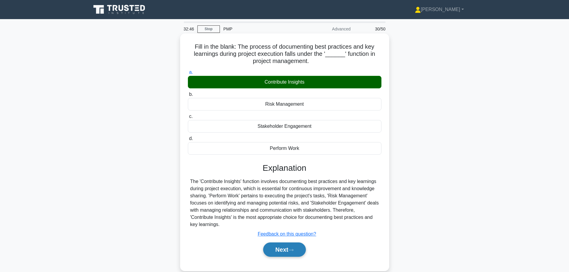
click at [285, 255] on button "Next" at bounding box center [284, 250] width 43 height 14
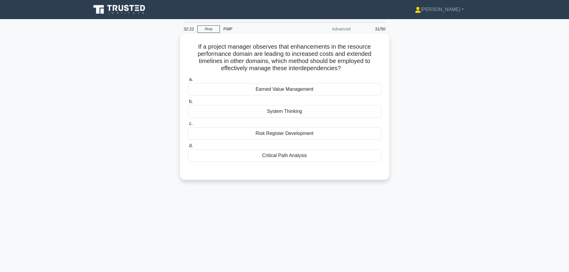
click at [281, 90] on div "Earned Value Management" at bounding box center [285, 89] width 194 height 13
click at [188, 82] on input "a. Earned Value Management" at bounding box center [188, 80] width 0 height 4
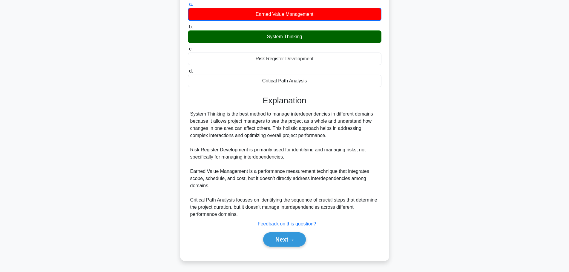
scroll to position [76, 0]
click at [288, 237] on button "Next" at bounding box center [284, 239] width 43 height 14
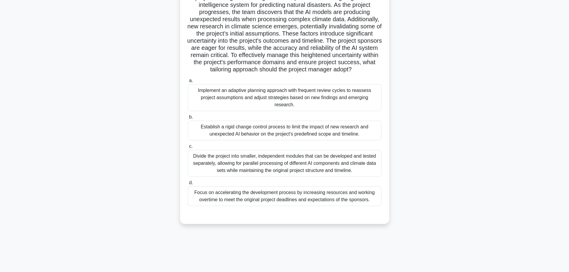
scroll to position [0, 0]
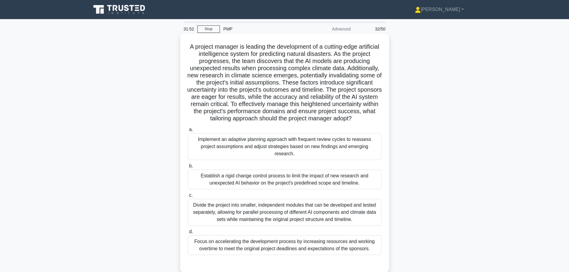
click at [267, 156] on div "Implement an adaptive planning approach with frequent review cycles to reassess…" at bounding box center [285, 146] width 194 height 27
click at [188, 132] on input "a. Implement an adaptive planning approach with frequent review cycles to reass…" at bounding box center [188, 130] width 0 height 4
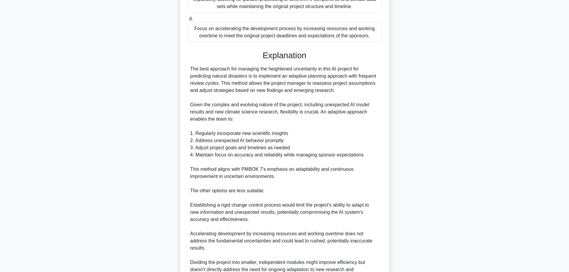
scroll to position [304, 0]
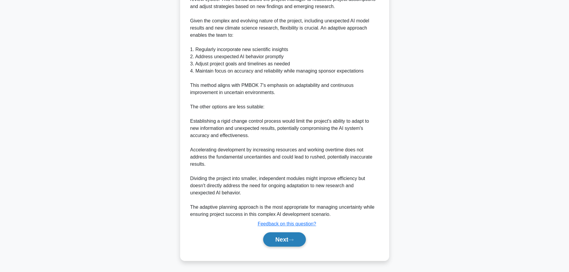
click at [275, 238] on button "Next" at bounding box center [284, 239] width 43 height 14
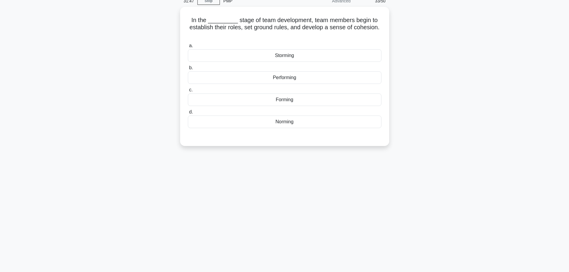
scroll to position [0, 0]
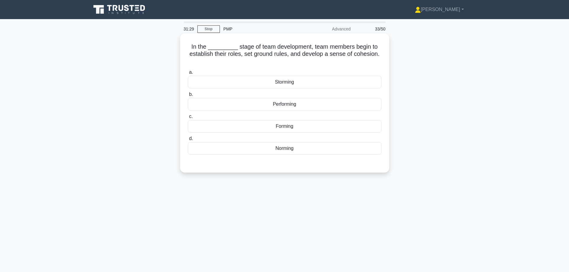
click at [301, 152] on div "Norming" at bounding box center [285, 148] width 194 height 13
click at [188, 141] on input "d. Norming" at bounding box center [188, 139] width 0 height 4
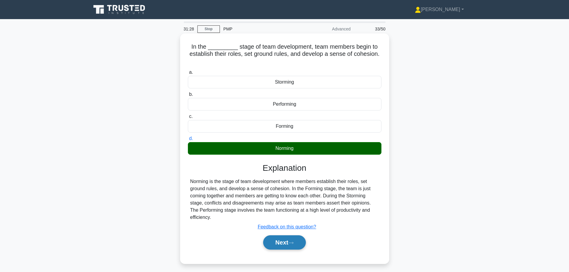
click at [280, 240] on button "Next" at bounding box center [284, 242] width 43 height 14
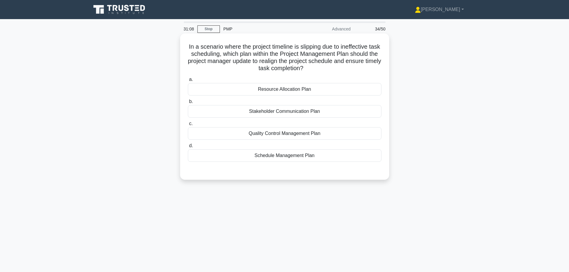
click at [278, 155] on div "Schedule Management Plan" at bounding box center [285, 155] width 194 height 13
click at [188, 148] on input "d. Schedule Management Plan" at bounding box center [188, 146] width 0 height 4
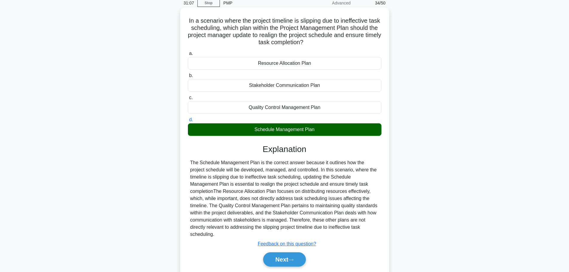
scroll to position [50, 0]
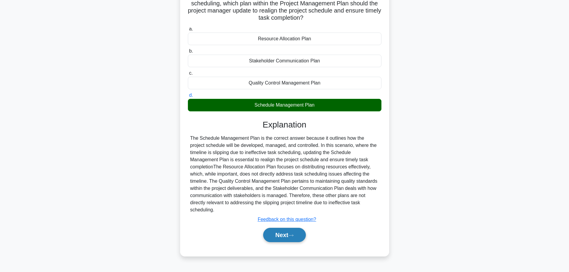
click at [283, 231] on button "Next" at bounding box center [284, 235] width 43 height 14
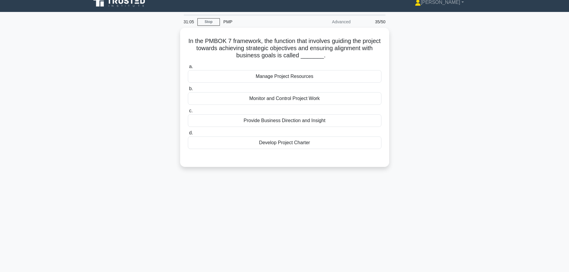
scroll to position [0, 0]
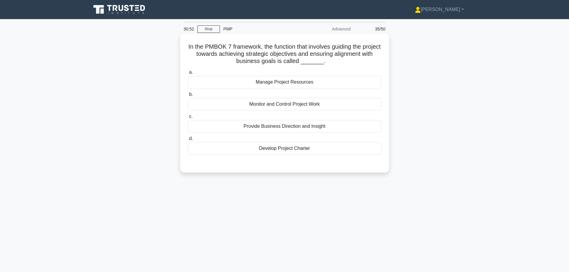
click at [268, 127] on div "Provide Business Direction and Insight" at bounding box center [285, 126] width 194 height 13
click at [188, 119] on input "c. Provide Business Direction and Insight" at bounding box center [188, 117] width 0 height 4
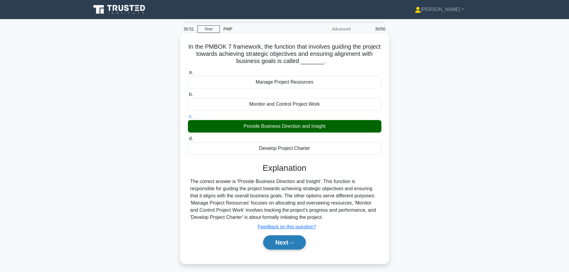
click at [271, 248] on button "Next" at bounding box center [284, 242] width 43 height 14
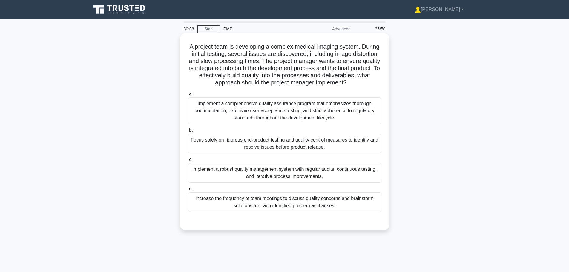
click at [308, 115] on div "Implement a comprehensive quality assurance program that emphasizes thorough do…" at bounding box center [285, 110] width 194 height 27
click at [188, 96] on input "a. Implement a comprehensive quality assurance program that emphasizes thorough…" at bounding box center [188, 94] width 0 height 4
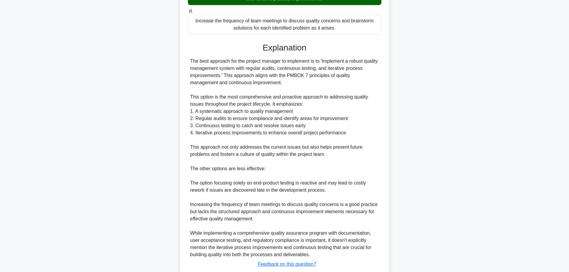
scroll to position [219, 0]
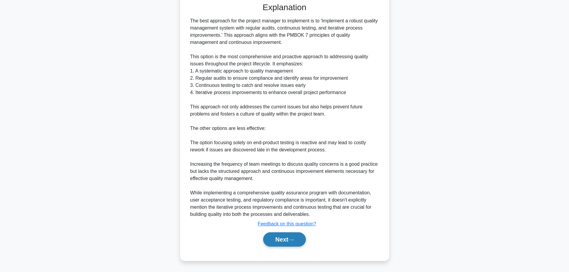
click at [292, 239] on icon at bounding box center [290, 239] width 5 height 3
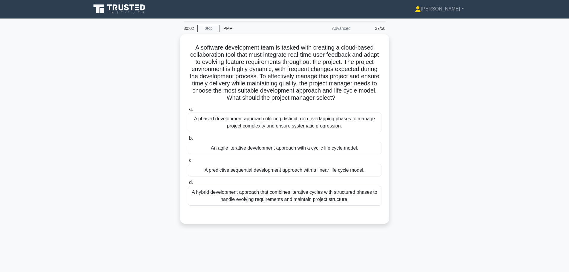
scroll to position [0, 0]
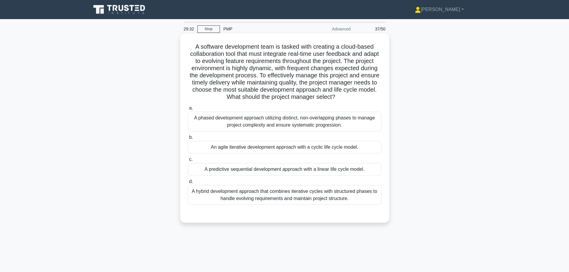
click at [242, 149] on div "An agile iterative development approach with a cyclic life cycle model." at bounding box center [285, 147] width 194 height 13
click at [188, 139] on input "b. An agile iterative development approach with a cyclic life cycle model." at bounding box center [188, 138] width 0 height 4
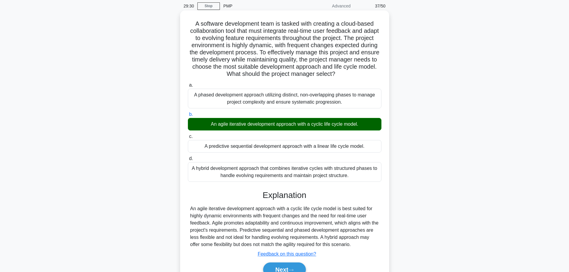
scroll to position [53, 0]
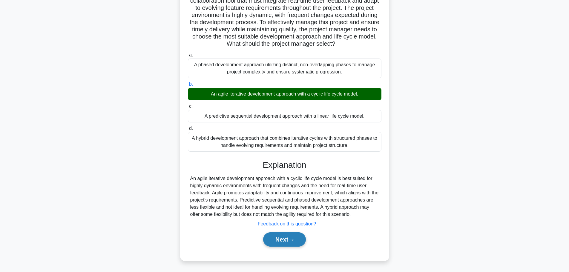
click at [293, 237] on button "Next" at bounding box center [284, 239] width 43 height 14
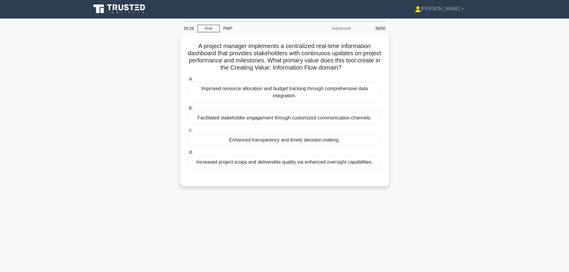
scroll to position [0, 0]
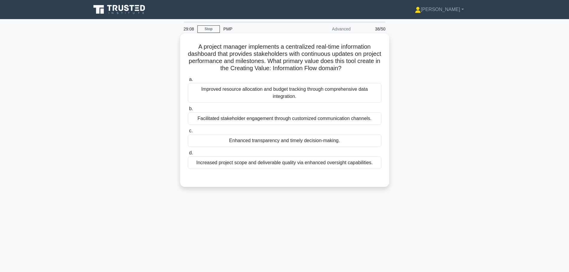
click at [281, 144] on div "Enhanced transparency and timely decision-making." at bounding box center [285, 140] width 194 height 13
click at [188, 133] on input "c. Enhanced transparency and timely decision-making." at bounding box center [188, 131] width 0 height 4
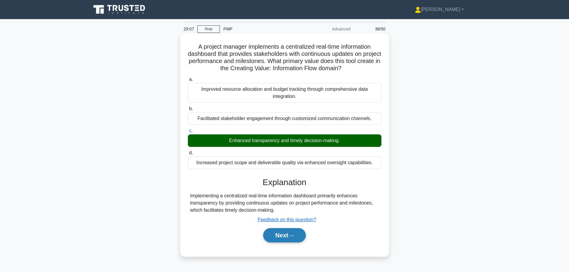
click at [294, 237] on icon at bounding box center [290, 235] width 5 height 3
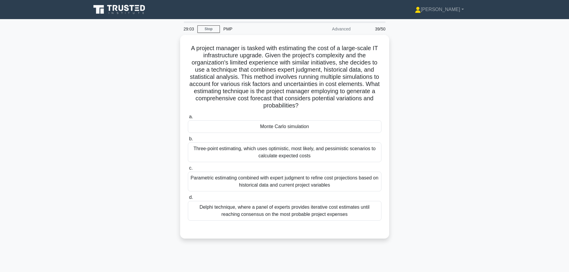
click at [147, 175] on div "A project manager is tasked with estimating the cost of a large-scale IT infras…" at bounding box center [285, 140] width 394 height 211
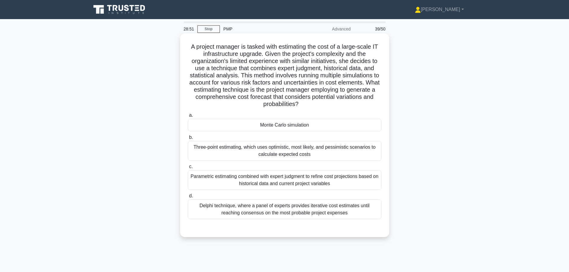
click at [220, 126] on div "Monte Carlo simulation" at bounding box center [285, 125] width 194 height 13
click at [188, 117] on input "a. Monte Carlo simulation" at bounding box center [188, 115] width 0 height 4
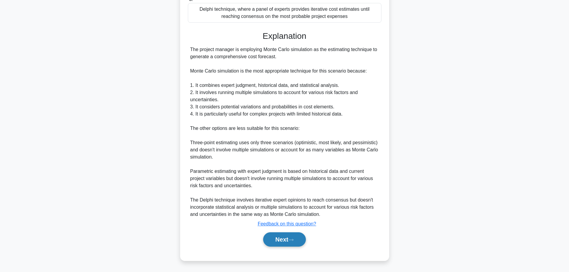
click at [276, 240] on button "Next" at bounding box center [284, 239] width 43 height 14
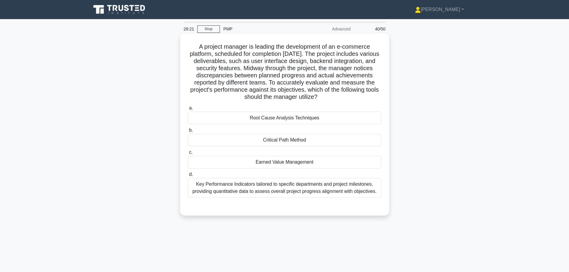
click at [326, 118] on div "Root Cause Analysis Techniques" at bounding box center [285, 118] width 194 height 13
click at [188, 110] on input "a. Root Cause Analysis Techniques" at bounding box center [188, 108] width 0 height 4
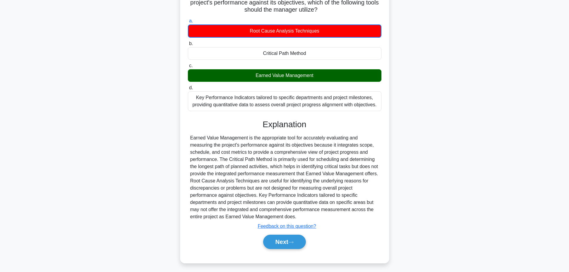
scroll to position [90, 0]
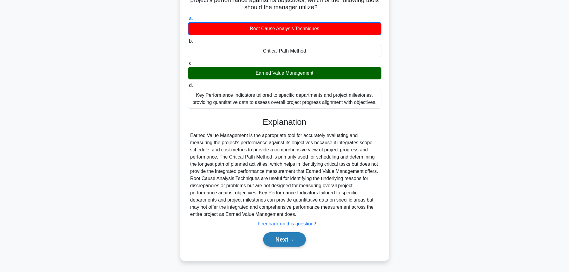
click at [286, 237] on button "Next" at bounding box center [284, 239] width 43 height 14
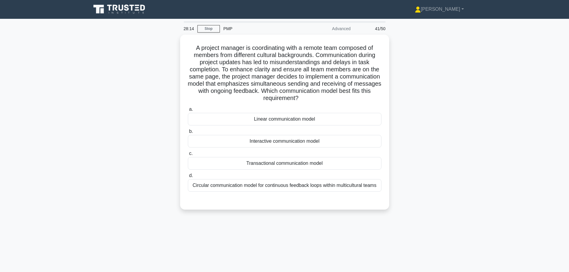
scroll to position [0, 0]
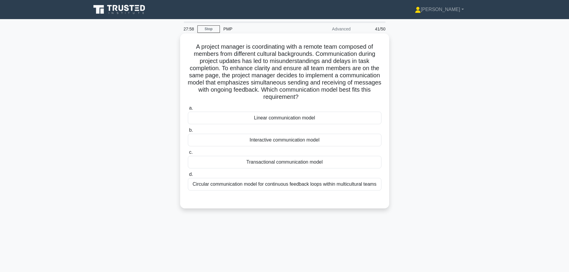
click at [326, 159] on div "Transactional communication model" at bounding box center [285, 162] width 194 height 13
click at [188, 154] on input "c. Transactional communication model" at bounding box center [188, 153] width 0 height 4
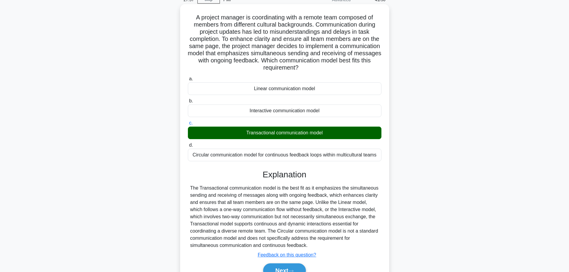
scroll to position [61, 0]
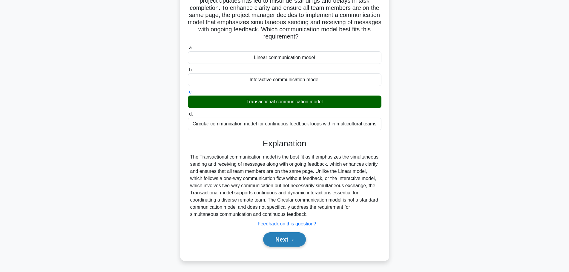
click at [294, 243] on button "Next" at bounding box center [284, 239] width 43 height 14
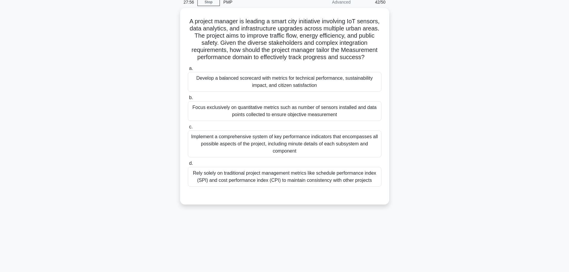
scroll to position [0, 0]
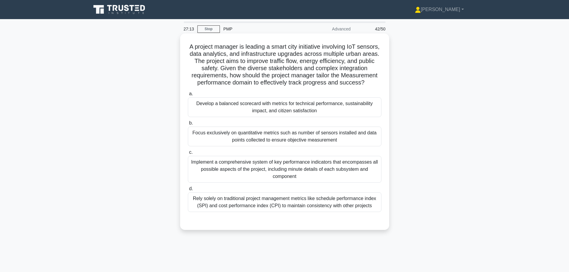
click at [278, 117] on div "Develop a balanced scorecard with metrics for technical performance, sustainabi…" at bounding box center [285, 107] width 194 height 20
click at [188, 96] on input "a. Develop a balanced scorecard with metrics for technical performance, sustain…" at bounding box center [188, 94] width 0 height 4
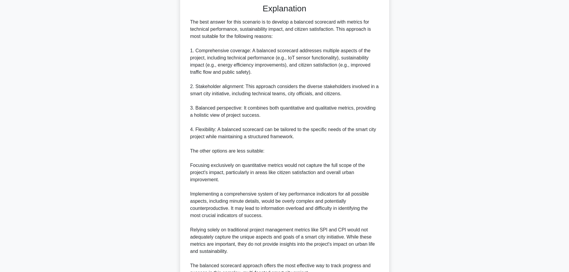
scroll to position [283, 0]
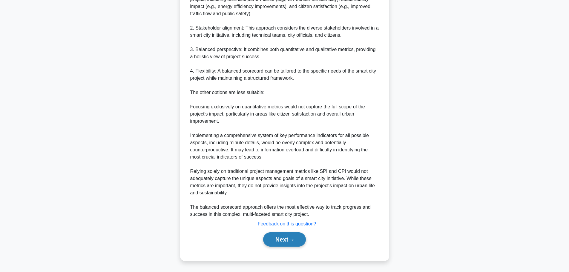
click at [281, 240] on button "Next" at bounding box center [284, 239] width 43 height 14
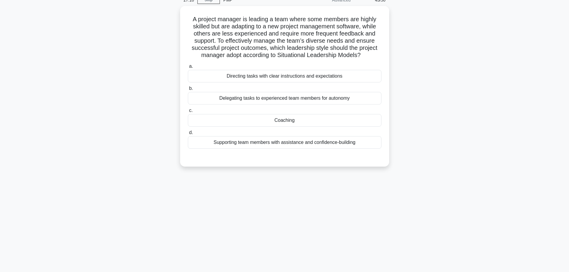
scroll to position [0, 0]
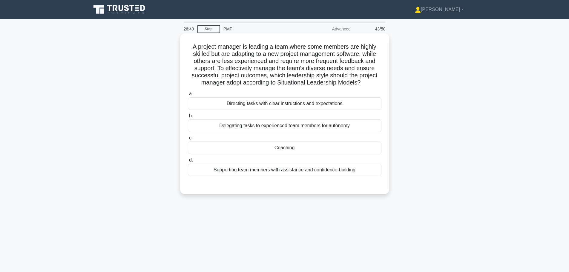
click at [289, 170] on div "Supporting team members with assistance and confidence-building" at bounding box center [285, 170] width 194 height 13
click at [188, 162] on input "d. Supporting team members with assistance and confidence-building" at bounding box center [188, 160] width 0 height 4
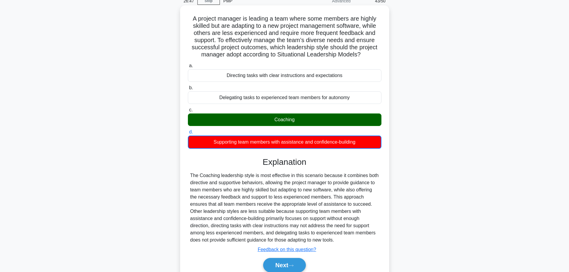
scroll to position [54, 0]
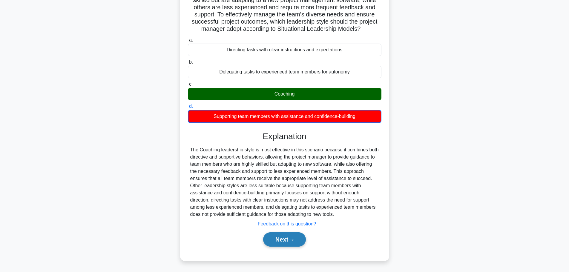
click at [284, 238] on button "Next" at bounding box center [284, 239] width 43 height 14
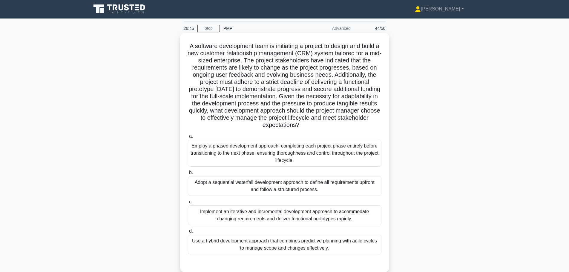
scroll to position [0, 0]
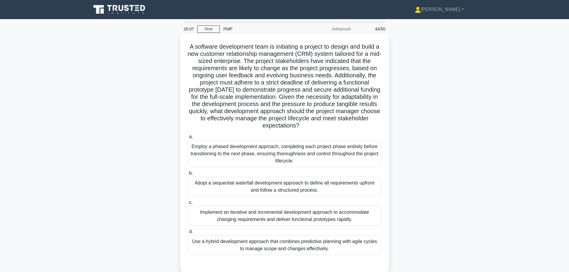
click at [311, 243] on div "Use a hybrid development approach that combines predictive planning with agile …" at bounding box center [285, 245] width 194 height 20
click at [188, 234] on input "d. Use a hybrid development approach that combines predictive planning with agi…" at bounding box center [188, 232] width 0 height 4
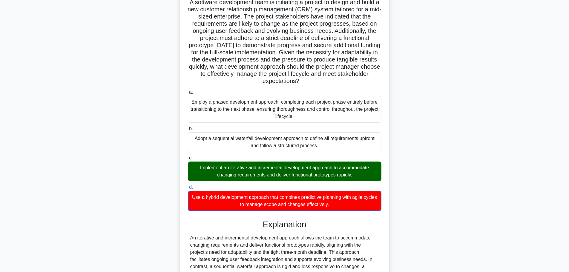
scroll to position [90, 0]
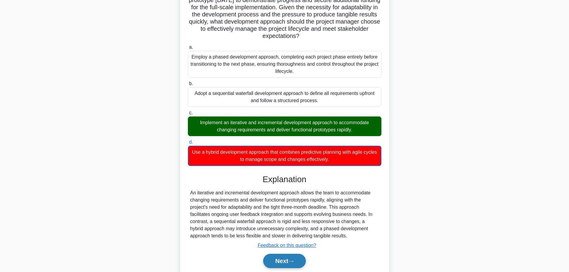
click at [297, 256] on button "Next" at bounding box center [284, 261] width 43 height 14
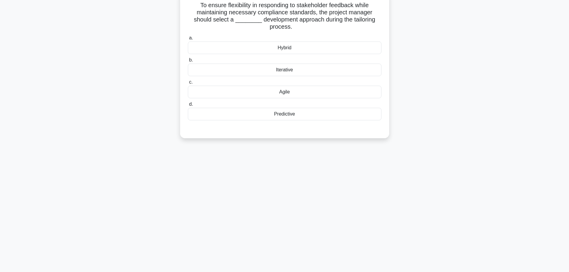
scroll to position [0, 0]
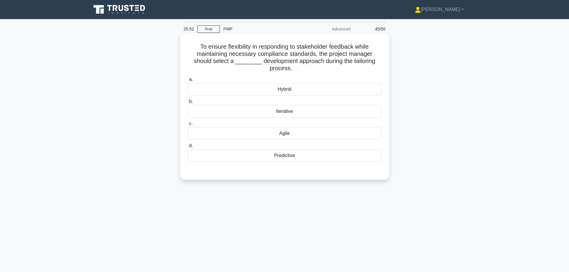
click at [290, 87] on div "Hybrid" at bounding box center [285, 89] width 194 height 13
click at [188, 82] on input "a. Hybrid" at bounding box center [188, 80] width 0 height 4
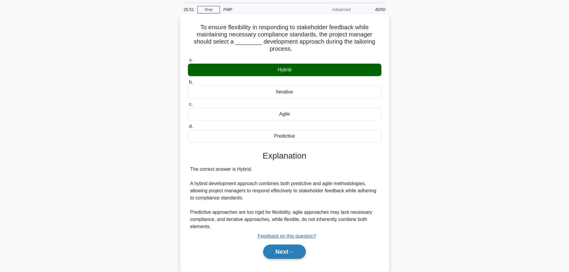
scroll to position [30, 0]
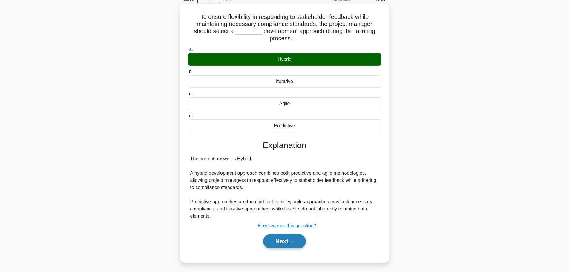
click at [302, 240] on button "Next" at bounding box center [284, 241] width 43 height 14
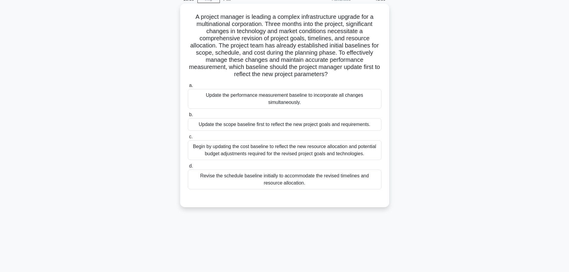
click at [347, 125] on div "Update the scope baseline first to reflect the new project goals and requiremen…" at bounding box center [285, 124] width 194 height 13
click at [188, 117] on input "b. Update the scope baseline first to reflect the new project goals and require…" at bounding box center [188, 115] width 0 height 4
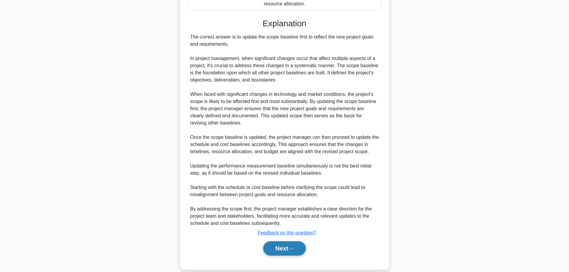
scroll to position [218, 0]
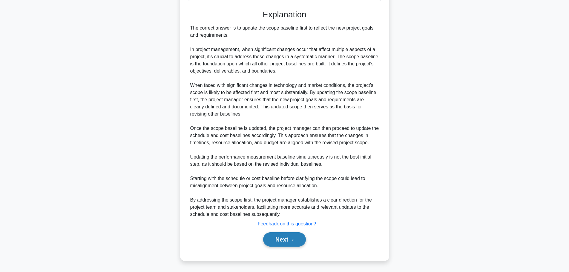
click at [295, 243] on button "Next" at bounding box center [284, 239] width 43 height 14
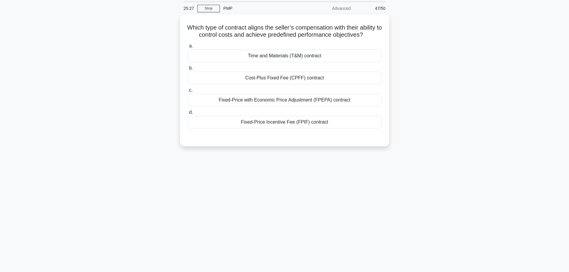
scroll to position [0, 0]
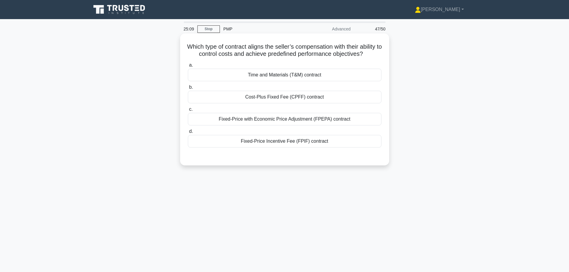
click at [291, 148] on div "Fixed-Price Incentive Fee (FPIF) contract" at bounding box center [285, 141] width 194 height 13
click at [188, 133] on input "d. Fixed-Price Incentive Fee (FPIF) contract" at bounding box center [188, 132] width 0 height 4
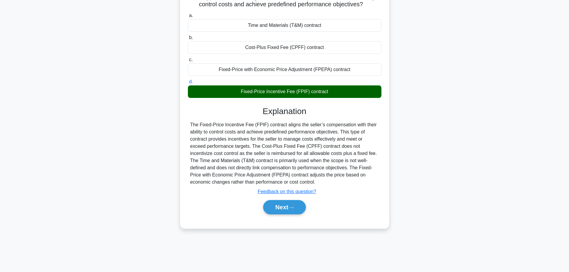
scroll to position [50, 0]
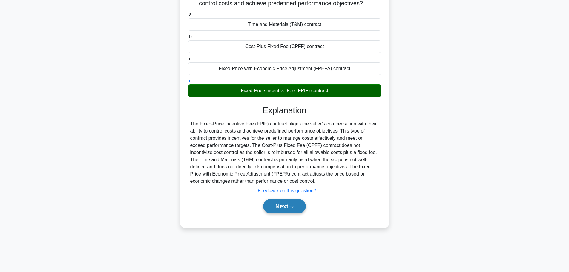
click at [291, 214] on button "Next" at bounding box center [284, 206] width 43 height 14
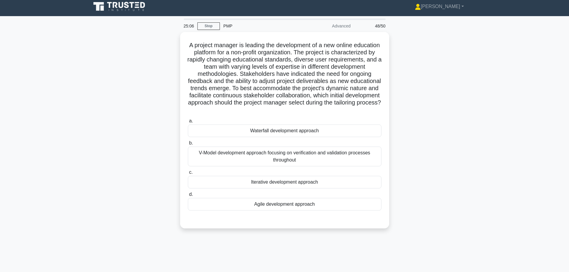
scroll to position [0, 0]
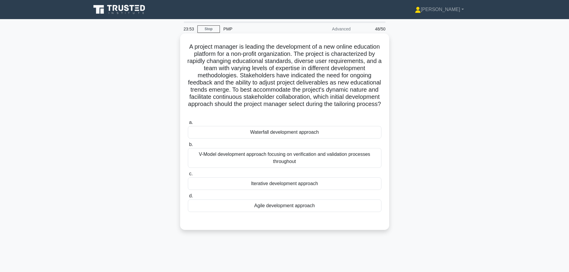
click at [283, 209] on div "Agile development approach" at bounding box center [285, 205] width 194 height 13
click at [188, 198] on input "d. Agile development approach" at bounding box center [188, 196] width 0 height 4
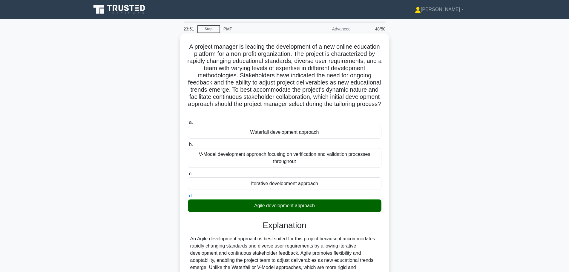
scroll to position [68, 0]
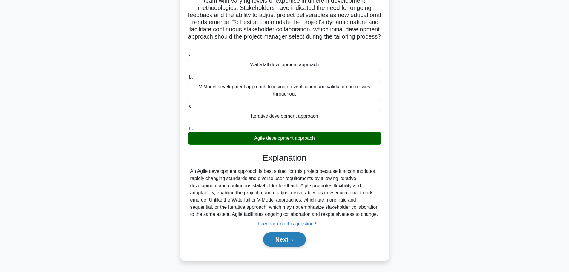
click at [299, 240] on button "Next" at bounding box center [284, 239] width 43 height 14
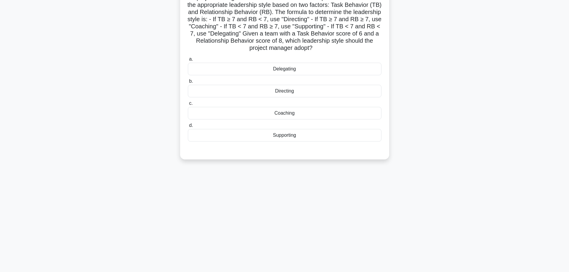
scroll to position [0, 0]
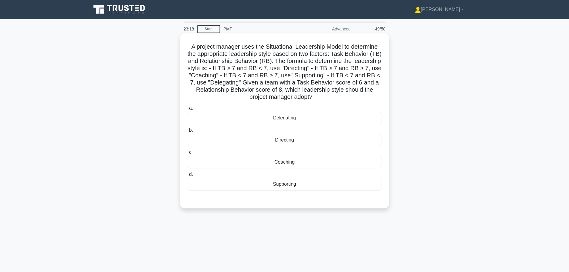
click at [327, 187] on div "Supporting" at bounding box center [285, 184] width 194 height 13
click at [188, 177] on input "d. Supporting" at bounding box center [188, 175] width 0 height 4
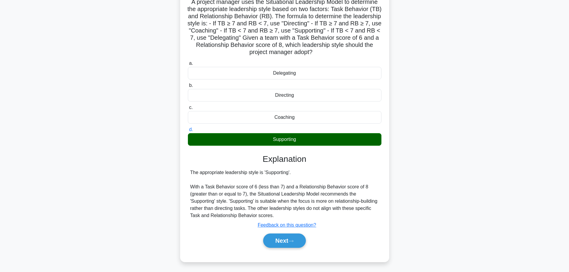
scroll to position [50, 0]
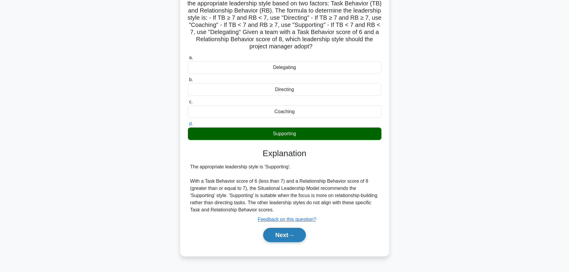
click at [278, 236] on button "Next" at bounding box center [284, 235] width 43 height 14
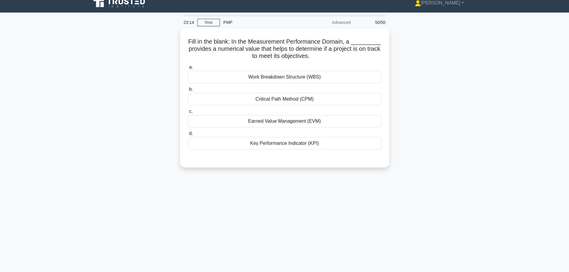
scroll to position [0, 0]
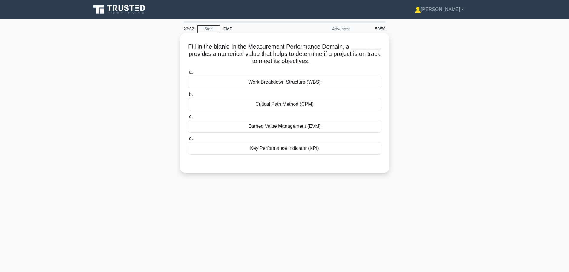
click at [294, 129] on div "Earned Value Management (EVM)" at bounding box center [285, 126] width 194 height 13
click at [188, 119] on input "c. Earned Value Management (EVM)" at bounding box center [188, 117] width 0 height 4
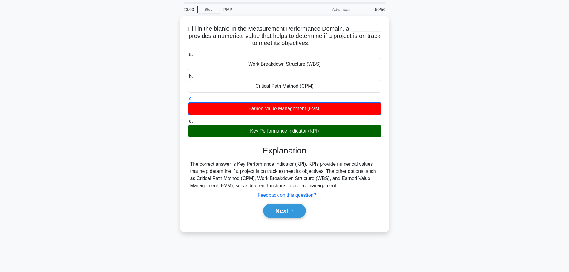
scroll to position [30, 0]
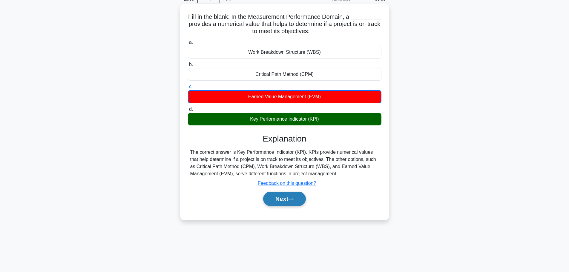
click at [291, 202] on button "Next" at bounding box center [284, 199] width 43 height 14
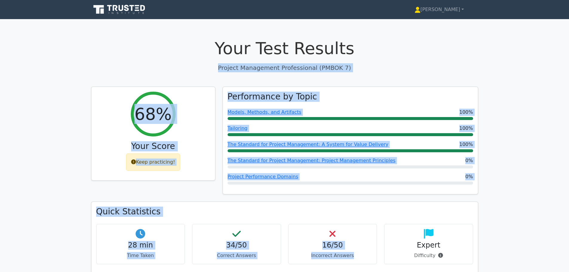
drag, startPoint x: 565, startPoint y: 44, endPoint x: 558, endPoint y: 194, distance: 149.5
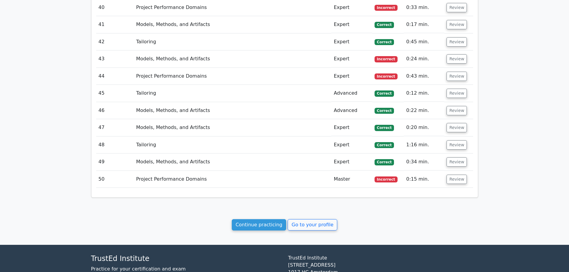
scroll to position [1252, 0]
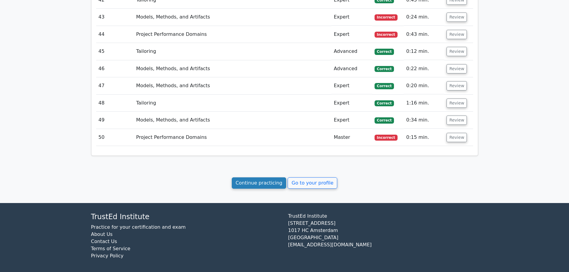
click at [247, 181] on link "Continue practicing" at bounding box center [259, 182] width 55 height 11
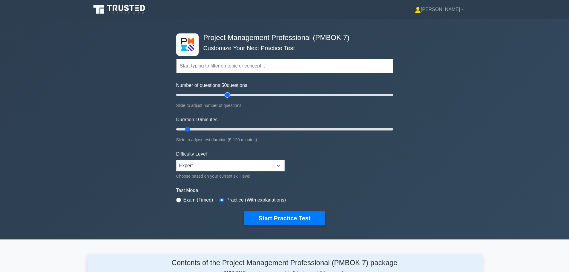
drag, startPoint x: 186, startPoint y: 95, endPoint x: 230, endPoint y: 95, distance: 43.6
type input "50"
click at [230, 95] on input "Number of questions: 50 questions" at bounding box center [284, 94] width 217 height 7
drag, startPoint x: 188, startPoint y: 129, endPoint x: 263, endPoint y: 127, distance: 74.7
type input "50"
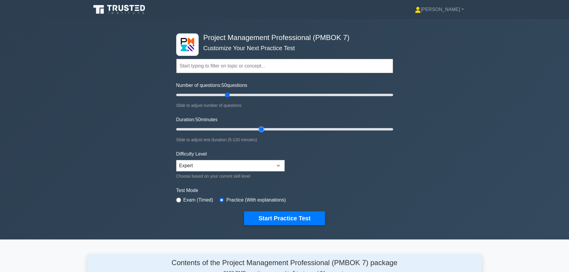
click at [263, 127] on input "Duration: 50 minutes" at bounding box center [284, 129] width 217 height 7
drag, startPoint x: 230, startPoint y: 94, endPoint x: 238, endPoint y: 94, distance: 8.7
type input "60"
click at [238, 94] on input "Number of questions: 60 questions" at bounding box center [284, 94] width 217 height 7
drag, startPoint x: 260, startPoint y: 128, endPoint x: 275, endPoint y: 129, distance: 15.2
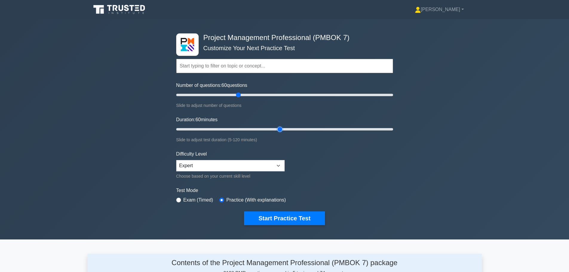
type input "60"
click at [277, 129] on input "Duration: 60 minutes" at bounding box center [284, 129] width 217 height 7
click at [205, 201] on label "Exam (Timed)" at bounding box center [198, 200] width 30 height 7
click at [182, 198] on div "Exam (Timed)" at bounding box center [194, 200] width 37 height 7
click at [180, 199] on input "radio" at bounding box center [178, 200] width 5 height 5
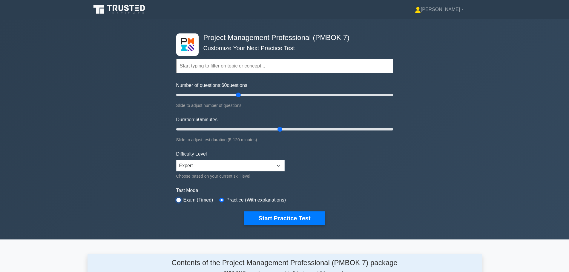
radio input "true"
click at [244, 211] on button "Start Practice Test" at bounding box center [284, 218] width 81 height 14
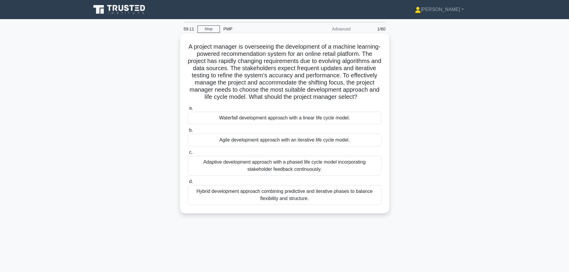
click at [319, 171] on div "Adaptive development approach with a phased life cycle model incorporating stak…" at bounding box center [285, 166] width 194 height 20
click at [188, 154] on input "c. Adaptive development approach with a phased life cycle model incorporating s…" at bounding box center [188, 153] width 0 height 4
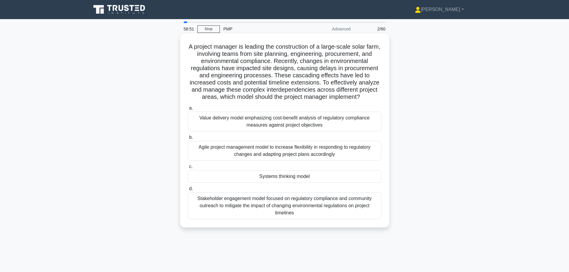
click at [286, 177] on div "Systems thinking model" at bounding box center [285, 176] width 194 height 13
click at [188, 169] on input "c. Systems thinking model" at bounding box center [188, 167] width 0 height 4
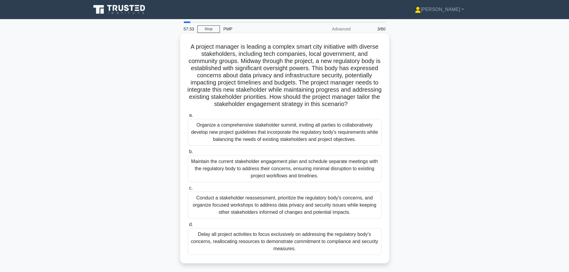
click at [303, 140] on div "Organize a comprehensive stakeholder summit, inviting all parties to collaborat…" at bounding box center [285, 132] width 194 height 27
click at [188, 117] on input "a. Organize a comprehensive stakeholder summit, inviting all parties to collabo…" at bounding box center [188, 115] width 0 height 4
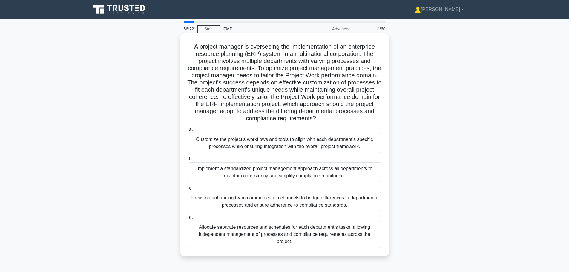
click at [304, 173] on div "Implement a standardized project management approach across all departments to …" at bounding box center [285, 172] width 194 height 20
click at [188, 161] on input "b. Implement a standardized project management approach across all departments …" at bounding box center [188, 159] width 0 height 4
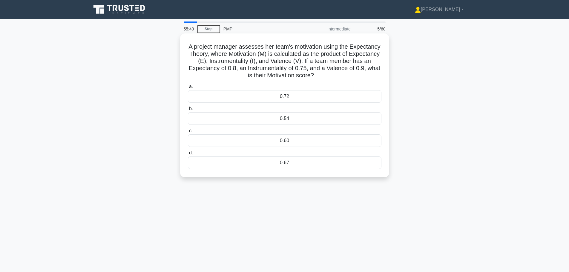
click at [313, 123] on div "0.54" at bounding box center [285, 118] width 194 height 13
click at [188, 111] on input "b. 0.54" at bounding box center [188, 109] width 0 height 4
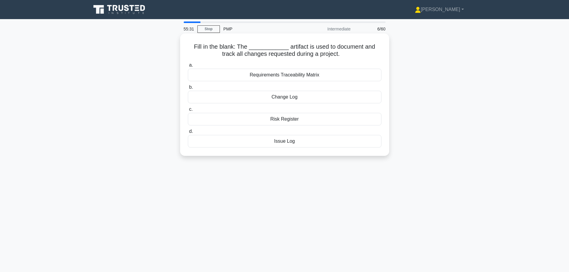
drag, startPoint x: 233, startPoint y: 46, endPoint x: 337, endPoint y: 59, distance: 104.1
click at [337, 59] on div "Fill in the blank: The ____________ artifact is used to document and track all …" at bounding box center [284, 95] width 204 height 118
click at [323, 96] on div "Change Log" at bounding box center [285, 97] width 194 height 13
click at [188, 89] on input "b. Change Log" at bounding box center [188, 87] width 0 height 4
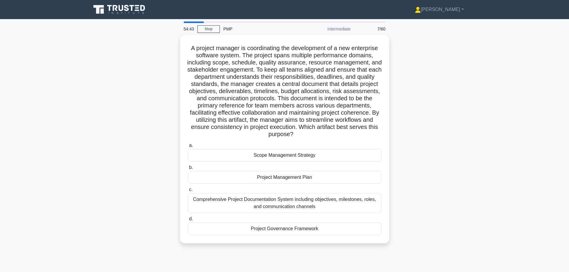
click at [303, 176] on div "Project Management Plan" at bounding box center [285, 177] width 194 height 13
click at [188, 170] on input "b. Project Management Plan" at bounding box center [188, 168] width 0 height 4
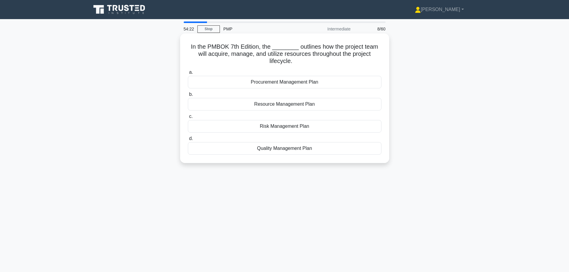
click at [288, 106] on div "Resource Management Plan" at bounding box center [285, 104] width 194 height 13
click at [188, 96] on input "b. Resource Management Plan" at bounding box center [188, 95] width 0 height 4
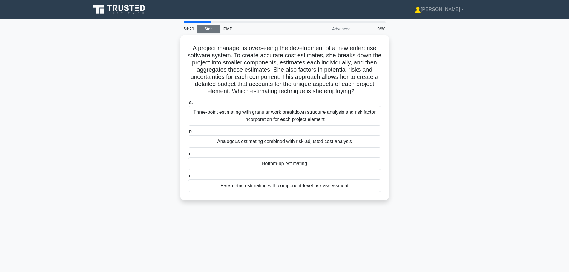
click at [207, 28] on link "Stop" at bounding box center [208, 28] width 22 height 7
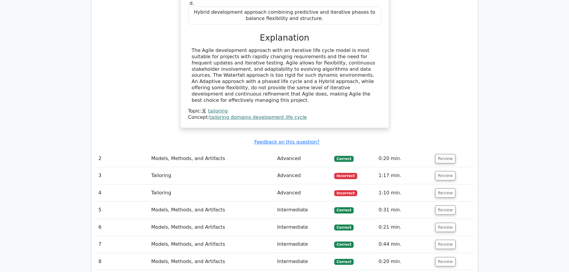
scroll to position [478, 0]
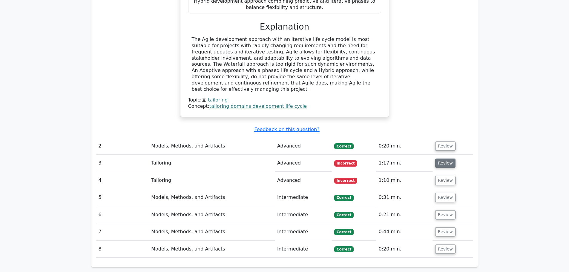
drag, startPoint x: 448, startPoint y: 157, endPoint x: 442, endPoint y: 157, distance: 6.3
click at [448, 159] on button "Review" at bounding box center [445, 163] width 20 height 9
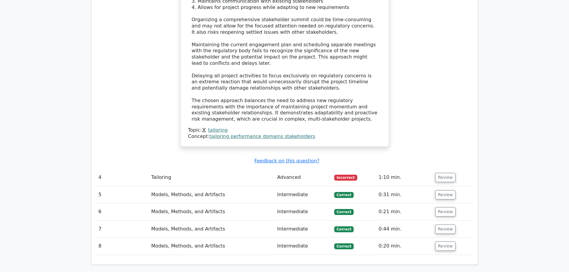
scroll to position [956, 0]
click at [435, 172] on button "Review" at bounding box center [445, 176] width 20 height 9
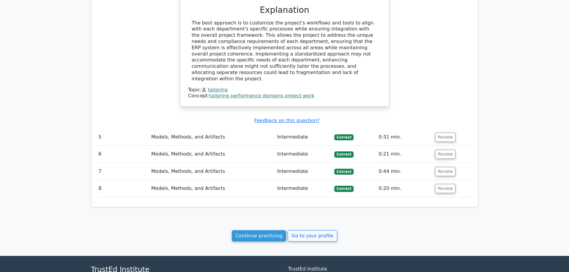
scroll to position [1360, 0]
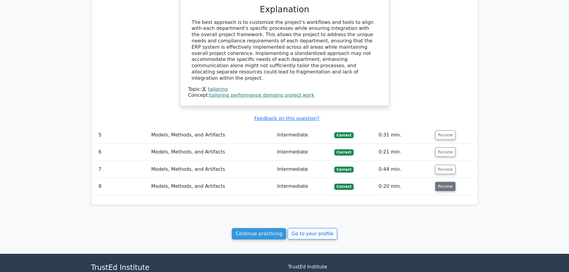
click at [436, 182] on button "Review" at bounding box center [445, 186] width 20 height 9
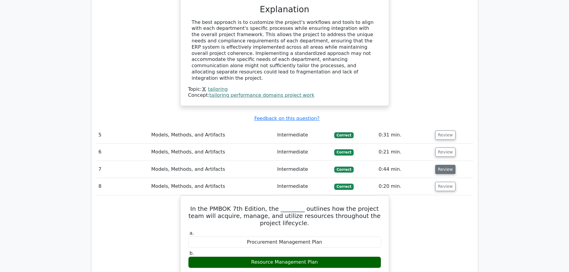
click at [442, 165] on button "Review" at bounding box center [445, 169] width 20 height 9
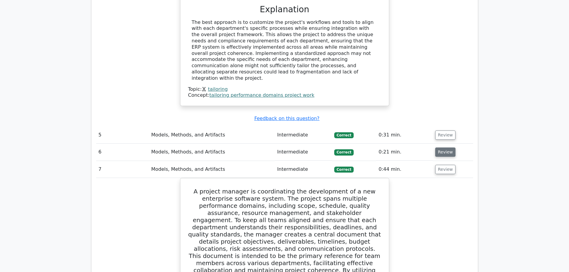
click at [442, 148] on button "Review" at bounding box center [445, 152] width 20 height 9
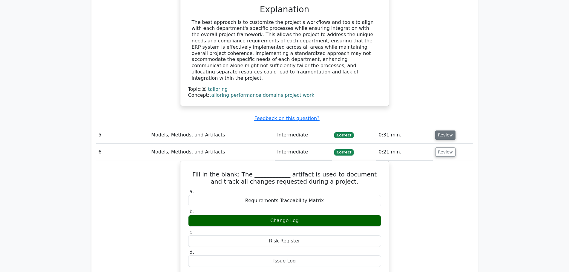
click at [442, 131] on button "Review" at bounding box center [445, 135] width 20 height 9
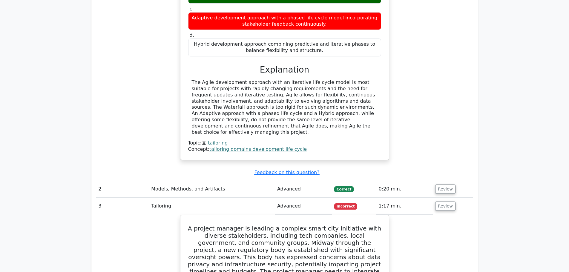
scroll to position [434, 0]
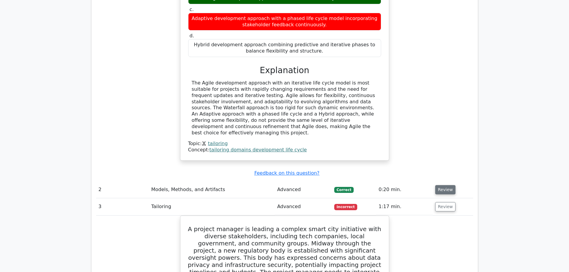
click at [442, 185] on button "Review" at bounding box center [445, 189] width 20 height 9
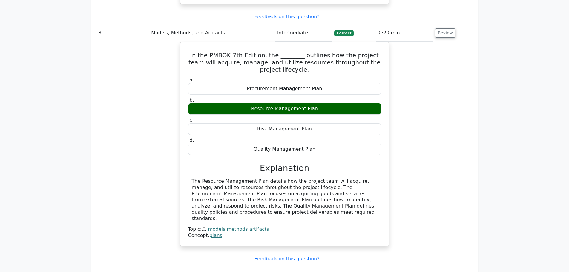
scroll to position [2771, 0]
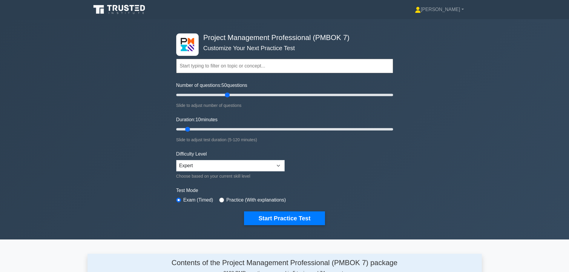
drag, startPoint x: 183, startPoint y: 97, endPoint x: 226, endPoint y: 97, distance: 43.6
type input "50"
click at [226, 97] on input "Number of questions: 50 questions" at bounding box center [284, 94] width 217 height 7
drag, startPoint x: 187, startPoint y: 131, endPoint x: 259, endPoint y: 127, distance: 72.4
type input "50"
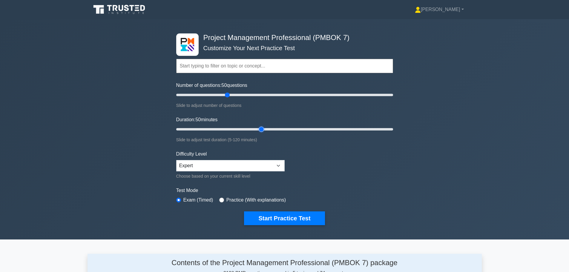
click at [259, 127] on input "Duration: 50 minutes" at bounding box center [284, 129] width 217 height 7
click at [286, 216] on button "Start Practice Test" at bounding box center [284, 218] width 81 height 14
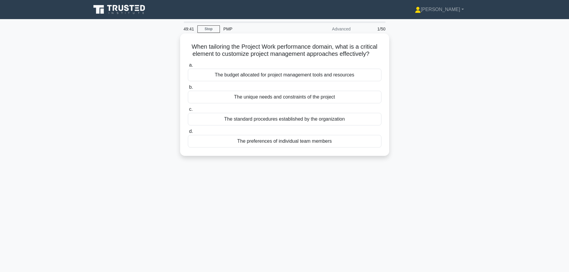
click at [247, 99] on div "The unique needs and constraints of the project" at bounding box center [285, 97] width 194 height 13
click at [188, 89] on input "b. The unique needs and constraints of the project" at bounding box center [188, 87] width 0 height 4
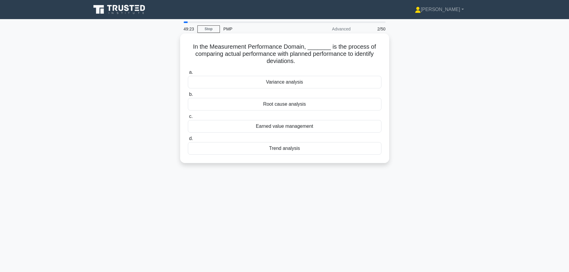
drag, startPoint x: 211, startPoint y: 49, endPoint x: 316, endPoint y: 62, distance: 105.6
click at [316, 62] on h5 "In the Measurement Performance Domain, _______ is the process of comparing actu…" at bounding box center [284, 54] width 195 height 22
copy h5 "he Measurement Performance Domain, _______ is the process of comparing actual p…"
click at [260, 82] on div "Variance analysis" at bounding box center [285, 82] width 194 height 13
click at [188, 74] on input "a. Variance analysis" at bounding box center [188, 72] width 0 height 4
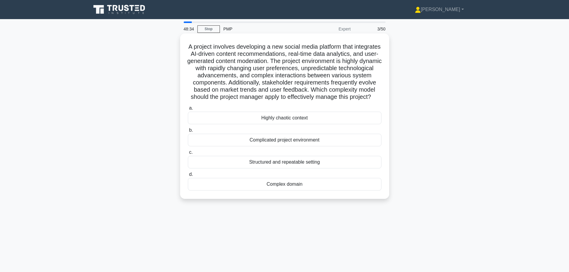
click at [272, 191] on div "Complex domain" at bounding box center [285, 184] width 194 height 13
click at [188, 177] on input "d. Complex domain" at bounding box center [188, 175] width 0 height 4
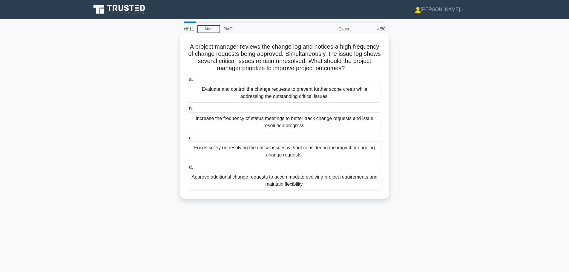
click at [277, 92] on div "Evaluate and control the change requests to prevent further scope creep while a…" at bounding box center [285, 93] width 194 height 20
click at [188, 82] on input "a. Evaluate and control the change requests to prevent further scope creep whil…" at bounding box center [188, 80] width 0 height 4
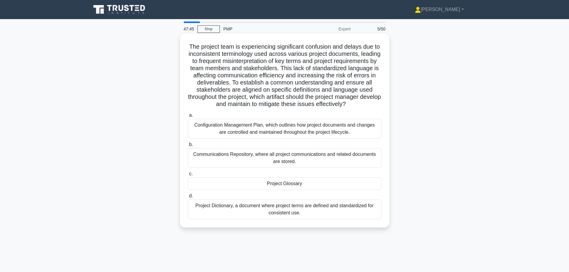
click at [342, 217] on div "Project Dictionary, a document where project terms are defined and standardized…" at bounding box center [285, 209] width 194 height 20
click at [188, 198] on input "d. Project Dictionary, a document where project terms are defined and standardi…" at bounding box center [188, 196] width 0 height 4
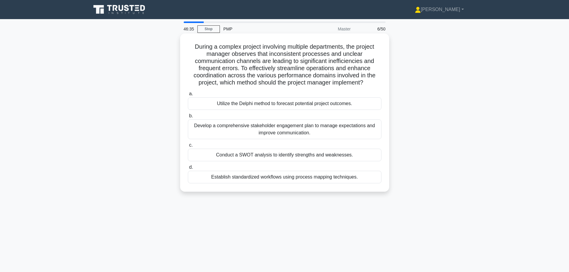
click at [317, 179] on div "Establish standardized workflows using process mapping techniques." at bounding box center [285, 177] width 194 height 13
click at [188, 169] on input "d. Establish standardized workflows using process mapping techniques." at bounding box center [188, 167] width 0 height 4
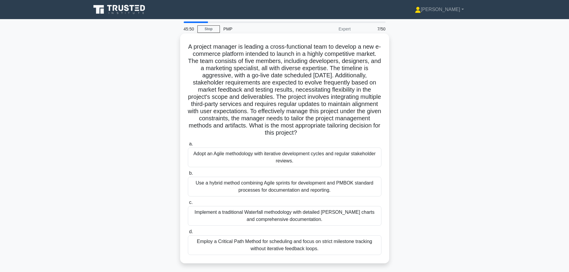
click at [283, 155] on div "Adopt an Agile methodology with iterative development cycles and regular stakeh…" at bounding box center [285, 158] width 194 height 20
click at [188, 146] on input "a. Adopt an Agile methodology with iterative development cycles and regular sta…" at bounding box center [188, 144] width 0 height 4
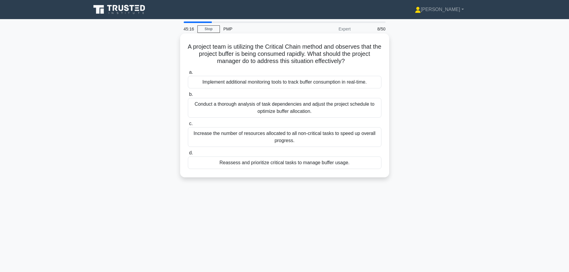
drag, startPoint x: 192, startPoint y: 46, endPoint x: 348, endPoint y: 66, distance: 157.8
click at [348, 66] on div "A project team is utilizing the Critical Chain method and observes that the pro…" at bounding box center [284, 105] width 204 height 139
copy h5 "project team is utilizing the Critical Chain method and observes that the proje…"
click at [280, 163] on div "Reassess and prioritize critical tasks to manage buffer usage." at bounding box center [285, 162] width 194 height 13
click at [188, 155] on input "d. Reassess and prioritize critical tasks to manage buffer usage." at bounding box center [188, 153] width 0 height 4
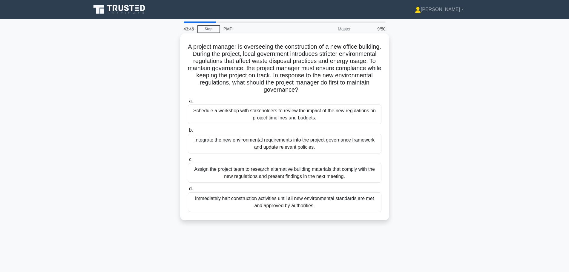
click at [281, 117] on div "Schedule a workshop with stakeholders to review the impact of the new regulatio…" at bounding box center [285, 115] width 194 height 20
click at [188, 103] on input "a. Schedule a workshop with stakeholders to review the impact of the new regula…" at bounding box center [188, 101] width 0 height 4
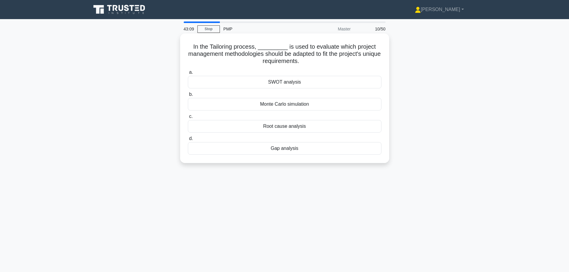
click at [282, 147] on div "Gap analysis" at bounding box center [285, 148] width 194 height 13
click at [188, 141] on input "d. Gap analysis" at bounding box center [188, 139] width 0 height 4
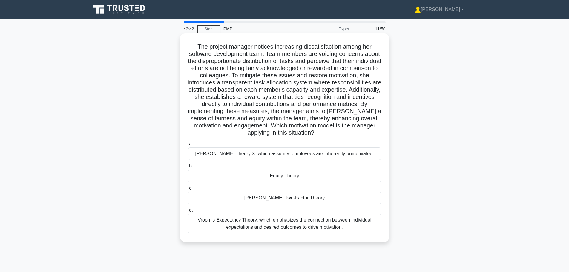
click at [268, 200] on div "Herzberg's Two-Factor Theory" at bounding box center [285, 198] width 194 height 13
click at [188, 190] on input "c. Herzberg's Two-Factor Theory" at bounding box center [188, 188] width 0 height 4
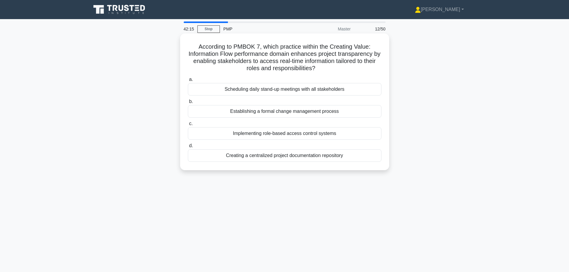
click at [270, 156] on div "Creating a centralized project documentation repository" at bounding box center [285, 155] width 194 height 13
click at [188, 148] on input "d. Creating a centralized project documentation repository" at bounding box center [188, 146] width 0 height 4
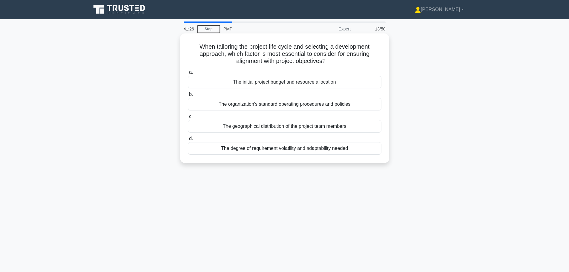
drag, startPoint x: 332, startPoint y: 64, endPoint x: 190, endPoint y: 47, distance: 143.5
click at [191, 48] on h5 "When tailoring the project life cycle and selecting a development approach, whi…" at bounding box center [284, 54] width 195 height 22
copy h5 "When tailoring the project life cycle and selecting a development approach, whi…"
click at [278, 151] on div "The degree of requirement volatility and adaptability needed" at bounding box center [285, 148] width 194 height 13
click at [188, 141] on input "d. The degree of requirement volatility and adaptability needed" at bounding box center [188, 139] width 0 height 4
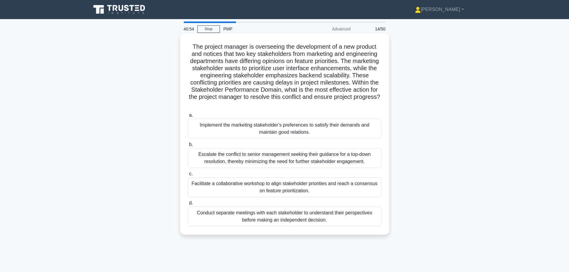
click at [253, 191] on div "Facilitate a collaborative workshop to align stakeholder priorities and reach a…" at bounding box center [285, 187] width 194 height 20
click at [188, 176] on input "c. Facilitate a collaborative workshop to align stakeholder priorities and reac…" at bounding box center [188, 174] width 0 height 4
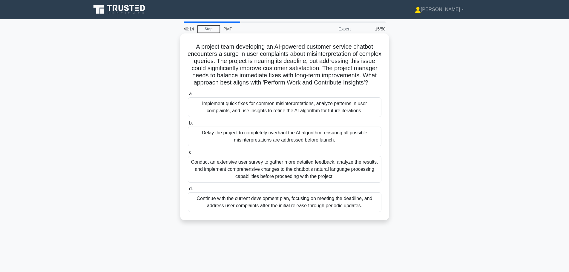
click at [251, 113] on div "Implement quick fixes for common misinterpretations, analyze patterns in user c…" at bounding box center [285, 107] width 194 height 20
click at [188, 96] on input "a. Implement quick fixes for common misinterpretations, analyze patterns in use…" at bounding box center [188, 94] width 0 height 4
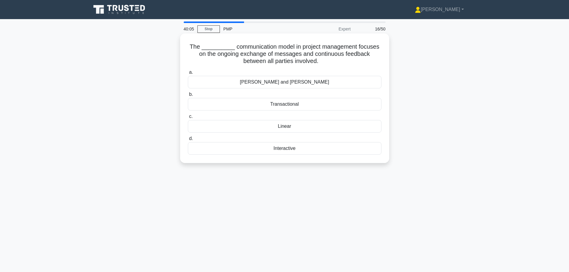
drag, startPoint x: 310, startPoint y: 64, endPoint x: 184, endPoint y: 39, distance: 128.2
click at [184, 39] on div "The __________ communication model in project management focuses on the ongoing…" at bounding box center [284, 98] width 204 height 125
copy h5 "The __________ communication model in project management focuses on the ongoing…"
click at [266, 106] on div "Transactional" at bounding box center [285, 104] width 194 height 13
click at [188, 96] on input "b. Transactional" at bounding box center [188, 95] width 0 height 4
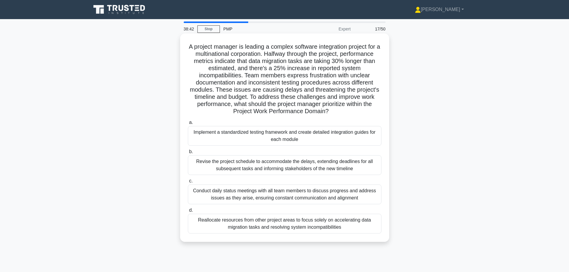
click at [274, 142] on div "Implement a standardized testing framework and create detailed integration guid…" at bounding box center [285, 136] width 194 height 20
click at [188, 125] on input "a. Implement a standardized testing framework and create detailed integration g…" at bounding box center [188, 123] width 0 height 4
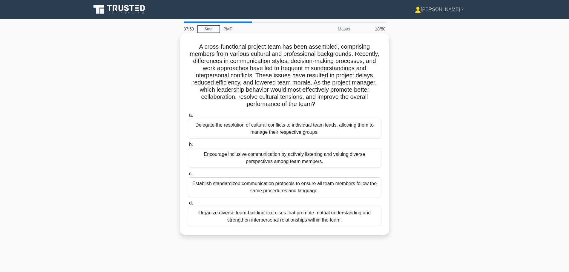
click at [269, 219] on div "Organize diverse team-building exercises that promote mutual understanding and …" at bounding box center [285, 217] width 194 height 20
click at [188, 205] on input "d. Organize diverse team-building exercises that promote mutual understanding a…" at bounding box center [188, 203] width 0 height 4
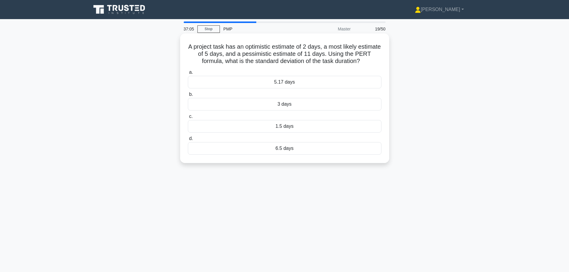
click at [284, 128] on div "1.5 days" at bounding box center [285, 126] width 194 height 13
click at [188, 119] on input "c. 1.5 days" at bounding box center [188, 117] width 0 height 4
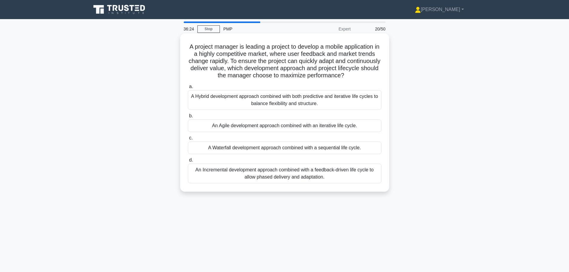
click at [287, 173] on div "An Incremental development approach combined with a feedback-driven life cycle …" at bounding box center [285, 174] width 194 height 20
click at [188, 162] on input "d. An Incremental development approach combined with a feedback-driven life cyc…" at bounding box center [188, 160] width 0 height 4
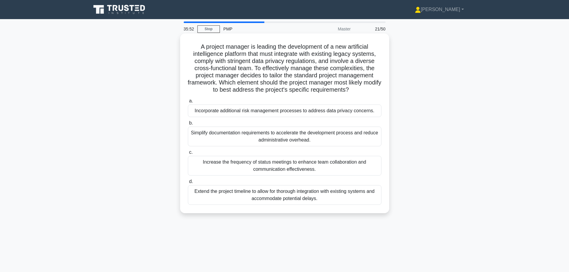
click at [267, 138] on div "Simplify documentation requirements to accelerate the development process and r…" at bounding box center [285, 137] width 194 height 20
click at [188, 125] on input "b. Simplify documentation requirements to accelerate the development process an…" at bounding box center [188, 123] width 0 height 4
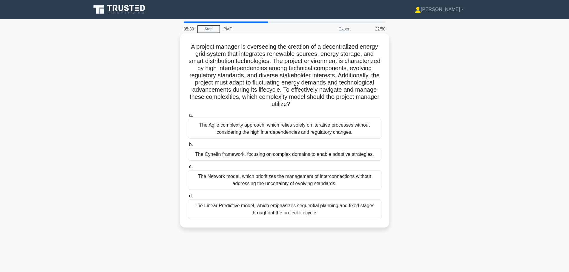
click at [274, 154] on div "The Cynefin framework, focusing on complex domains to enable adaptive strategie…" at bounding box center [285, 154] width 194 height 13
click at [188, 147] on input "b. The Cynefin framework, focusing on complex domains to enable adaptive strate…" at bounding box center [188, 145] width 0 height 4
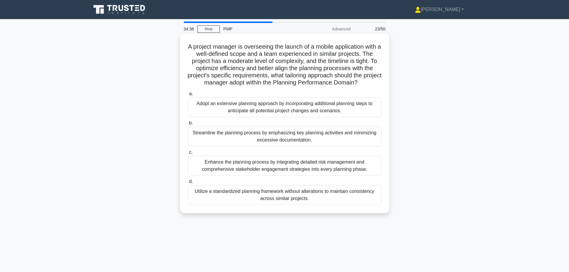
click at [282, 143] on div "Streamline the planning process by emphasizing key planning activities and mini…" at bounding box center [285, 137] width 194 height 20
click at [188, 125] on input "b. Streamline the planning process by emphasizing key planning activities and m…" at bounding box center [188, 123] width 0 height 4
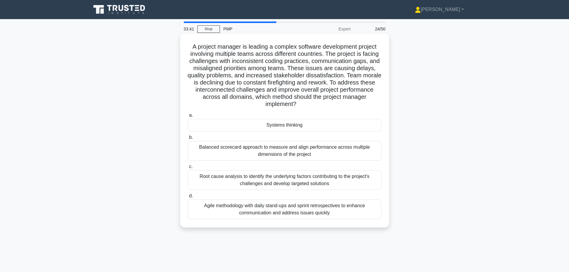
click at [283, 126] on div "Systems thinking" at bounding box center [285, 125] width 194 height 13
click at [188, 117] on input "a. Systems thinking" at bounding box center [188, 115] width 0 height 4
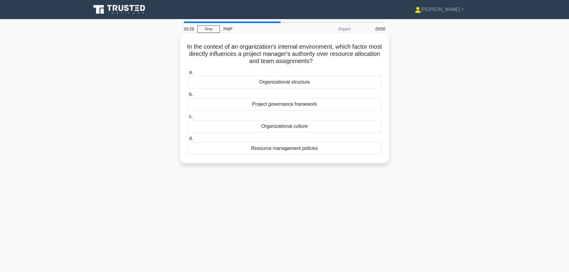
click at [283, 107] on div "Project governance framework" at bounding box center [285, 104] width 194 height 13
click at [188, 96] on input "b. Project governance framework" at bounding box center [188, 95] width 0 height 4
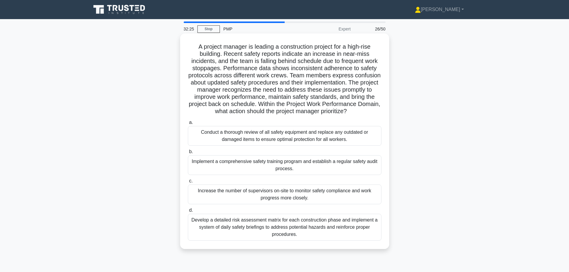
click at [324, 171] on div "Implement a comprehensive safety training program and establish a regular safet…" at bounding box center [285, 165] width 194 height 20
click at [188, 154] on input "b. Implement a comprehensive safety training program and establish a regular sa…" at bounding box center [188, 152] width 0 height 4
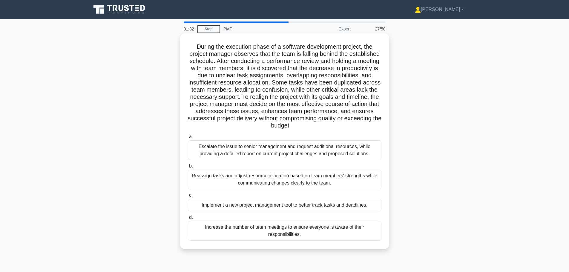
click at [291, 180] on div "Reassign tasks and adjust resource allocation based on team members' strengths …" at bounding box center [285, 180] width 194 height 20
click at [188, 168] on input "b. Reassign tasks and adjust resource allocation based on team members' strengt…" at bounding box center [188, 166] width 0 height 4
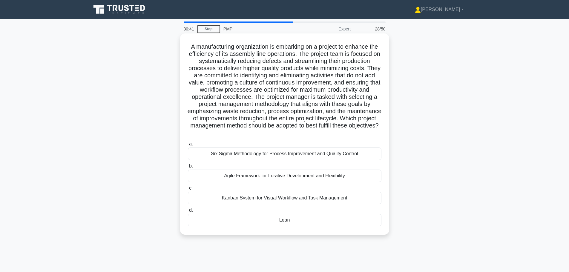
click at [329, 157] on div "Six Sigma Methodology for Process Improvement and Quality Control" at bounding box center [285, 154] width 194 height 13
click at [188, 146] on input "a. Six Sigma Methodology for Process Improvement and Quality Control" at bounding box center [188, 144] width 0 height 4
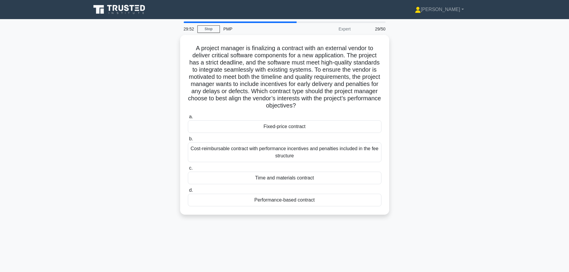
drag, startPoint x: 353, startPoint y: 106, endPoint x: 164, endPoint y: 36, distance: 201.8
click at [164, 36] on div "A project manager is finalizing a contract with an external vendor to deliver c…" at bounding box center [285, 128] width 394 height 187
copy h5 "A project manager is finalizing a contract with an external vendor to deliver c…"
click at [271, 199] on div "Performance-based contract" at bounding box center [285, 198] width 194 height 13
click at [188, 191] on input "d. Performance-based contract" at bounding box center [188, 189] width 0 height 4
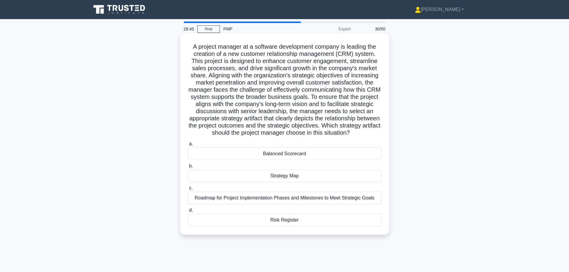
click at [258, 204] on div "Roadmap for Project Implementation Phases and Milestones to Meet Strategic Goals" at bounding box center [285, 198] width 194 height 13
click at [188, 190] on input "c. Roadmap for Project Implementation Phases and Milestones to Meet Strategic G…" at bounding box center [188, 188] width 0 height 4
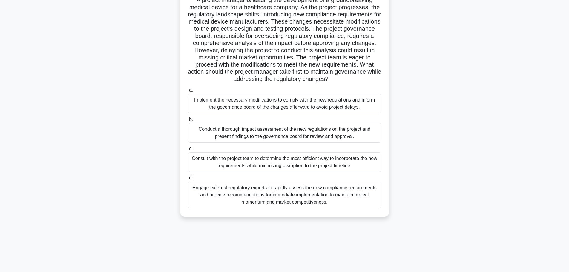
scroll to position [50, 0]
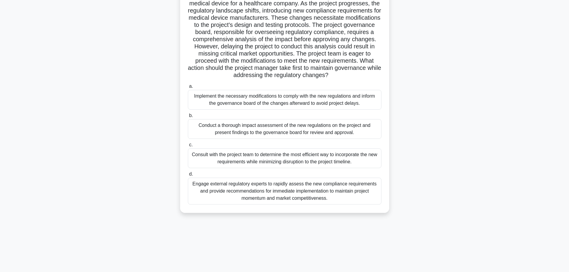
click at [256, 201] on div "Engage external regulatory experts to rapidly assess the new compliance require…" at bounding box center [285, 191] width 194 height 27
click at [188, 176] on input "d. Engage external regulatory experts to rapidly assess the new compliance requ…" at bounding box center [188, 174] width 0 height 4
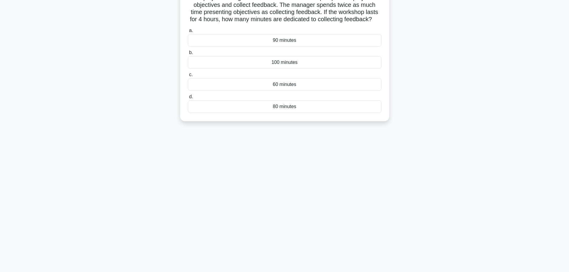
scroll to position [0, 0]
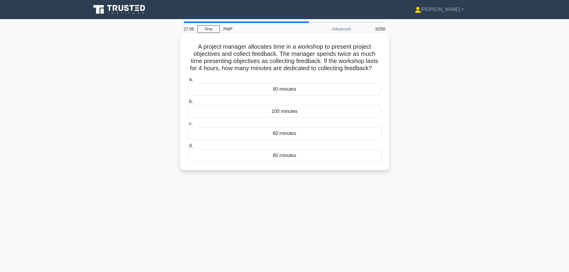
click at [277, 162] on div "80 minutes" at bounding box center [285, 155] width 194 height 13
click at [188, 148] on input "d. 80 minutes" at bounding box center [188, 146] width 0 height 4
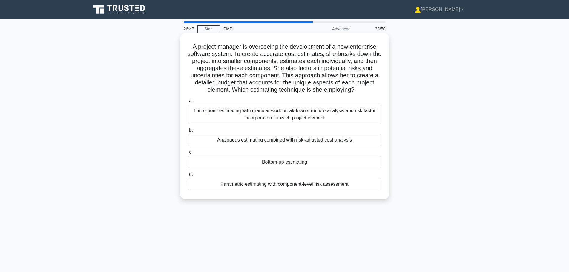
click at [292, 163] on div "Bottom-up estimating" at bounding box center [285, 162] width 194 height 13
click at [188, 154] on input "c. Bottom-up estimating" at bounding box center [188, 153] width 0 height 4
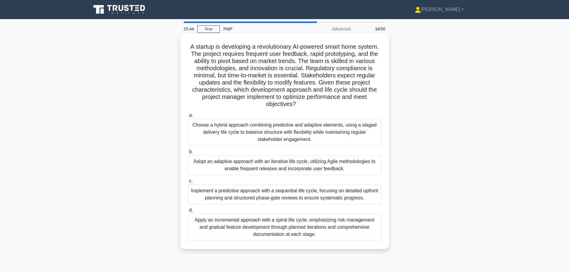
click at [277, 160] on div "Adopt an adaptive approach with an iterative life cycle, utilizing Agile method…" at bounding box center [285, 165] width 194 height 20
click at [188, 154] on input "b. Adopt an adaptive approach with an iterative life cycle, utilizing Agile met…" at bounding box center [188, 152] width 0 height 4
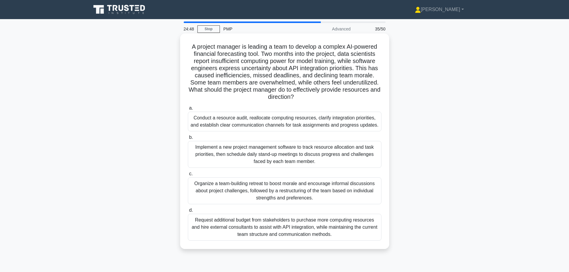
drag, startPoint x: 307, startPoint y: 98, endPoint x: 180, endPoint y: 45, distance: 137.7
click at [181, 45] on div "A project manager is leading a team to develop a complex AI-powered financial f…" at bounding box center [284, 141] width 209 height 216
copy h5 "A project manager is leading a team to develop a complex AI-powered financial f…"
click at [250, 198] on div "Organize a team-building retreat to boost morale and encourage informal discuss…" at bounding box center [285, 190] width 194 height 27
click at [188, 176] on input "c. Organize a team-building retreat to boost morale and encourage informal disc…" at bounding box center [188, 174] width 0 height 4
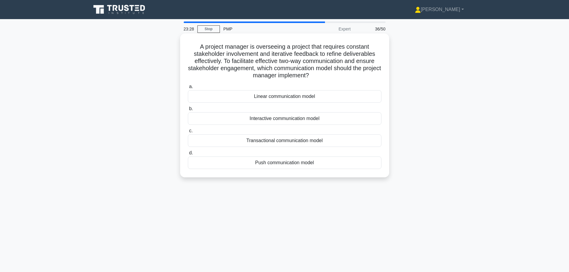
click at [263, 140] on div "Transactional communication model" at bounding box center [285, 140] width 194 height 13
click at [188, 133] on input "c. Transactional communication model" at bounding box center [188, 131] width 0 height 4
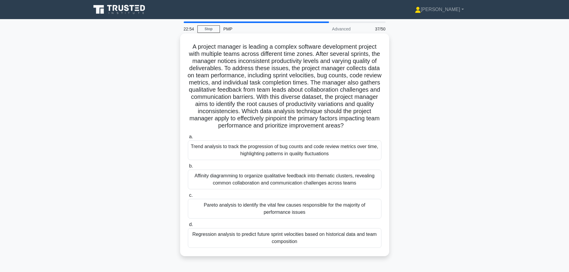
click at [307, 219] on div "Pareto analysis to identify the vital few causes responsible for the majority o…" at bounding box center [285, 209] width 194 height 20
click at [188, 197] on input "c. Pareto analysis to identify the vital few causes responsible for the majorit…" at bounding box center [188, 196] width 0 height 4
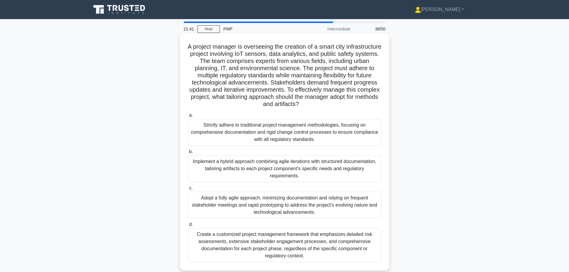
click at [308, 249] on div "Create a customized project management framework that emphasizes detailed risk …" at bounding box center [285, 245] width 194 height 34
click at [188, 227] on input "d. Create a customized project management framework that emphasizes detailed ri…" at bounding box center [188, 225] width 0 height 4
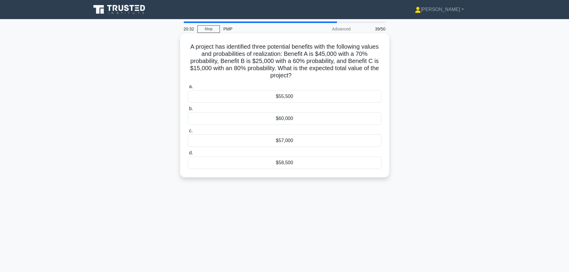
click at [288, 162] on div "$58,500" at bounding box center [285, 162] width 194 height 13
click at [188, 155] on input "d. $58,500" at bounding box center [188, 153] width 0 height 4
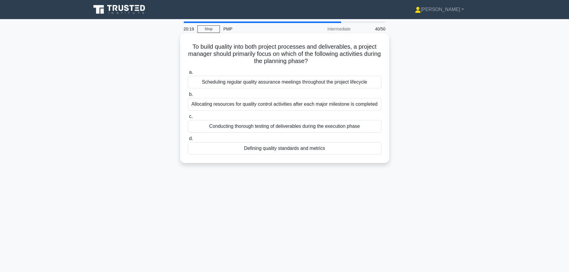
click at [302, 152] on div "Defining quality standards and metrics" at bounding box center [285, 148] width 194 height 13
click at [188, 141] on input "d. Defining quality standards and metrics" at bounding box center [188, 139] width 0 height 4
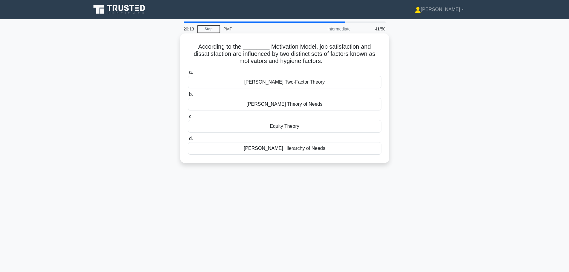
click at [305, 83] on div "Herzberg's Two-Factor Theory" at bounding box center [285, 82] width 194 height 13
click at [188, 74] on input "a. Herzberg's Two-Factor Theory" at bounding box center [188, 72] width 0 height 4
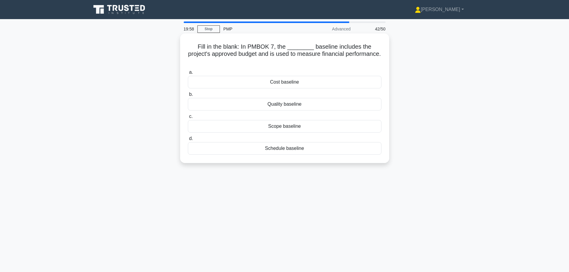
click at [298, 78] on div "Cost baseline" at bounding box center [285, 82] width 194 height 13
click at [188, 74] on input "a. Cost baseline" at bounding box center [188, 72] width 0 height 4
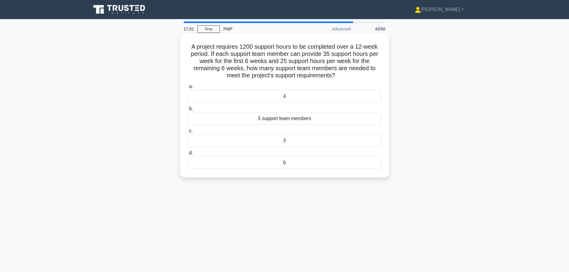
click at [288, 143] on div "3" at bounding box center [285, 140] width 194 height 13
click at [188, 133] on input "c. 3" at bounding box center [188, 131] width 0 height 4
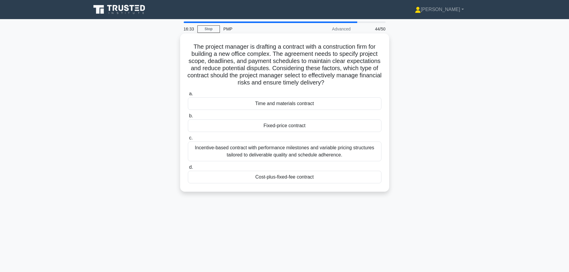
click at [302, 125] on div "Fixed-price contract" at bounding box center [285, 125] width 194 height 13
click at [188, 118] on input "b. Fixed-price contract" at bounding box center [188, 116] width 0 height 4
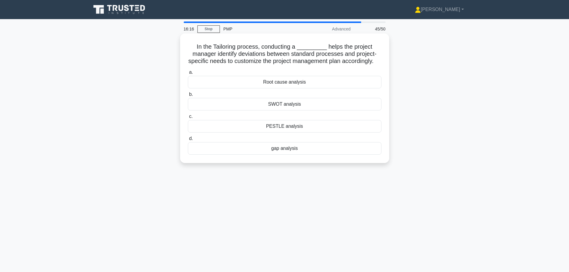
click at [300, 155] on div "gap analysis" at bounding box center [285, 148] width 194 height 13
click at [188, 141] on input "d. gap analysis" at bounding box center [188, 139] width 0 height 4
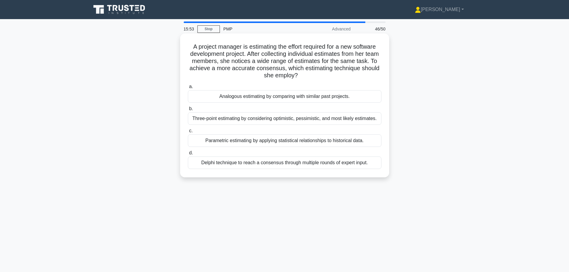
click at [307, 143] on div "Parametric estimating by applying statistical relationships to historical data." at bounding box center [285, 140] width 194 height 13
click at [188, 133] on input "c. Parametric estimating by applying statistical relationships to historical da…" at bounding box center [188, 131] width 0 height 4
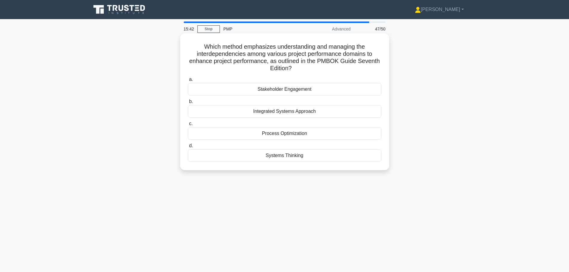
drag, startPoint x: 203, startPoint y: 45, endPoint x: 293, endPoint y: 67, distance: 92.5
click at [293, 67] on h5 "Which method emphasizes understanding and managing the interdependencies among …" at bounding box center [284, 57] width 195 height 29
copy h5 "Which method emphasizes understanding and managing the interdependencies among …"
click at [276, 112] on div "Integrated Systems Approach" at bounding box center [285, 111] width 194 height 13
click at [188, 104] on input "b. Integrated Systems Approach" at bounding box center [188, 102] width 0 height 4
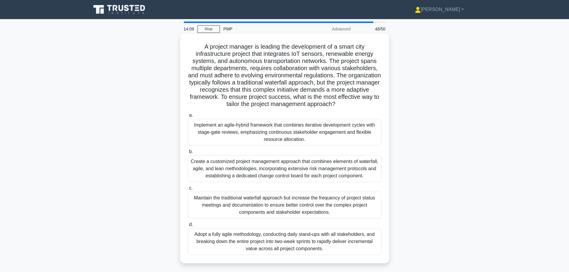
click at [245, 166] on div "Create a customized project management approach that combines elements of water…" at bounding box center [285, 168] width 194 height 27
click at [188, 154] on input "b. Create a customized project management approach that combines elements of wa…" at bounding box center [188, 152] width 0 height 4
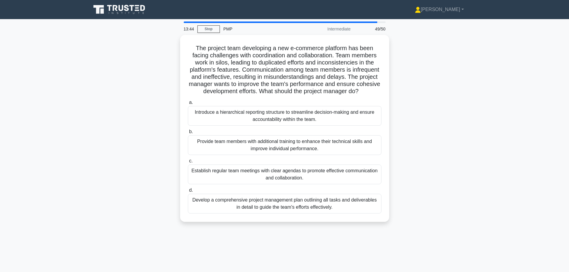
click at [244, 180] on div "Establish regular team meetings with clear agendas to promote effective communi…" at bounding box center [285, 175] width 194 height 20
click at [188, 163] on input "c. Establish regular team meetings with clear agendas to promote effective comm…" at bounding box center [188, 161] width 0 height 4
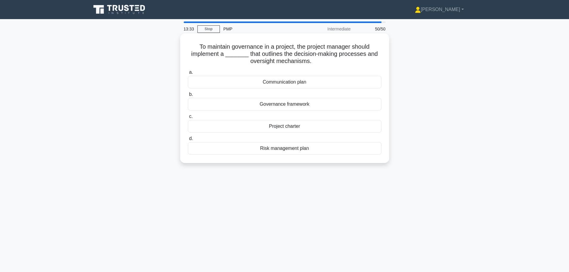
click at [267, 105] on div "Governance framework" at bounding box center [285, 104] width 194 height 13
click at [188, 96] on input "b. Governance framework" at bounding box center [188, 95] width 0 height 4
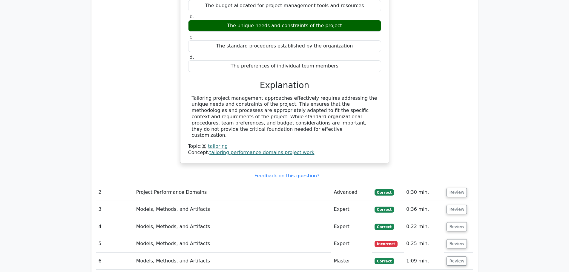
scroll to position [388, 0]
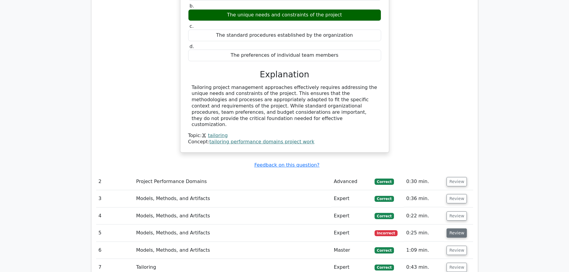
click at [457, 228] on button "Review" at bounding box center [456, 232] width 20 height 9
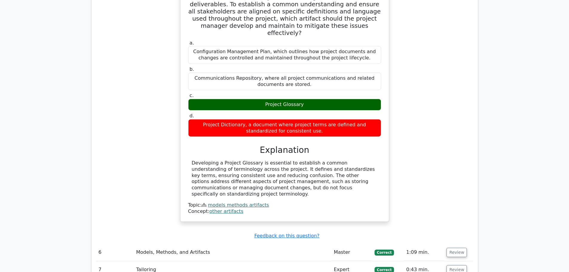
scroll to position [776, 0]
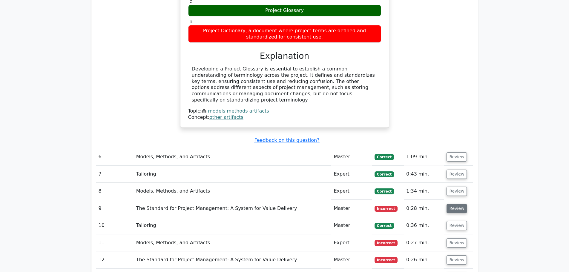
click at [448, 204] on button "Review" at bounding box center [456, 208] width 20 height 9
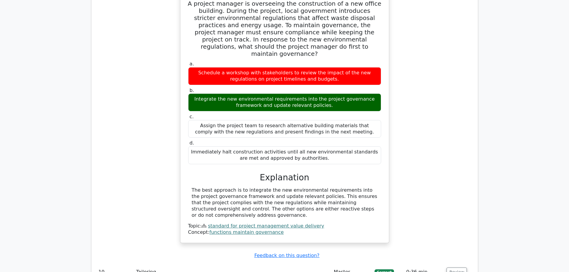
scroll to position [1075, 0]
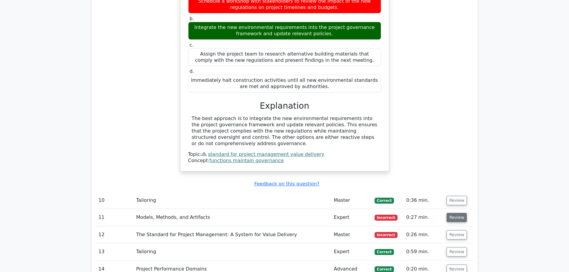
click at [452, 213] on button "Review" at bounding box center [456, 217] width 20 height 9
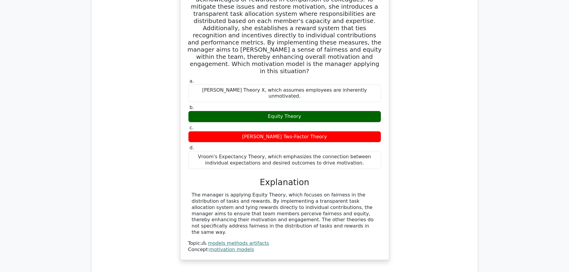
scroll to position [1344, 0]
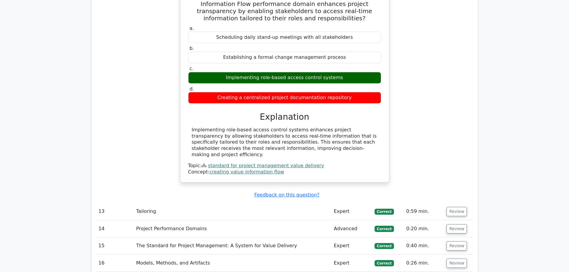
scroll to position [1672, 0]
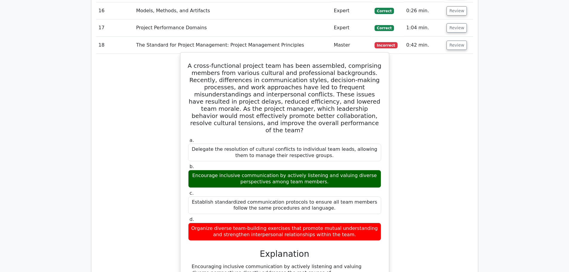
scroll to position [2061, 0]
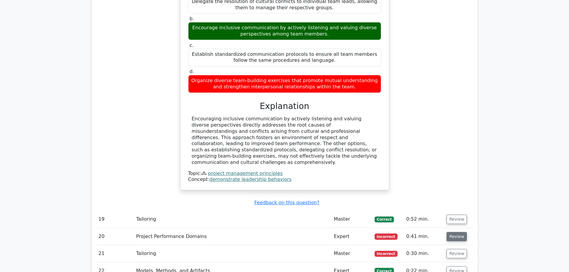
click at [455, 232] on button "Review" at bounding box center [456, 236] width 20 height 9
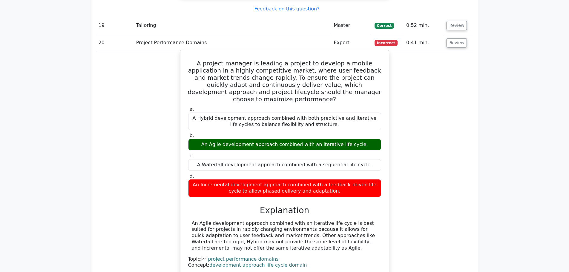
scroll to position [2329, 0]
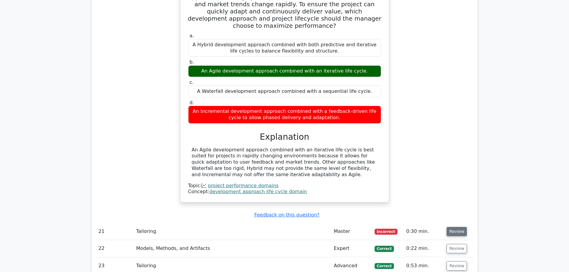
click at [459, 227] on button "Review" at bounding box center [456, 231] width 20 height 9
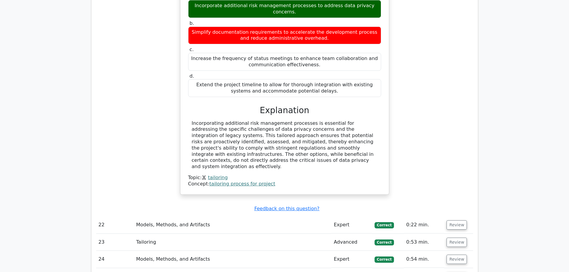
scroll to position [2658, 0]
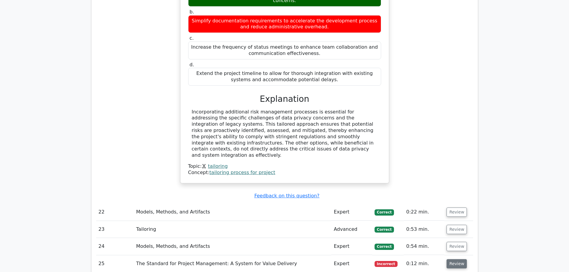
click at [454, 259] on button "Review" at bounding box center [456, 263] width 20 height 9
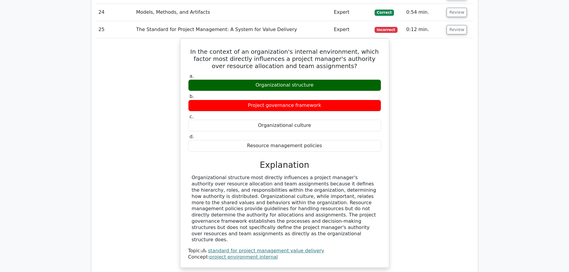
scroll to position [2927, 0]
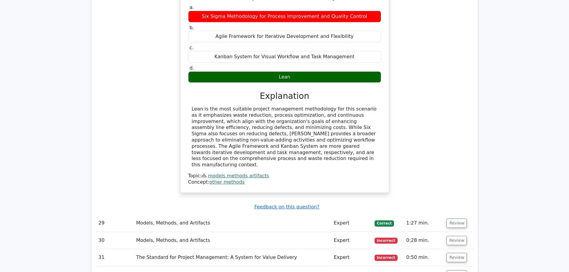
scroll to position [3345, 0]
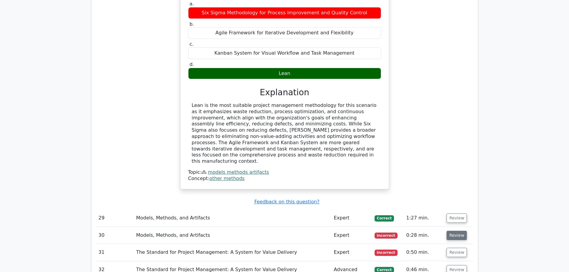
drag, startPoint x: 454, startPoint y: 103, endPoint x: 454, endPoint y: 96, distance: 7.2
click at [454, 227] on td "Review" at bounding box center [458, 235] width 29 height 17
click at [454, 231] on button "Review" at bounding box center [456, 235] width 20 height 9
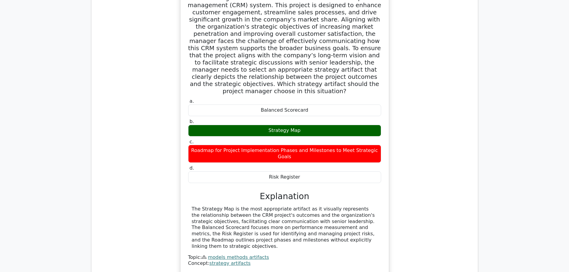
scroll to position [3614, 0]
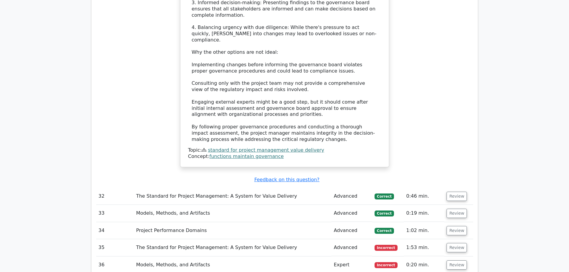
scroll to position [4241, 0]
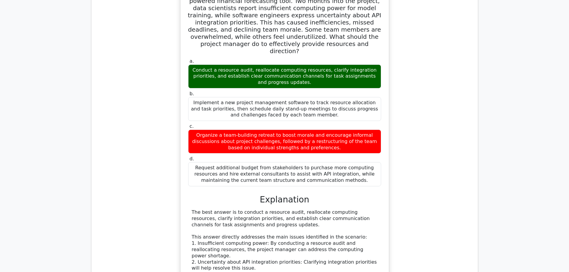
scroll to position [4569, 0]
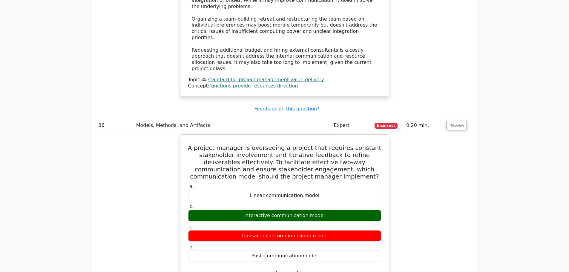
scroll to position [4928, 0]
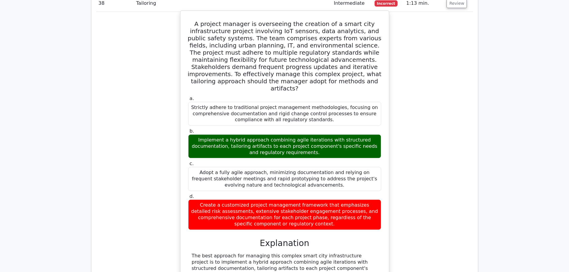
scroll to position [5406, 0]
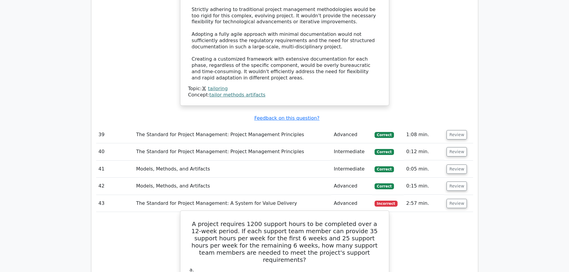
scroll to position [5704, 0]
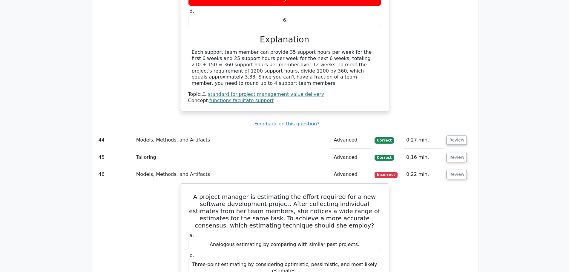
scroll to position [5973, 0]
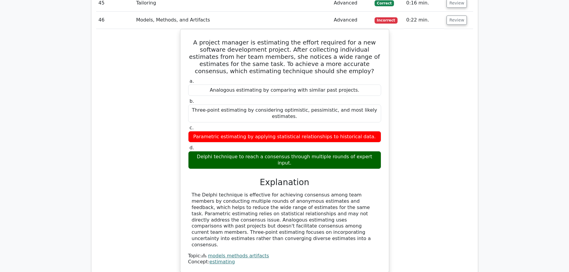
scroll to position [6212, 0]
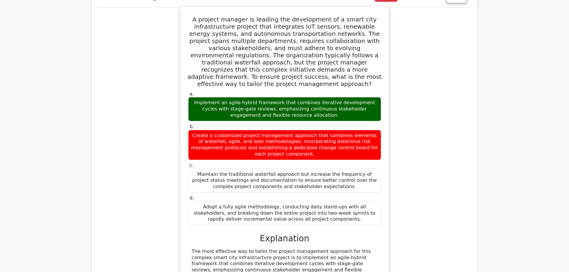
scroll to position [6690, 0]
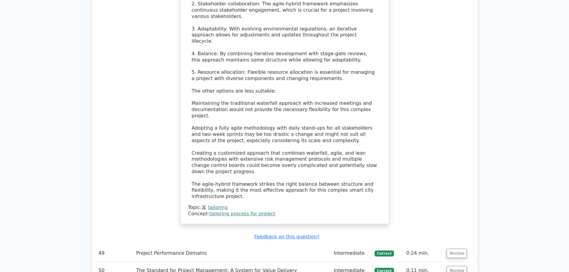
scroll to position [7023, 0]
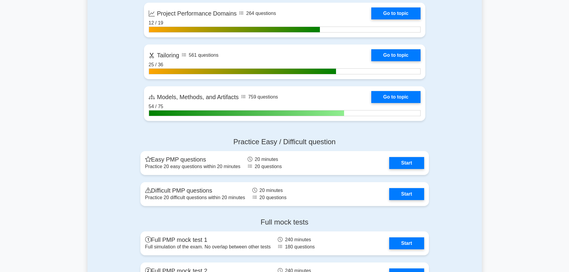
scroll to position [388, 0]
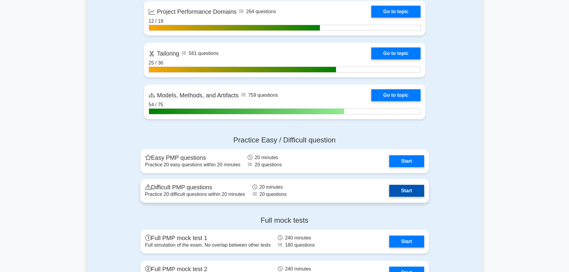
click at [394, 193] on link "Start" at bounding box center [406, 191] width 35 height 12
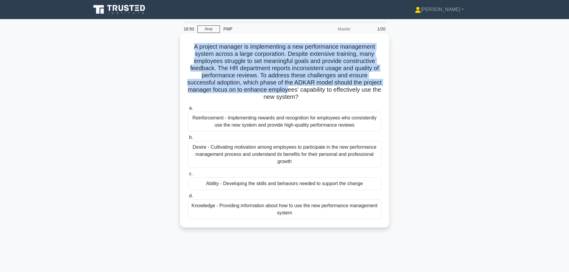
drag, startPoint x: 191, startPoint y: 46, endPoint x: 324, endPoint y: 92, distance: 141.2
click at [324, 92] on h5 "A project manager is implementing a new performance management system across a …" at bounding box center [284, 72] width 195 height 58
copy h5 "A project manager is implementing a new performance management system across a …"
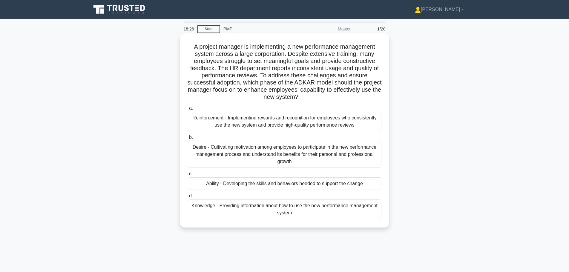
click at [254, 208] on div "Knowledge - Providing information about how to use the new performance manageme…" at bounding box center [285, 209] width 194 height 20
click at [188, 198] on input "d. Knowledge - Providing information about how to use the new performance manag…" at bounding box center [188, 196] width 0 height 4
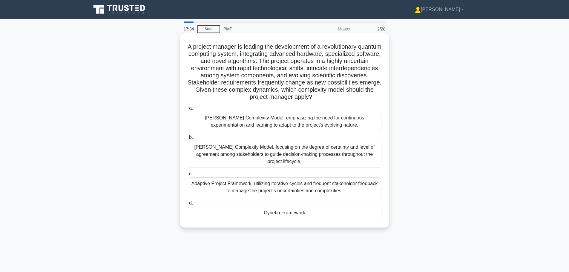
drag, startPoint x: 339, startPoint y: 99, endPoint x: 191, endPoint y: 48, distance: 156.7
click at [191, 48] on h5 "A project manager is leading the development of a revolutionary quantum computi…" at bounding box center [284, 72] width 195 height 58
copy h5 "A project manager is leading the development of a revolutionary quantum computi…"
click at [246, 213] on div "Cynefin Framework" at bounding box center [285, 213] width 194 height 13
click at [188, 205] on input "d. Cynefin Framework" at bounding box center [188, 203] width 0 height 4
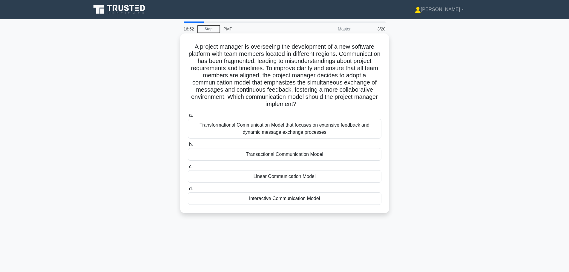
click at [254, 202] on div "Interactive Communication Model" at bounding box center [285, 198] width 194 height 13
click at [188, 191] on input "d. Interactive Communication Model" at bounding box center [188, 189] width 0 height 4
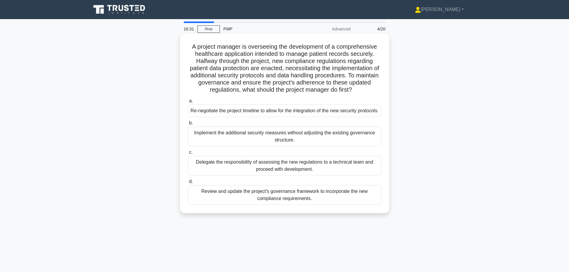
click at [267, 204] on div "Review and update the project's governance framework to incorporate the new com…" at bounding box center [285, 195] width 194 height 20
click at [188, 184] on input "d. Review and update the project's governance framework to incorporate the new …" at bounding box center [188, 182] width 0 height 4
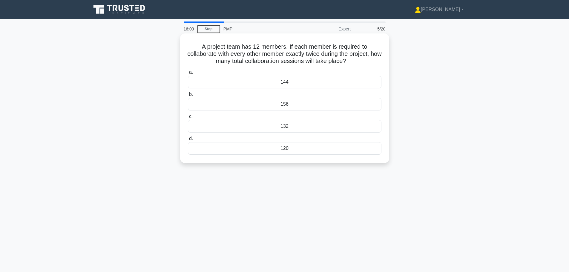
click at [245, 126] on div "132" at bounding box center [285, 126] width 194 height 13
click at [188, 119] on input "c. 132" at bounding box center [188, 117] width 0 height 4
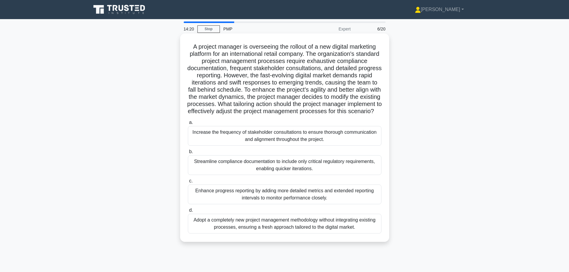
click at [268, 175] on div "Streamline compliance documentation to include only critical regulatory require…" at bounding box center [285, 165] width 194 height 20
click at [188, 154] on input "b. Streamline compliance documentation to include only critical regulatory requ…" at bounding box center [188, 152] width 0 height 4
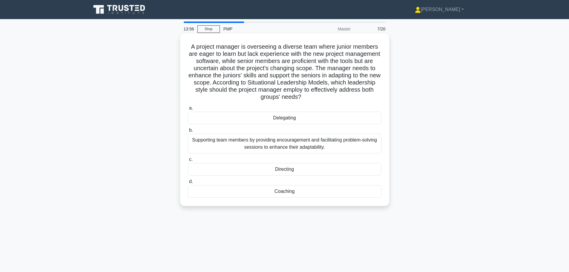
click at [264, 194] on div "Coaching" at bounding box center [285, 191] width 194 height 13
click at [188, 184] on input "d. Coaching" at bounding box center [188, 182] width 0 height 4
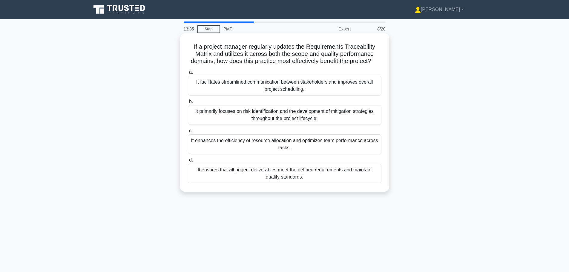
click at [276, 182] on div "It ensures that all project deliverables meet the defined requirements and main…" at bounding box center [285, 174] width 194 height 20
click at [188, 162] on input "d. It ensures that all project deliverables meet the defined requirements and m…" at bounding box center [188, 160] width 0 height 4
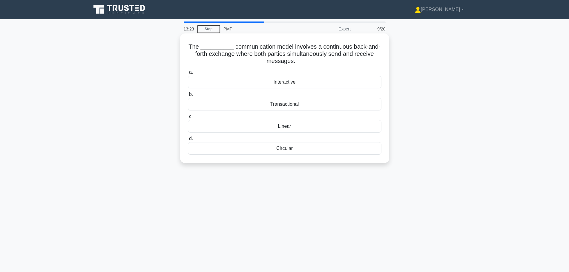
drag, startPoint x: 298, startPoint y: 63, endPoint x: 190, endPoint y: 42, distance: 109.7
click at [190, 42] on div "The __________ communication model involves a continuous back-and-forth exchang…" at bounding box center [284, 98] width 204 height 125
copy h5 "The __________ communication model involves a continuous back-and-forth exchang…"
click at [283, 107] on div "Transactional" at bounding box center [285, 104] width 194 height 13
click at [188, 96] on input "b. Transactional" at bounding box center [188, 95] width 0 height 4
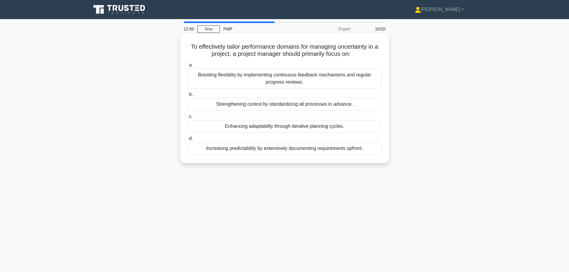
click at [244, 129] on div "Enhancing adaptability through iterative planning cycles." at bounding box center [285, 126] width 194 height 13
click at [188, 119] on input "c. Enhancing adaptability through iterative planning cycles." at bounding box center [188, 117] width 0 height 4
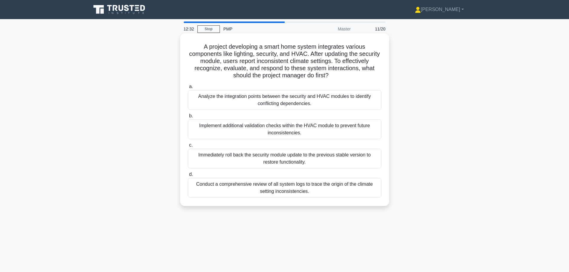
click at [265, 196] on div "Conduct a comprehensive review of all system logs to trace the origin of the cl…" at bounding box center [285, 188] width 194 height 20
click at [188, 177] on input "d. Conduct a comprehensive review of all system logs to trace the origin of the…" at bounding box center [188, 175] width 0 height 4
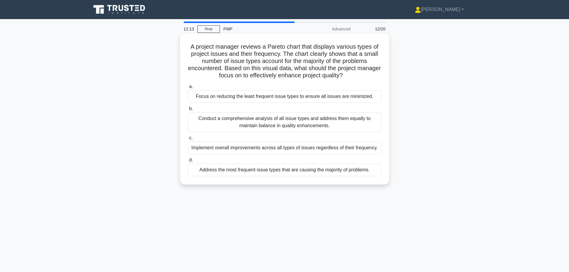
click at [244, 173] on div "Address the most frequent issue types that are causing the majority of problems." at bounding box center [285, 170] width 194 height 13
click at [188, 162] on input "d. Address the most frequent issue types that are causing the majority of probl…" at bounding box center [188, 160] width 0 height 4
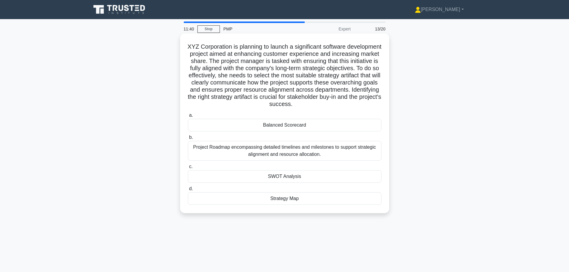
click at [266, 201] on div "Strategy Map" at bounding box center [285, 198] width 194 height 13
click at [188, 191] on input "d. Strategy Map" at bounding box center [188, 189] width 0 height 4
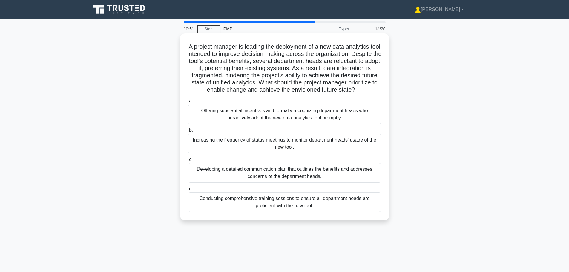
click at [274, 212] on div "Conducting comprehensive training sessions to ensure all department heads are p…" at bounding box center [285, 202] width 194 height 20
click at [188, 191] on input "d. Conducting comprehensive training sessions to ensure all department heads ar…" at bounding box center [188, 189] width 0 height 4
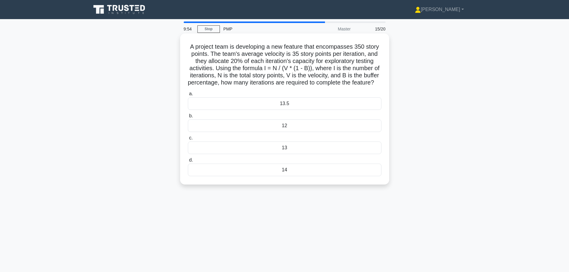
click at [272, 154] on div "13" at bounding box center [285, 148] width 194 height 13
click at [188, 140] on input "c. 13" at bounding box center [188, 138] width 0 height 4
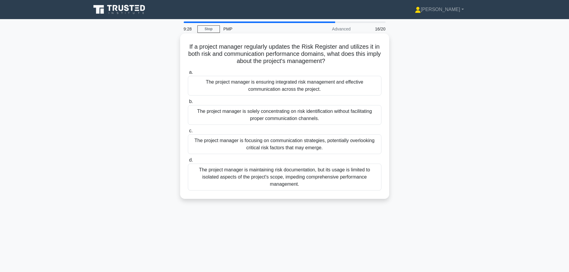
click at [273, 86] on div "The project manager is ensuring integrated risk management and effective commun…" at bounding box center [285, 86] width 194 height 20
click at [188, 74] on input "a. The project manager is ensuring integrated risk management and effective com…" at bounding box center [188, 72] width 0 height 4
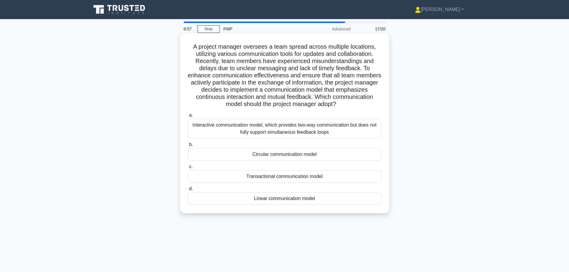
drag, startPoint x: 362, startPoint y: 106, endPoint x: 192, endPoint y: 45, distance: 180.4
click at [192, 45] on h5 "A project manager oversees a team spread across multiple locations, utilizing v…" at bounding box center [284, 75] width 195 height 65
copy h5 "A project manager oversees a team spread across multiple locations, utilizing v…"
click at [262, 179] on div "Transactional communication model" at bounding box center [285, 176] width 194 height 13
click at [188, 169] on input "c. Transactional communication model" at bounding box center [188, 167] width 0 height 4
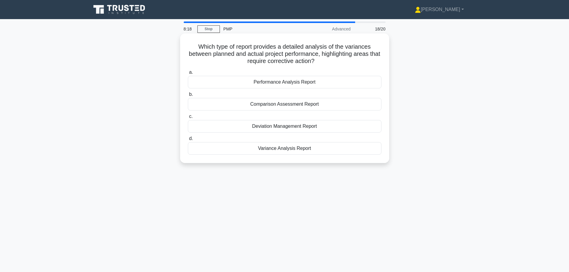
click at [315, 149] on div "Variance Analysis Report" at bounding box center [285, 148] width 194 height 13
click at [188, 141] on input "d. Variance Analysis Report" at bounding box center [188, 139] width 0 height 4
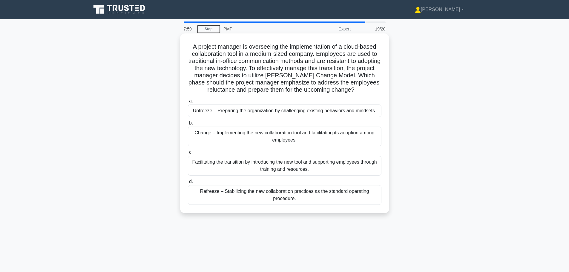
click at [257, 115] on div "Unfreeze – Preparing the organization by challenging existing behaviors and min…" at bounding box center [285, 111] width 194 height 13
click at [188, 103] on input "a. Unfreeze – Preparing the organization by challenging existing behaviors and …" at bounding box center [188, 101] width 0 height 4
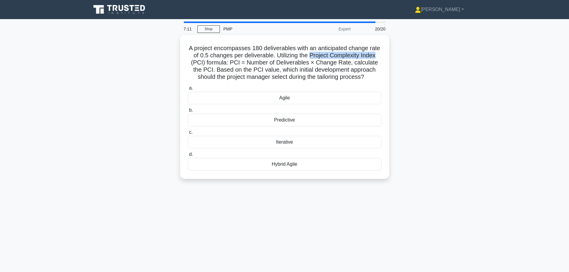
drag, startPoint x: 311, startPoint y: 53, endPoint x: 402, endPoint y: 55, distance: 91.1
click at [402, 55] on div "A project encompasses 180 deliverables with an anticipated change rate of 0.5 c…" at bounding box center [285, 110] width 394 height 151
copy h5 "Project Complexity Index"
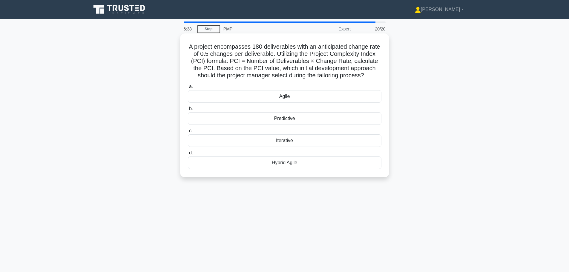
click at [279, 164] on div "Hybrid Agile" at bounding box center [285, 162] width 194 height 13
click at [188, 155] on input "d. Hybrid Agile" at bounding box center [188, 153] width 0 height 4
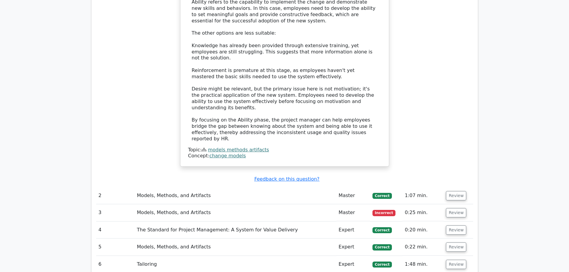
scroll to position [627, 0]
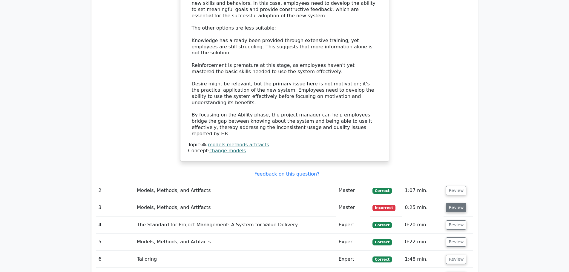
click at [447, 203] on button "Review" at bounding box center [456, 207] width 20 height 9
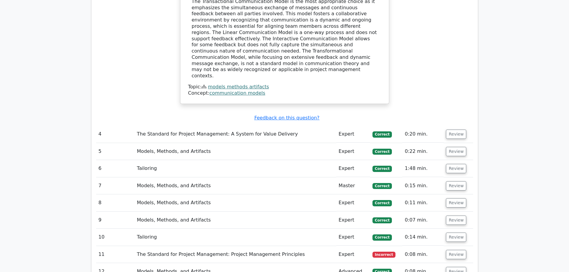
scroll to position [1045, 0]
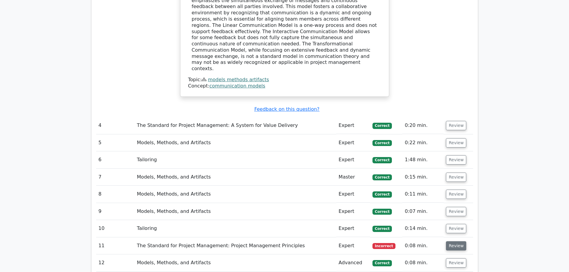
click at [453, 241] on button "Review" at bounding box center [456, 245] width 20 height 9
click at [452, 241] on button "Review" at bounding box center [456, 245] width 20 height 9
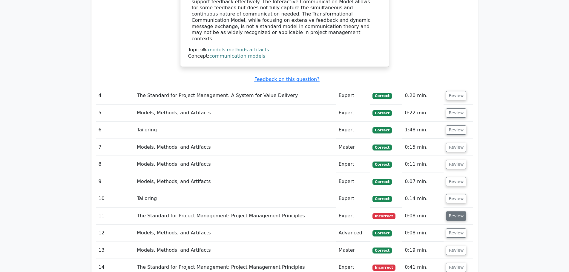
click at [458, 211] on button "Review" at bounding box center [456, 215] width 20 height 9
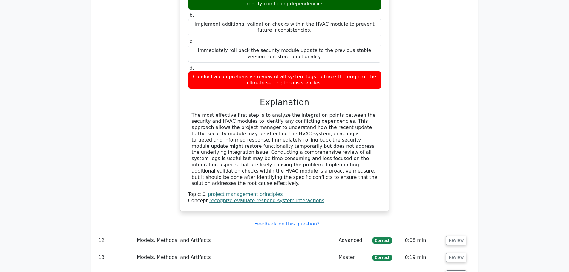
scroll to position [1374, 0]
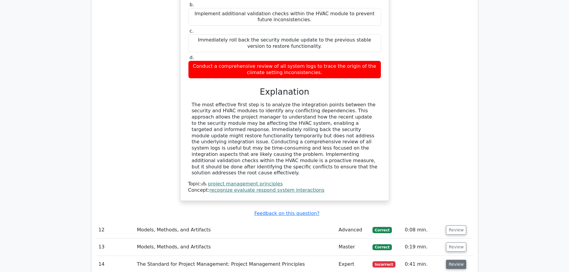
drag, startPoint x: 458, startPoint y: 203, endPoint x: 456, endPoint y: 201, distance: 3.2
click at [458, 260] on button "Review" at bounding box center [456, 264] width 20 height 9
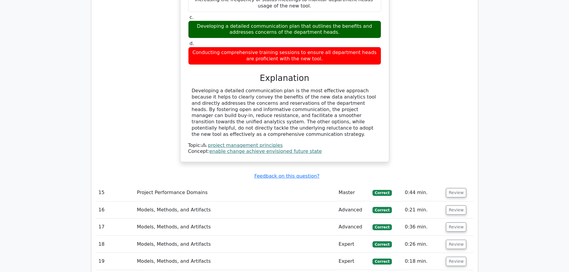
scroll to position [1762, 0]
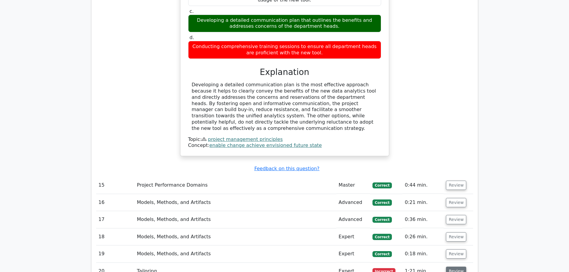
click at [455, 267] on button "Review" at bounding box center [456, 271] width 20 height 9
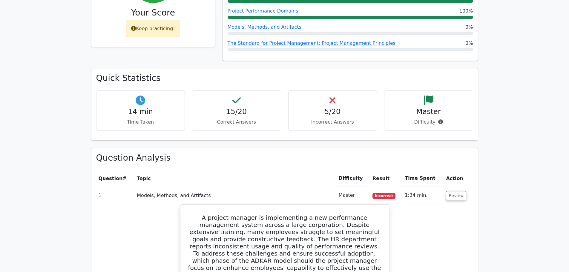
scroll to position [0, 0]
